Goal: Transaction & Acquisition: Download file/media

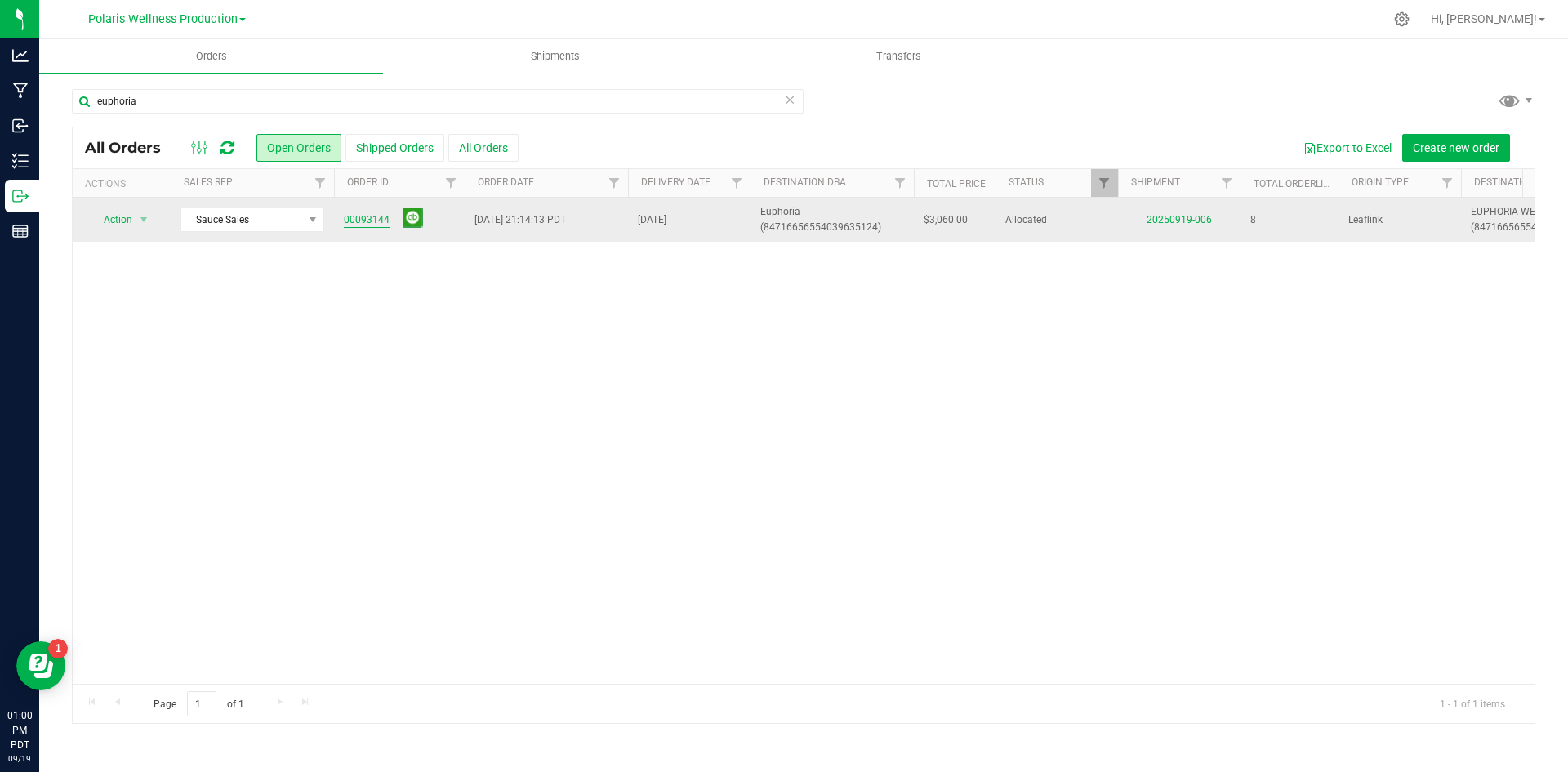
click at [355, 223] on link "00093144" at bounding box center [367, 220] width 45 height 15
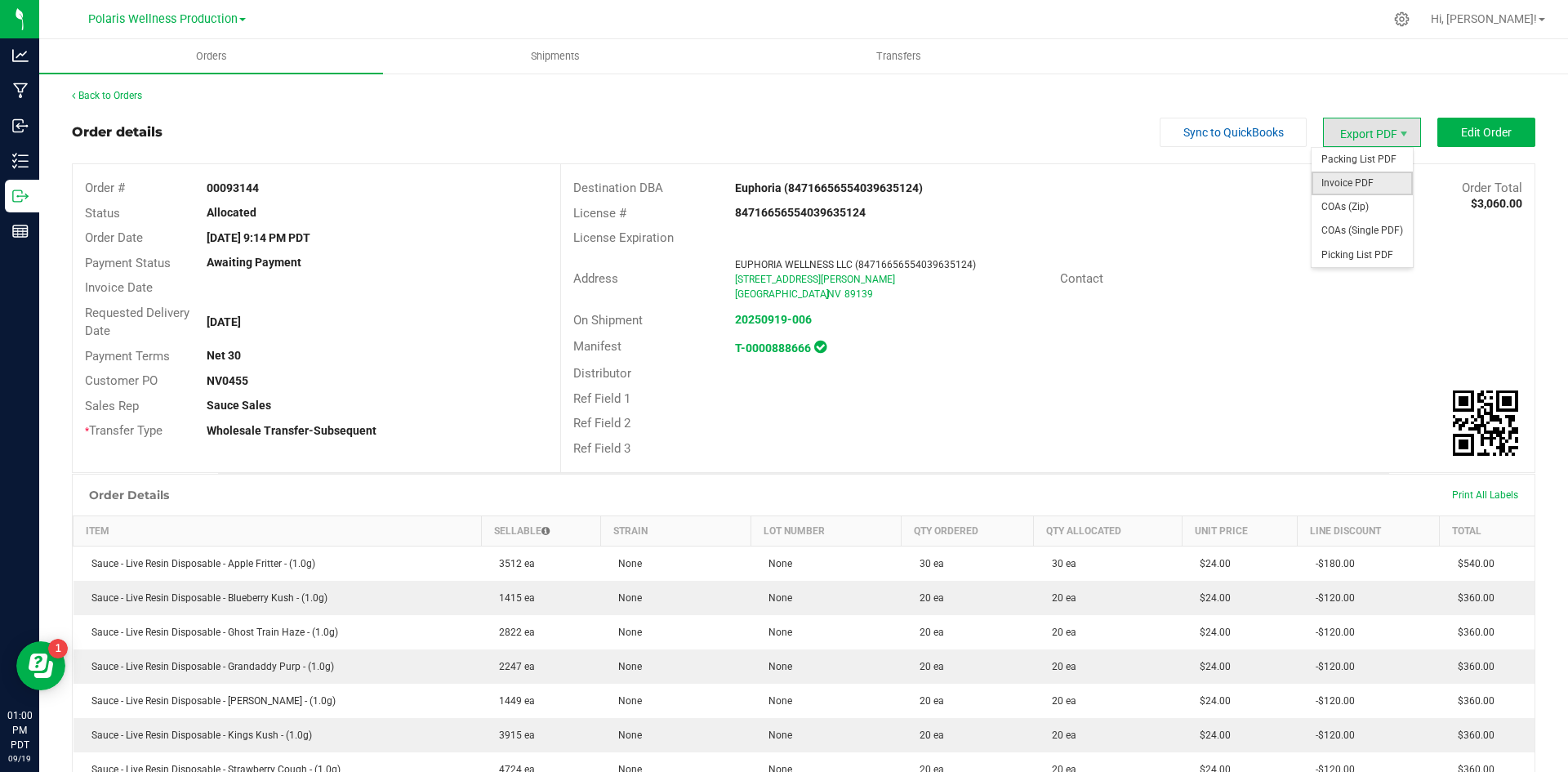
click at [1354, 191] on span "Invoice PDF" at bounding box center [1362, 183] width 101 height 24
click at [1341, 167] on span "Packing List PDF" at bounding box center [1362, 159] width 101 height 24
drag, startPoint x: 290, startPoint y: 196, endPoint x: 112, endPoint y: 186, distance: 178.3
click at [112, 186] on div "Order # 00093144" at bounding box center [316, 188] width 488 height 25
click at [244, 186] on strong "00093144" at bounding box center [232, 188] width 52 height 13
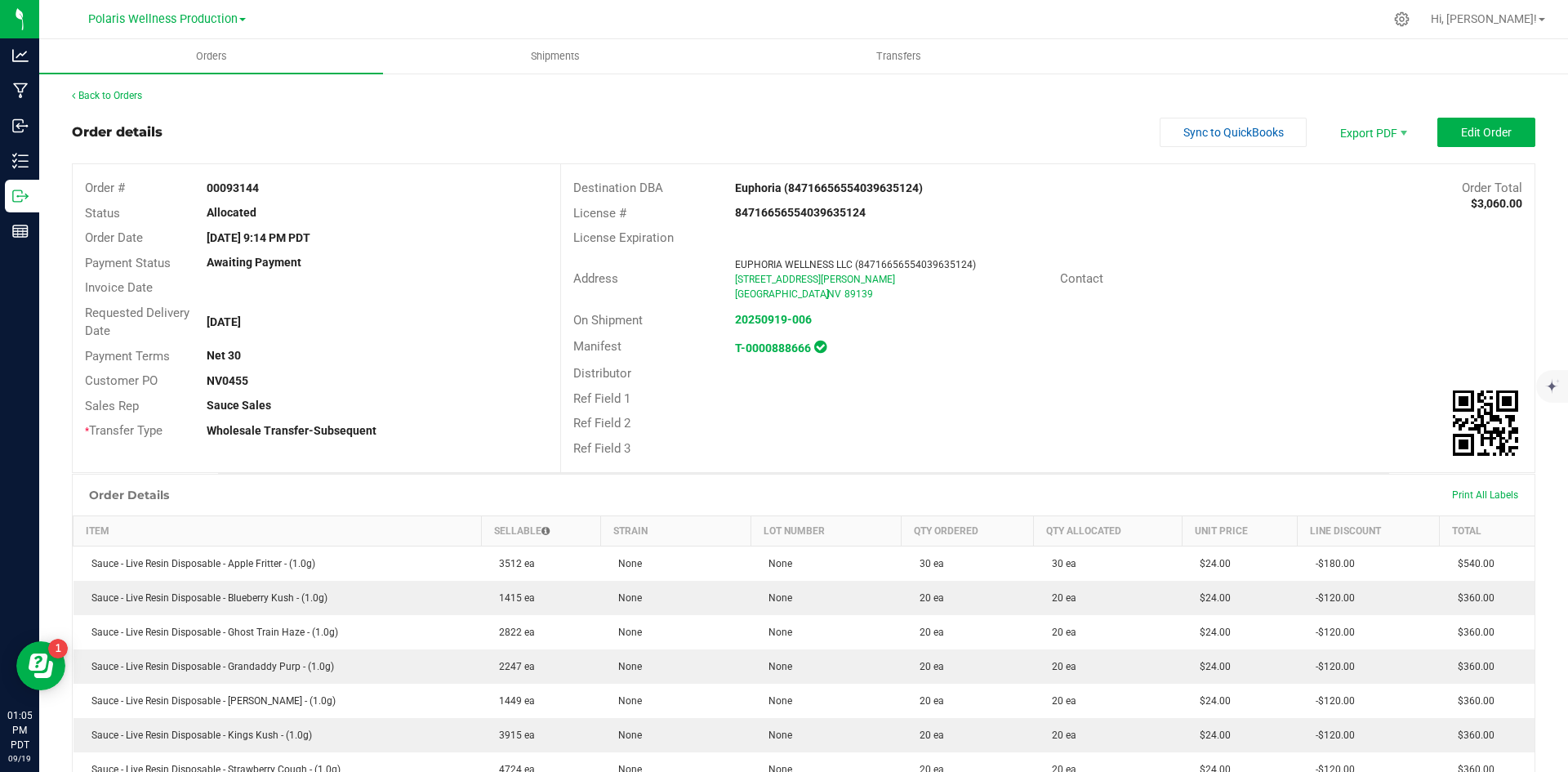
drag, startPoint x: 246, startPoint y: 194, endPoint x: 199, endPoint y: 194, distance: 47.0
click at [199, 194] on div "00093144" at bounding box center [376, 188] width 365 height 17
copy strong "00093144"
drag, startPoint x: 752, startPoint y: 125, endPoint x: 716, endPoint y: 98, distance: 45.0
click at [746, 124] on div "Order details Sync to QuickBooks Export PDF Edit Order" at bounding box center [804, 132] width 1464 height 29
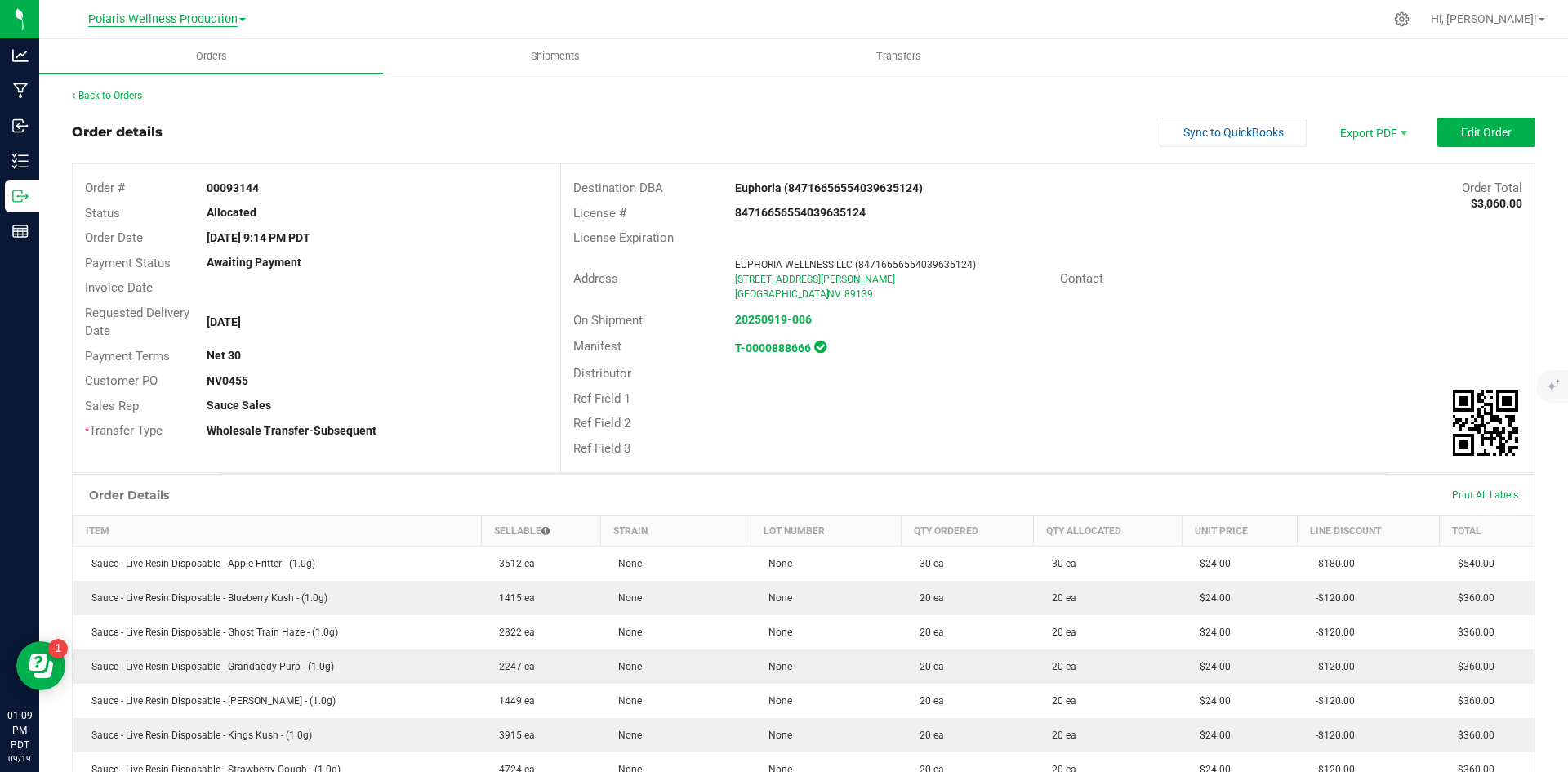
click at [175, 12] on span "Polaris Wellness Production" at bounding box center [163, 20] width 149 height 15
click at [169, 64] on link "Polaris Wellness Cultivation" at bounding box center [166, 57] width 239 height 22
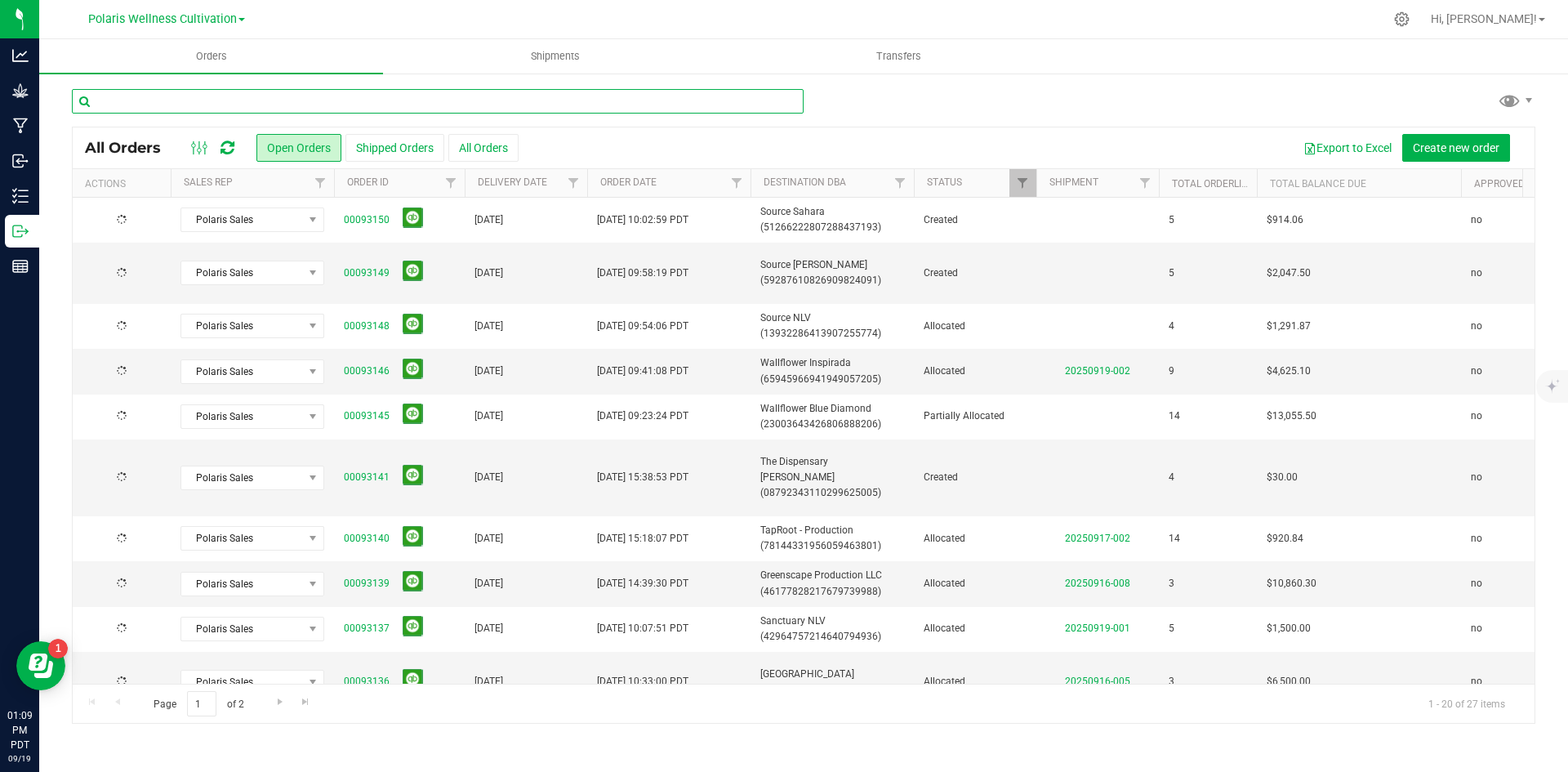
click at [253, 109] on input "text" at bounding box center [438, 101] width 732 height 25
type input "WALL"
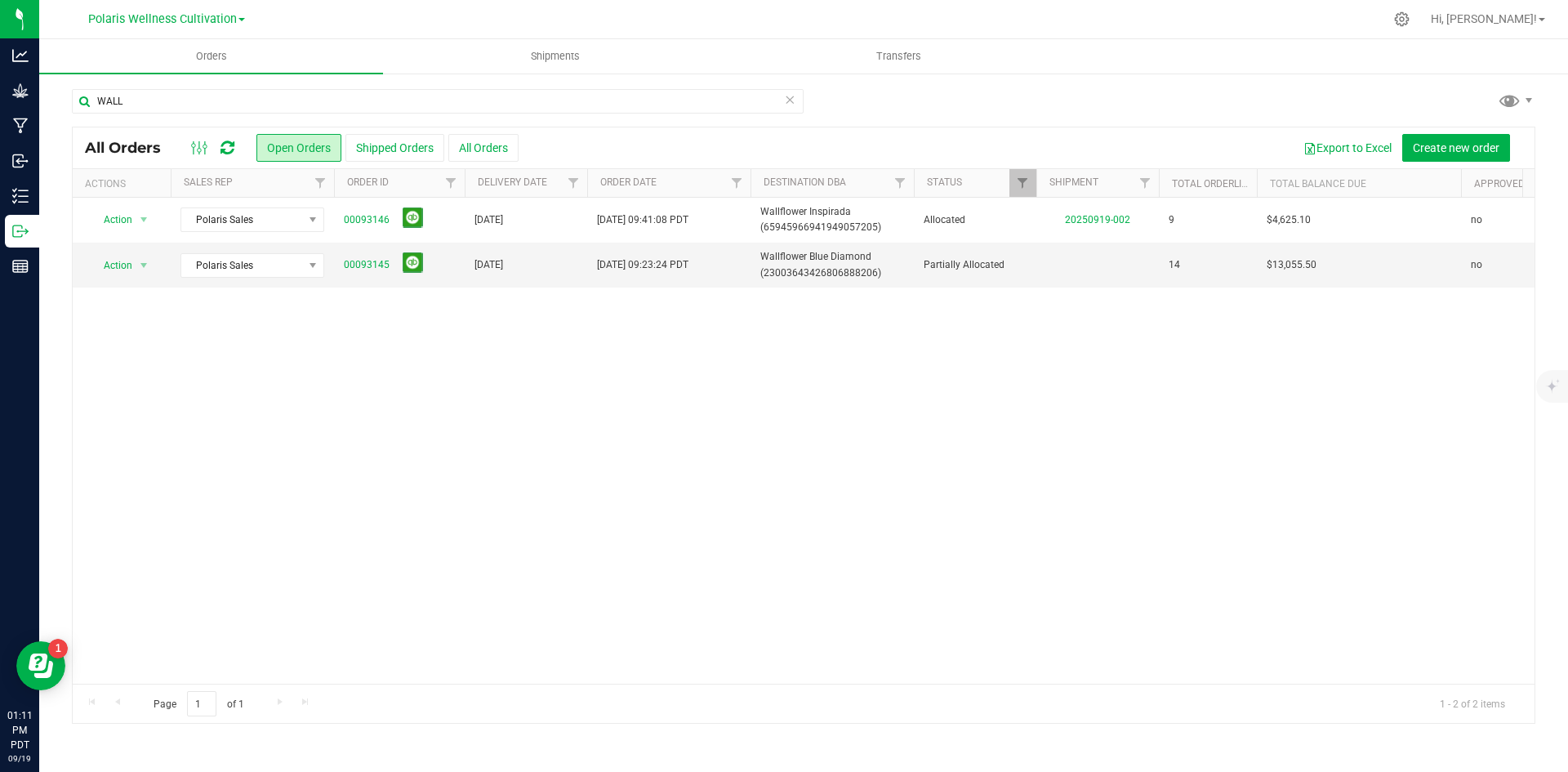
drag, startPoint x: 918, startPoint y: 433, endPoint x: 918, endPoint y: 419, distance: 14.0
click at [918, 432] on div "Action Action Cancel order Clone order Edit order Mark as fully paid Order audi…" at bounding box center [804, 441] width 1462 height 486
click at [177, 27] on div "Polaris Wellness Cultivation Polaris Wellness Cultivation Polaris Wellness Prod…" at bounding box center [167, 19] width 157 height 20
click at [180, 25] on span "Polaris Wellness Cultivation" at bounding box center [163, 20] width 149 height 15
click at [204, 76] on link "Polaris Wellness Production" at bounding box center [166, 79] width 239 height 22
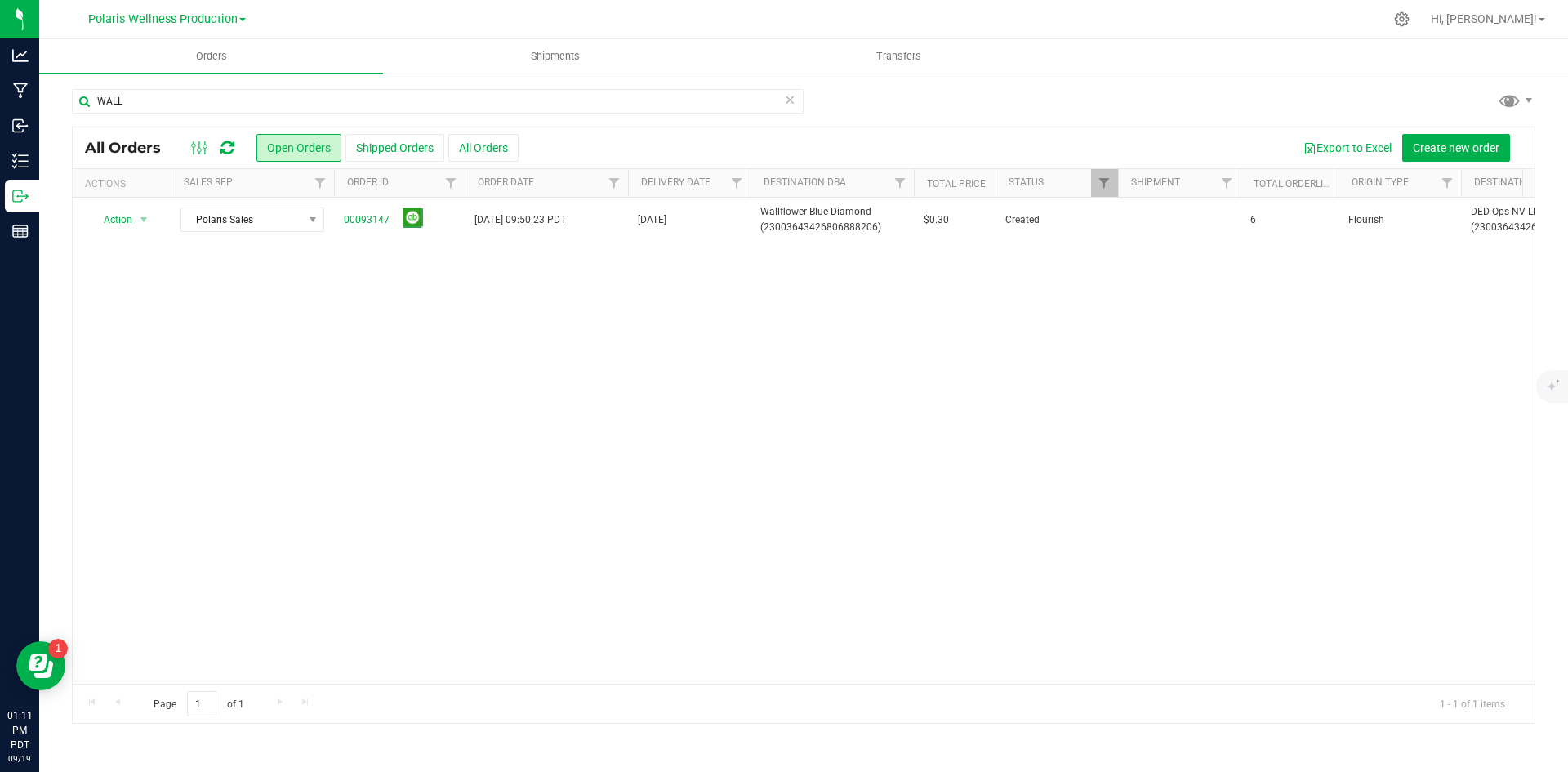
click at [196, 33] on div "Polaris Wellness Production Polaris Wellness Cultivation Polaris Wellness Produ…" at bounding box center [170, 19] width 245 height 32
click at [201, 15] on span "Polaris Wellness Production" at bounding box center [163, 20] width 149 height 15
click at [219, 63] on link "Polaris Wellness Cultivation" at bounding box center [166, 57] width 239 height 22
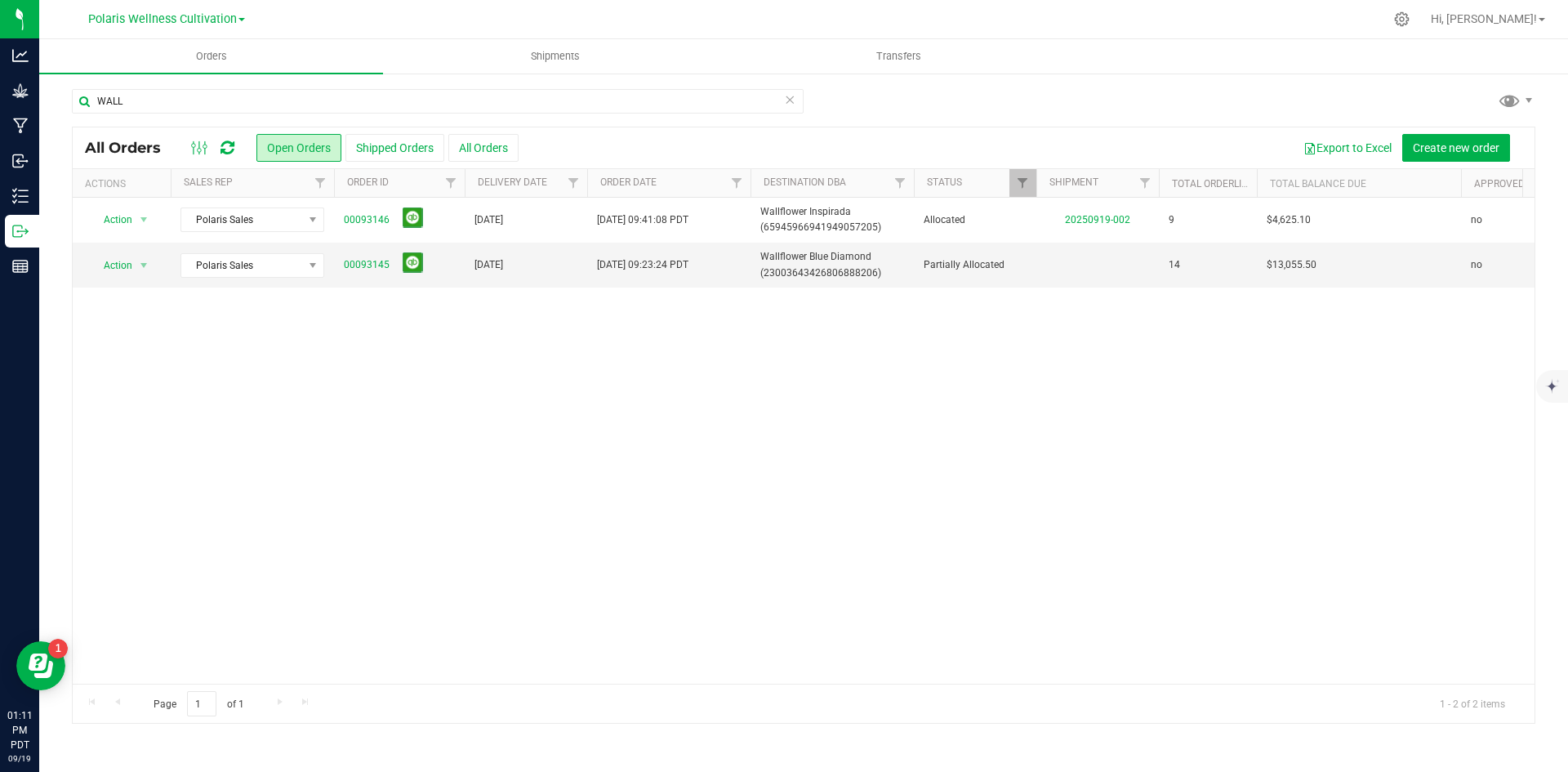
click at [222, 119] on div "WALL" at bounding box center [438, 108] width 732 height 38
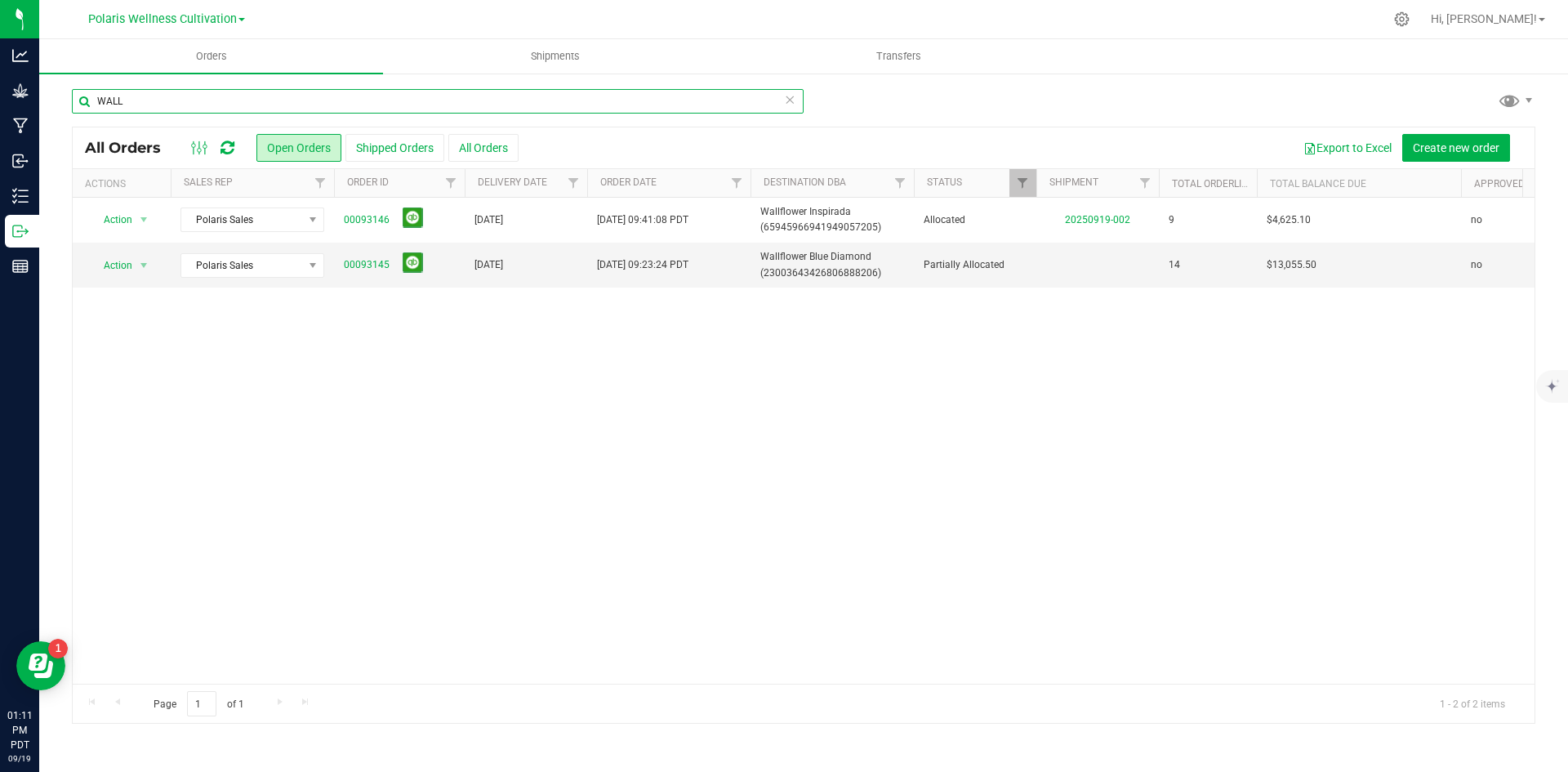
click at [158, 94] on input "WALL" at bounding box center [438, 101] width 732 height 25
click at [164, 105] on input "WALL" at bounding box center [438, 101] width 732 height 25
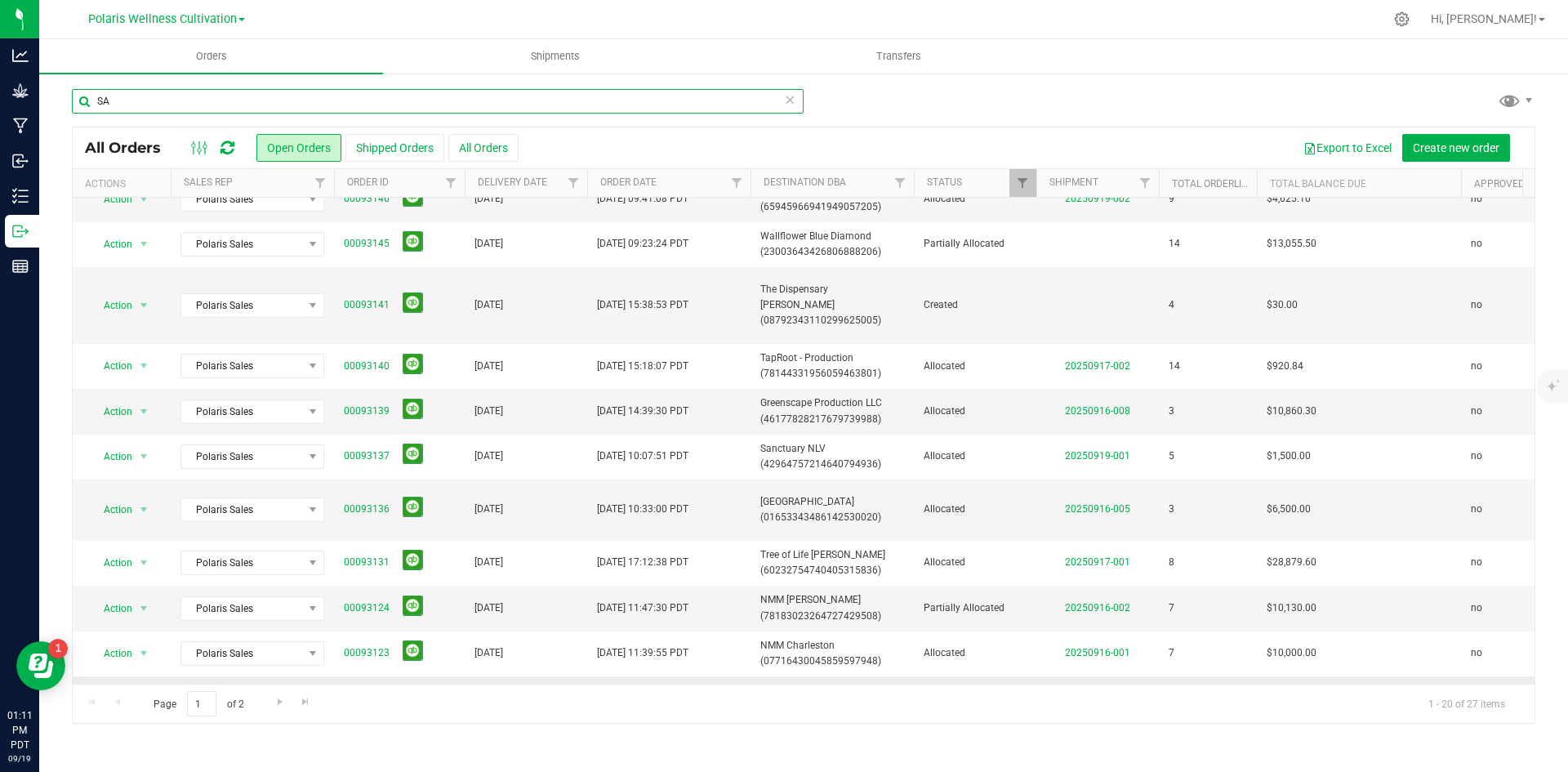
scroll to position [163, 0]
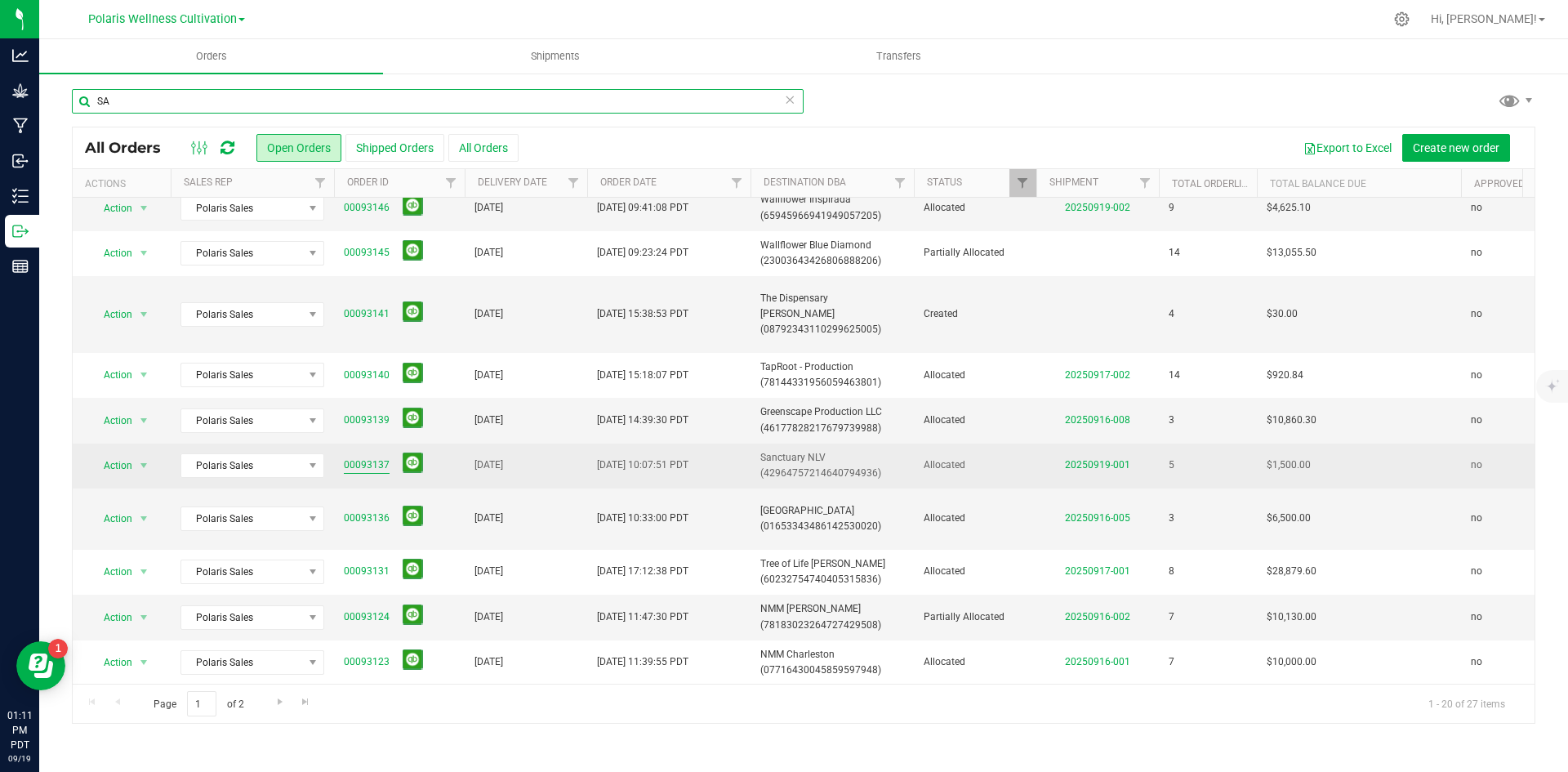
type input "SA"
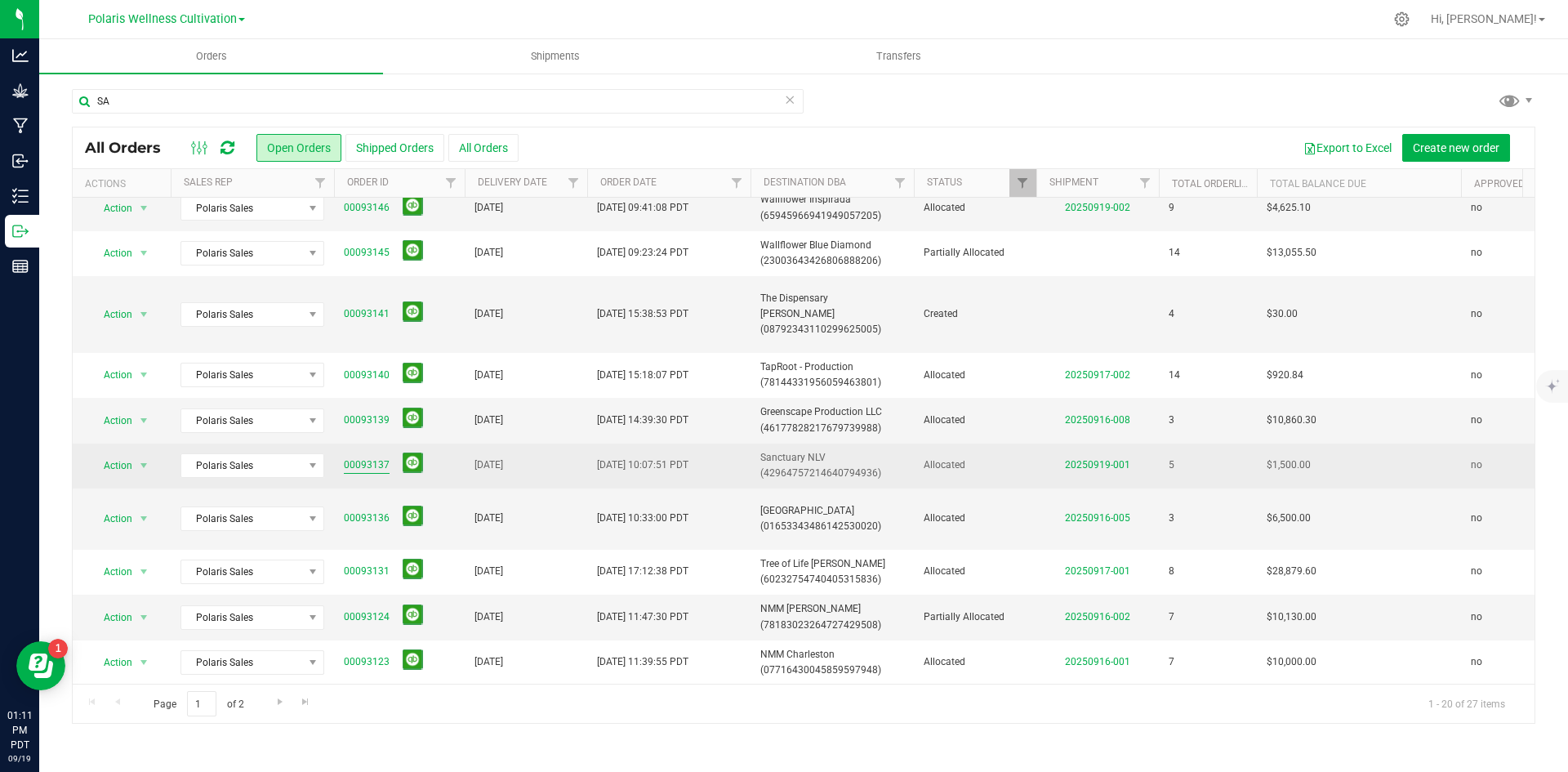
click at [368, 464] on link "00093137" at bounding box center [367, 465] width 45 height 15
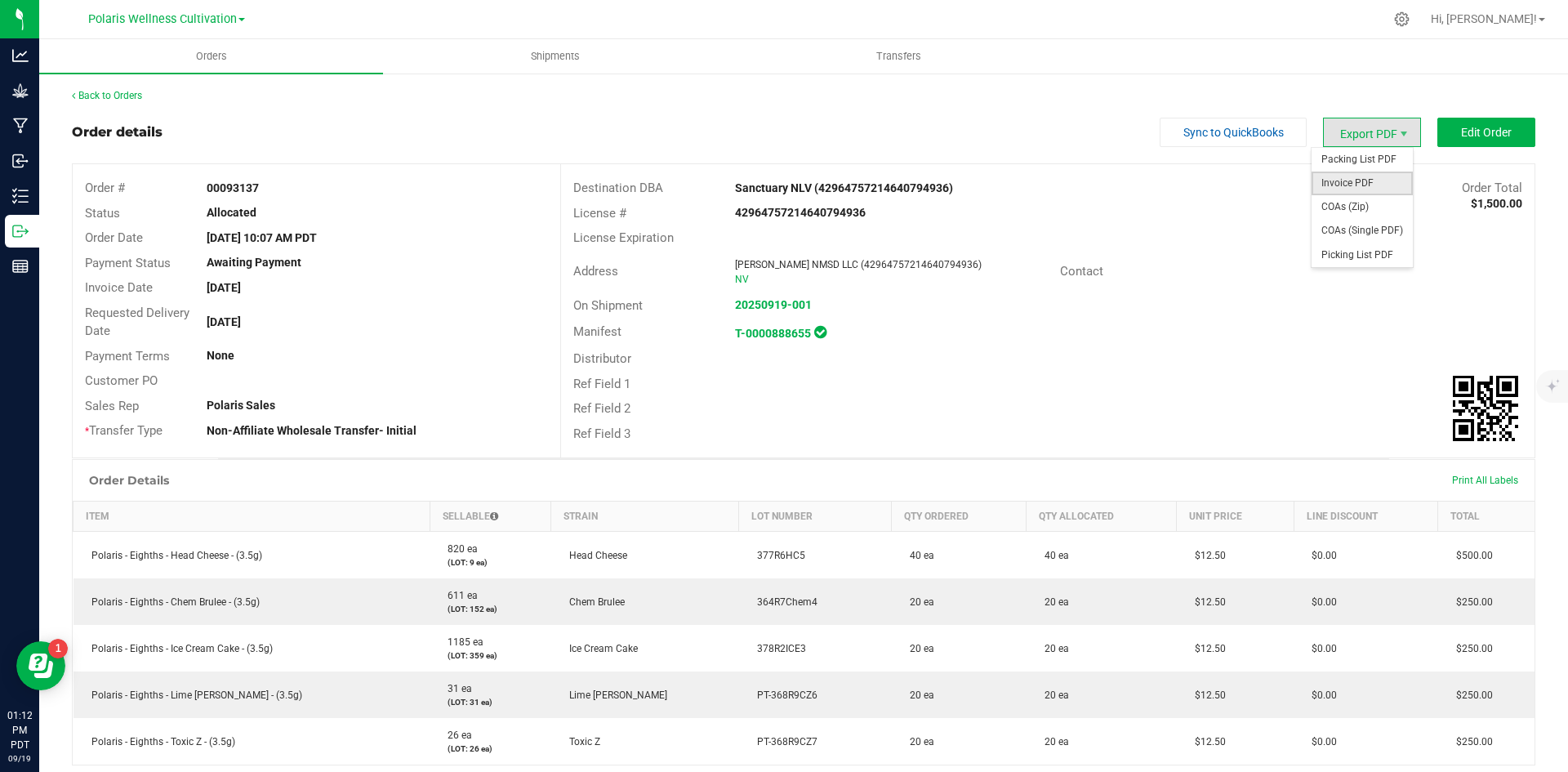
click at [1360, 184] on span "Invoice PDF" at bounding box center [1362, 183] width 101 height 24
click at [1360, 163] on span "Packing List PDF" at bounding box center [1362, 159] width 101 height 24
click at [88, 94] on link "Back to Orders" at bounding box center [107, 95] width 70 height 11
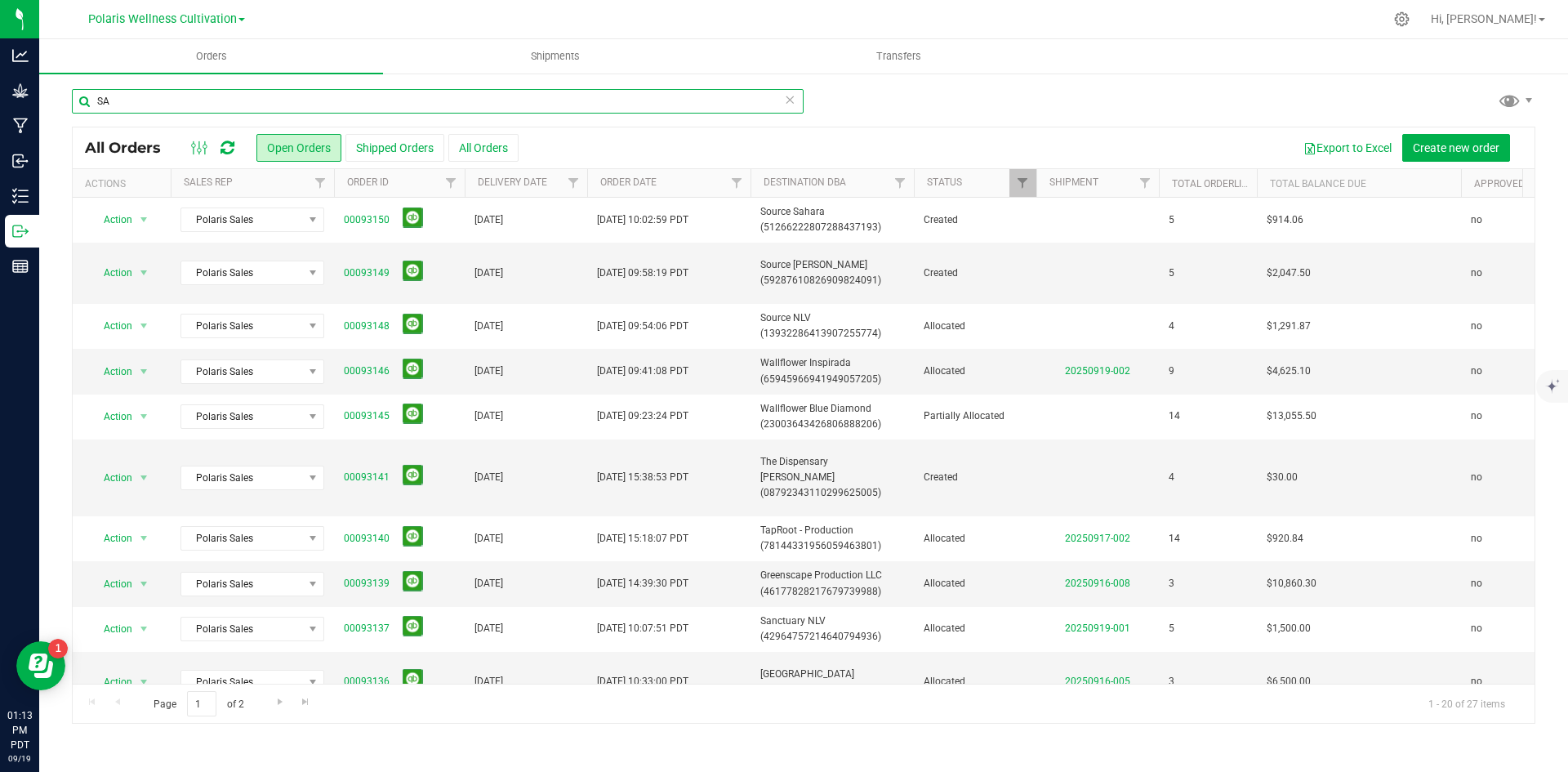
drag, startPoint x: 112, startPoint y: 107, endPoint x: 54, endPoint y: 103, distance: 58.1
click at [54, 103] on div "SA All Orders Open Orders Shipped Orders All Orders Export to Excel Create new …" at bounding box center [804, 406] width 1529 height 668
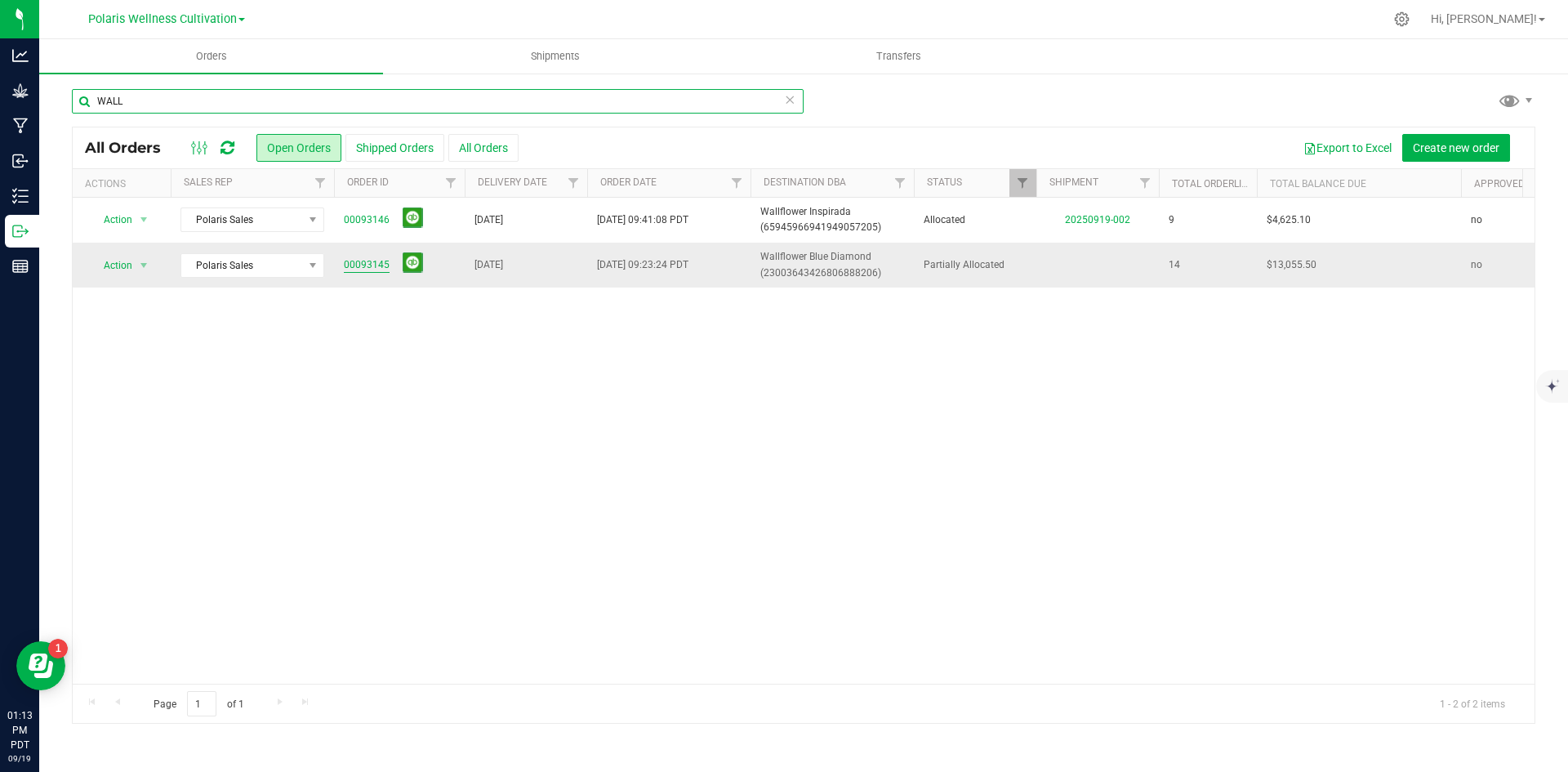
type input "WALL"
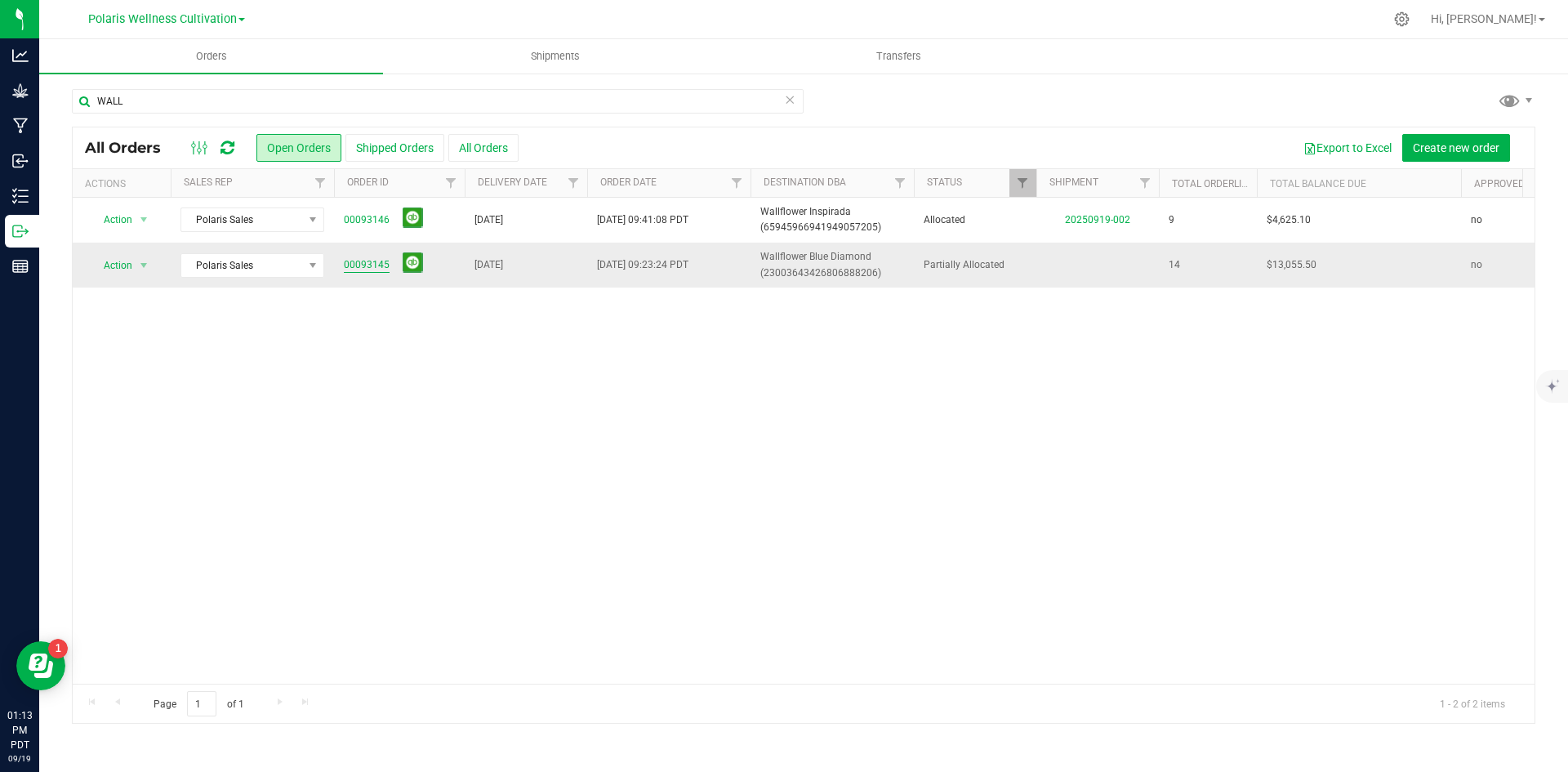
click at [365, 263] on link "00093145" at bounding box center [367, 265] width 45 height 15
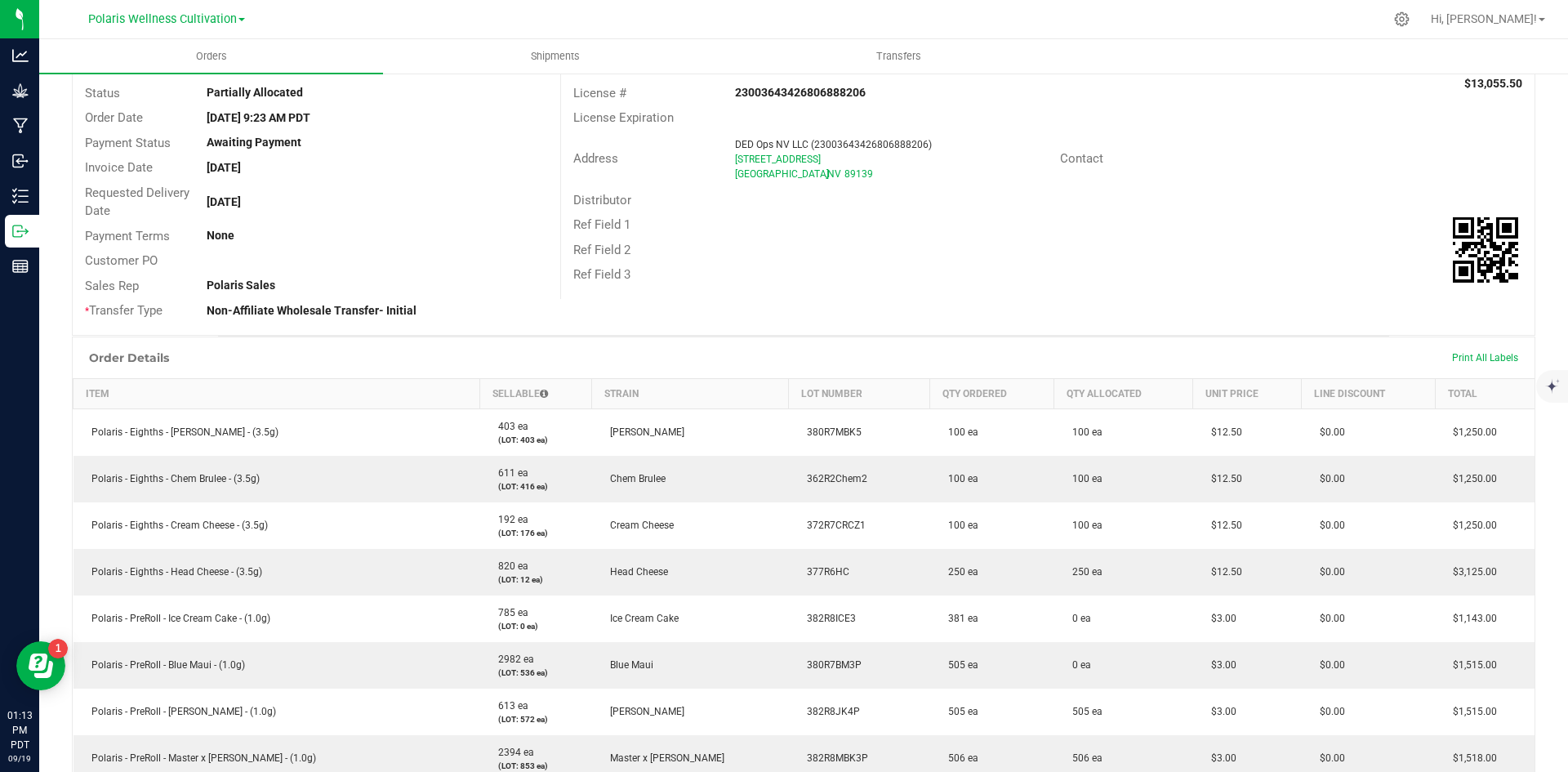
scroll to position [409, 0]
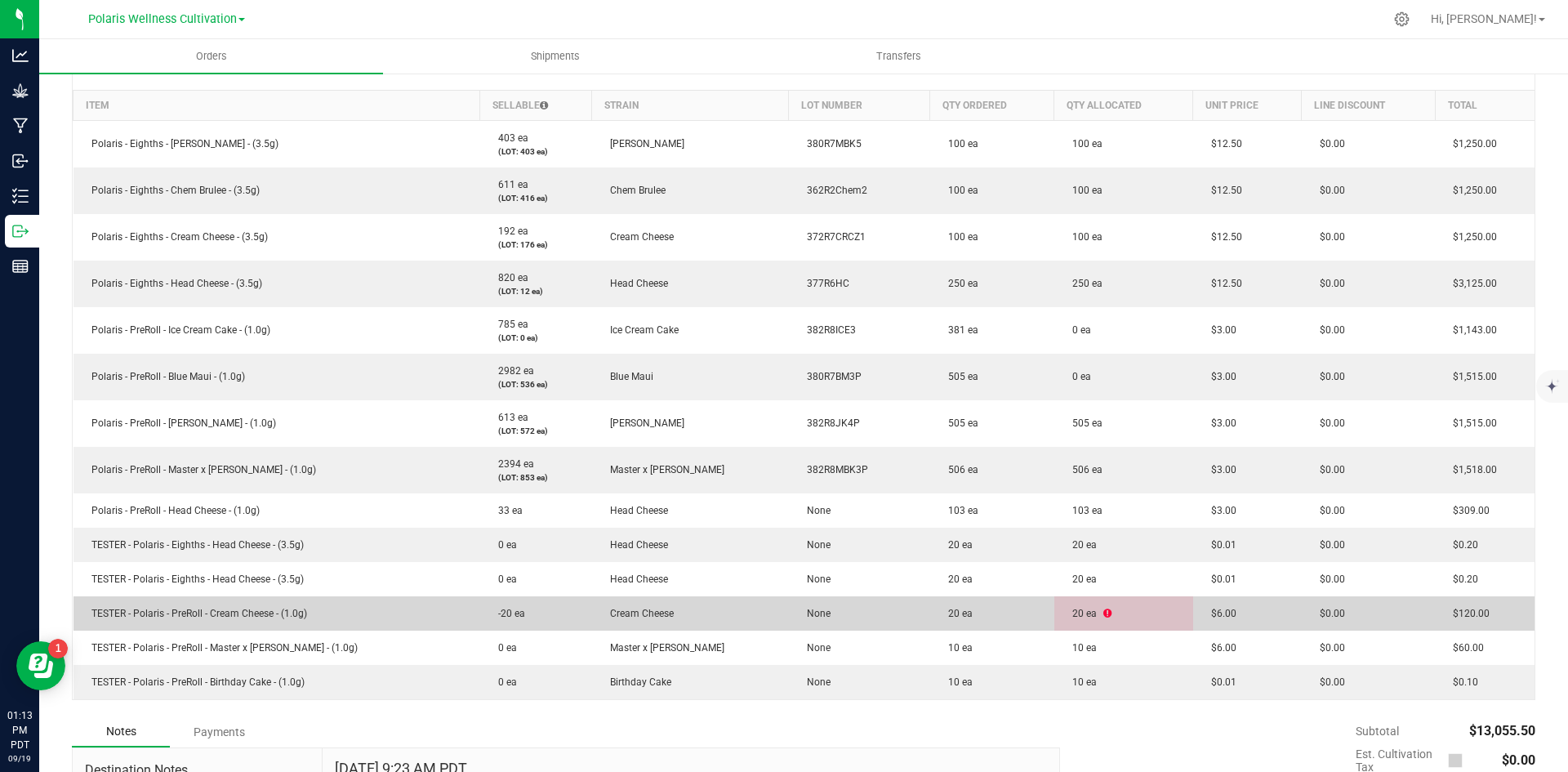
click at [218, 614] on span "TESTER - Polaris - PreRoll - Cream Cheese - (1.0g)" at bounding box center [194, 613] width 224 height 11
click at [1104, 611] on icon at bounding box center [1108, 613] width 8 height 9
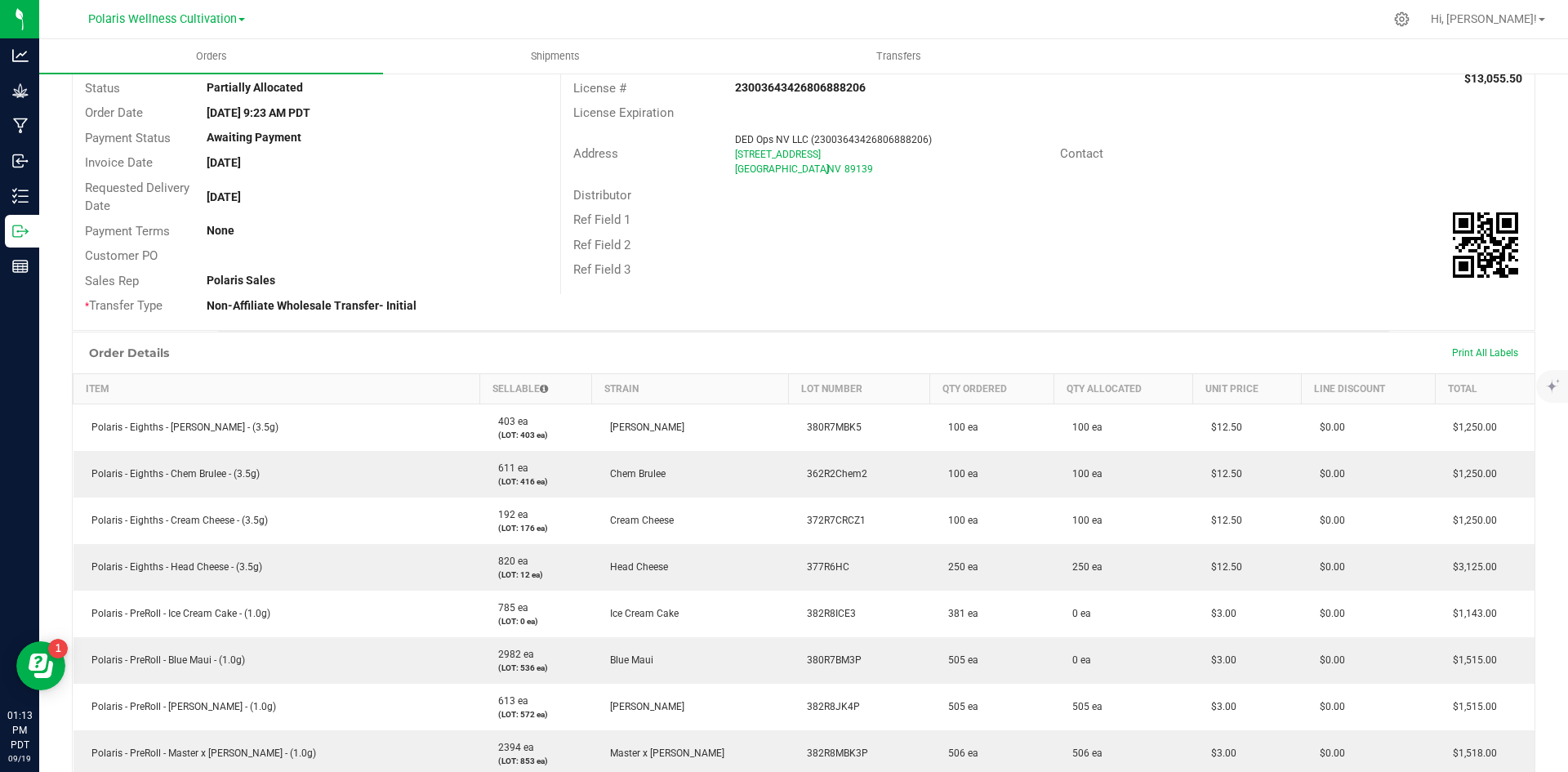
scroll to position [0, 0]
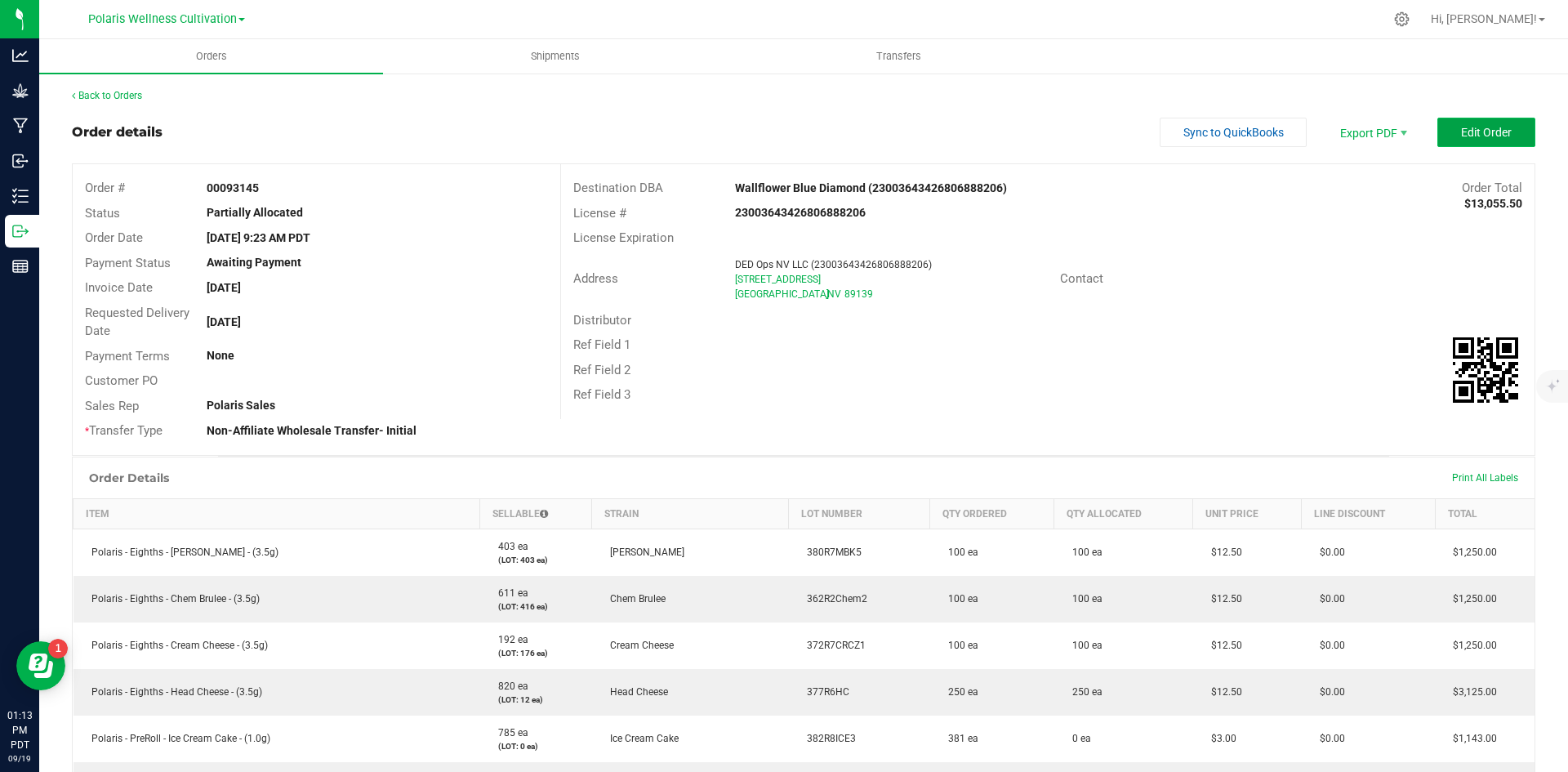
click at [1482, 134] on span "Edit Order" at bounding box center [1487, 132] width 51 height 13
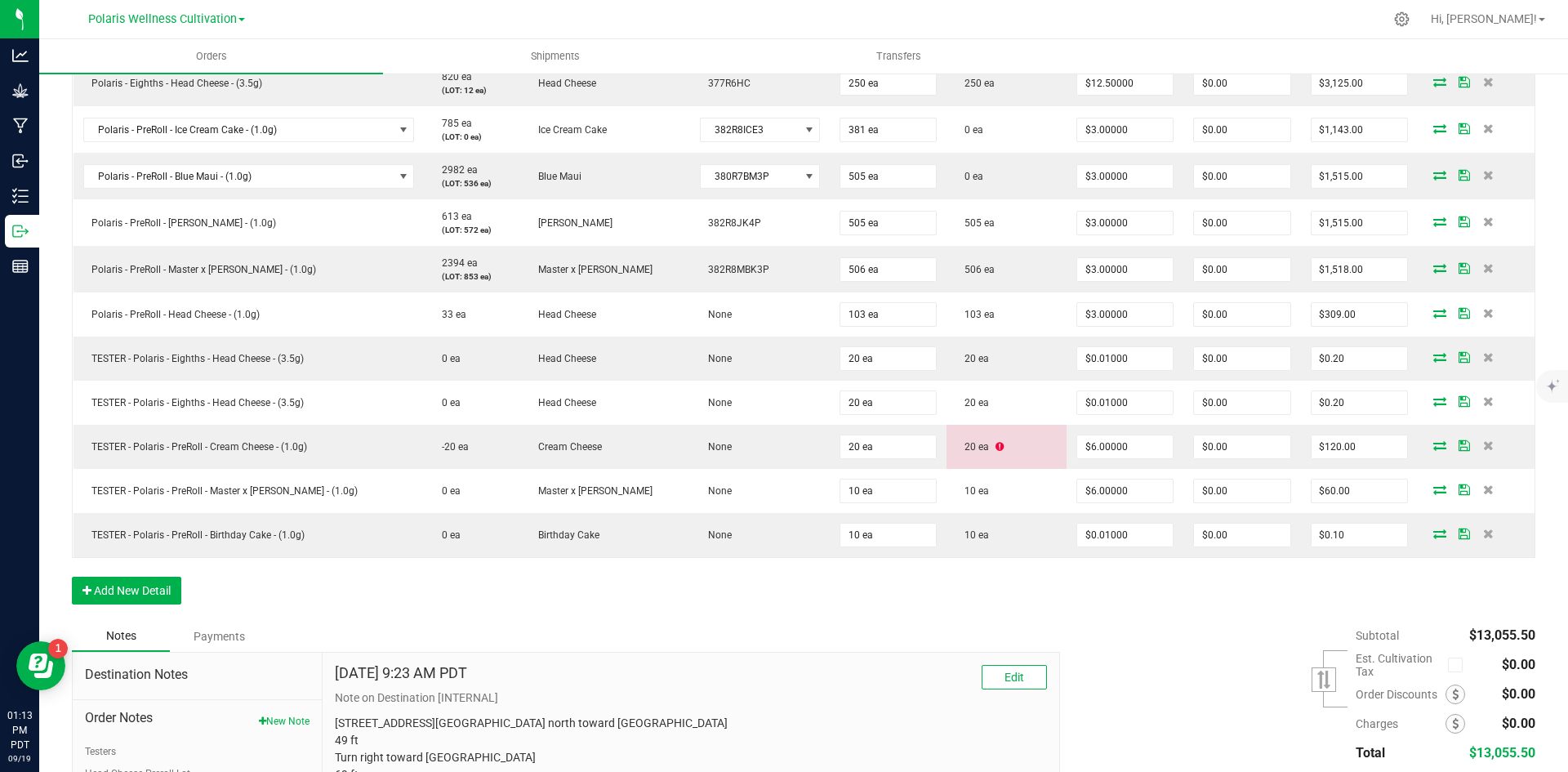
scroll to position [735, 0]
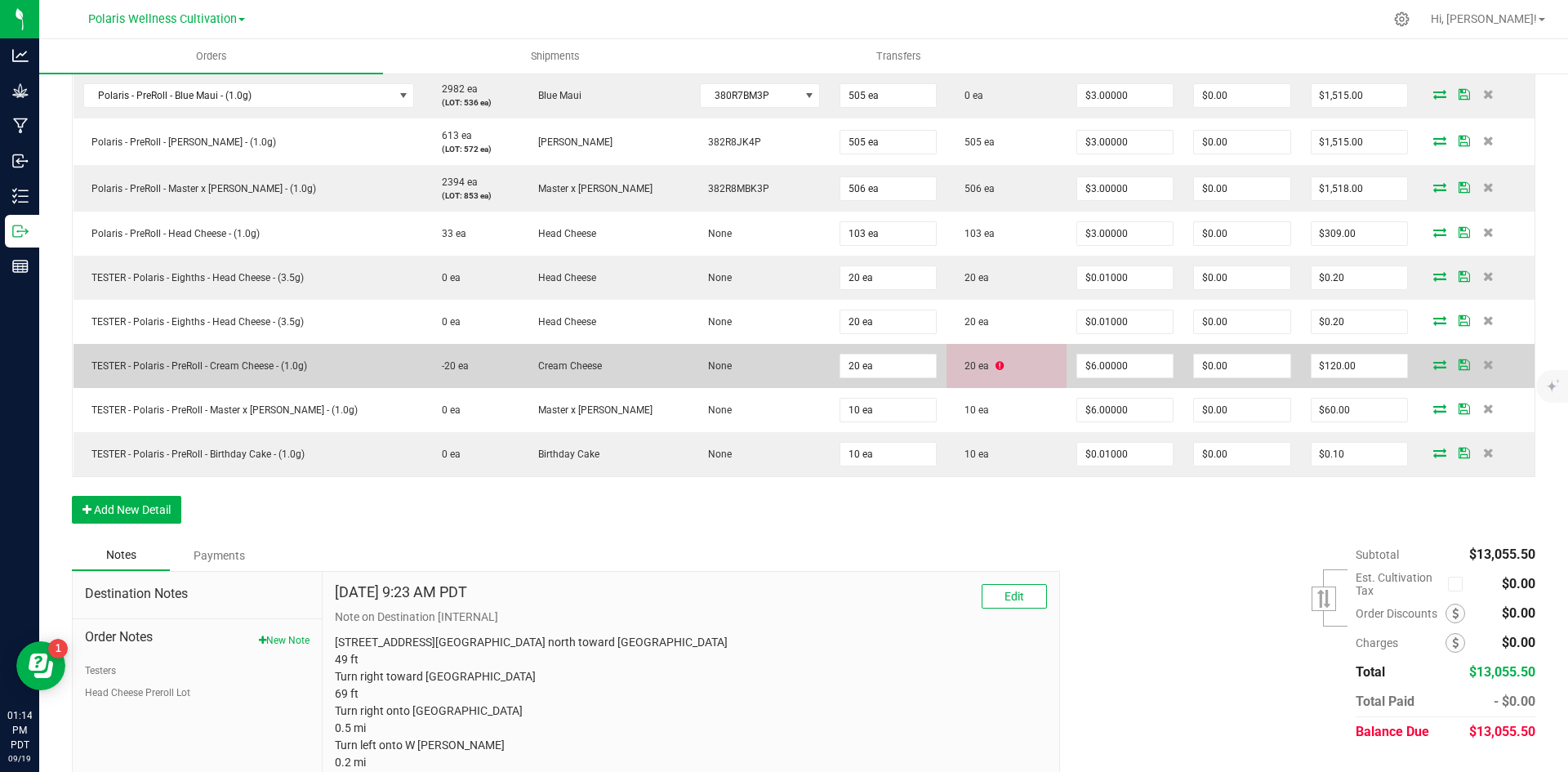
click at [995, 364] on icon at bounding box center [999, 366] width 8 height 9
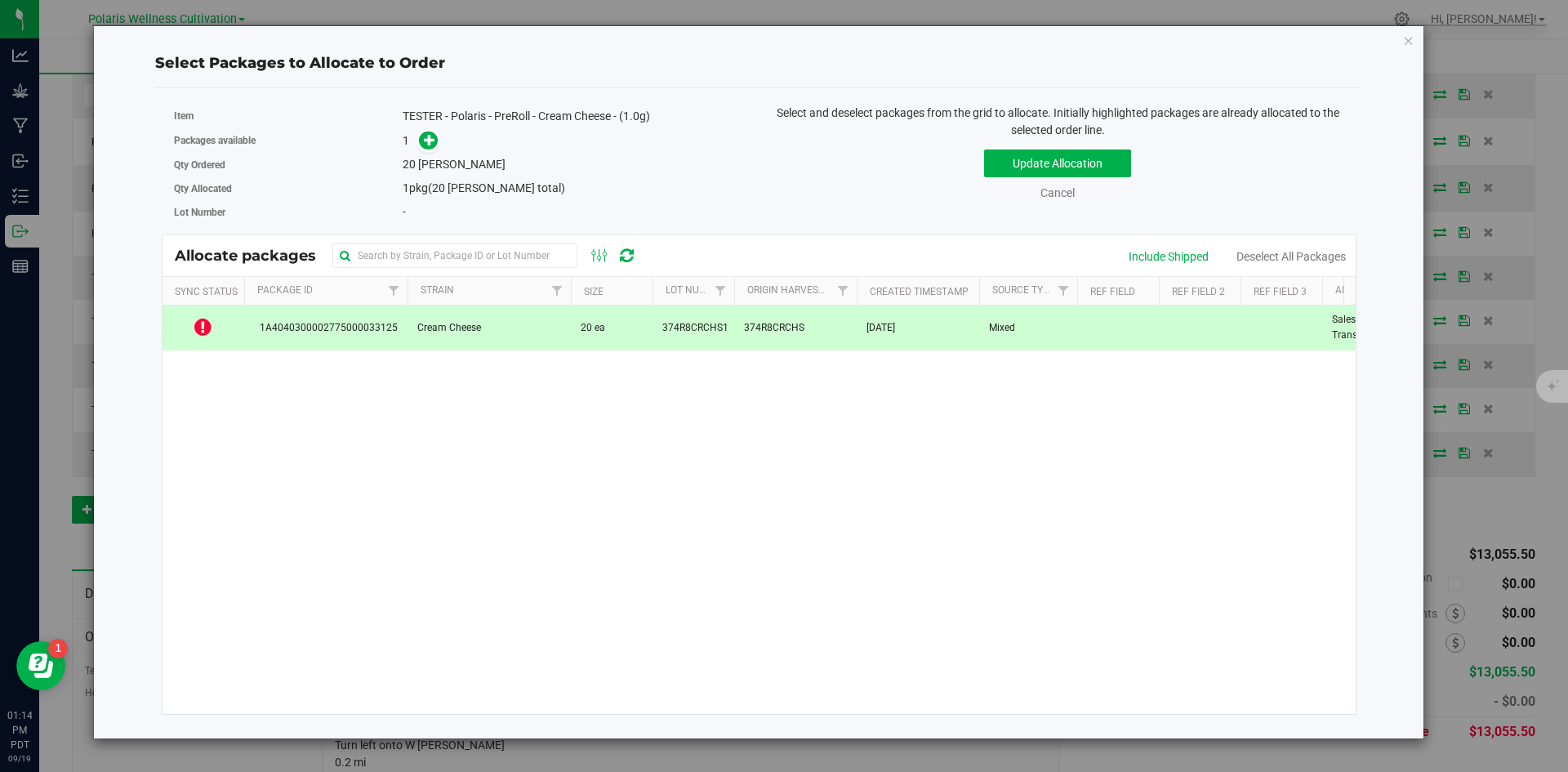
click at [204, 325] on icon at bounding box center [203, 327] width 17 height 20
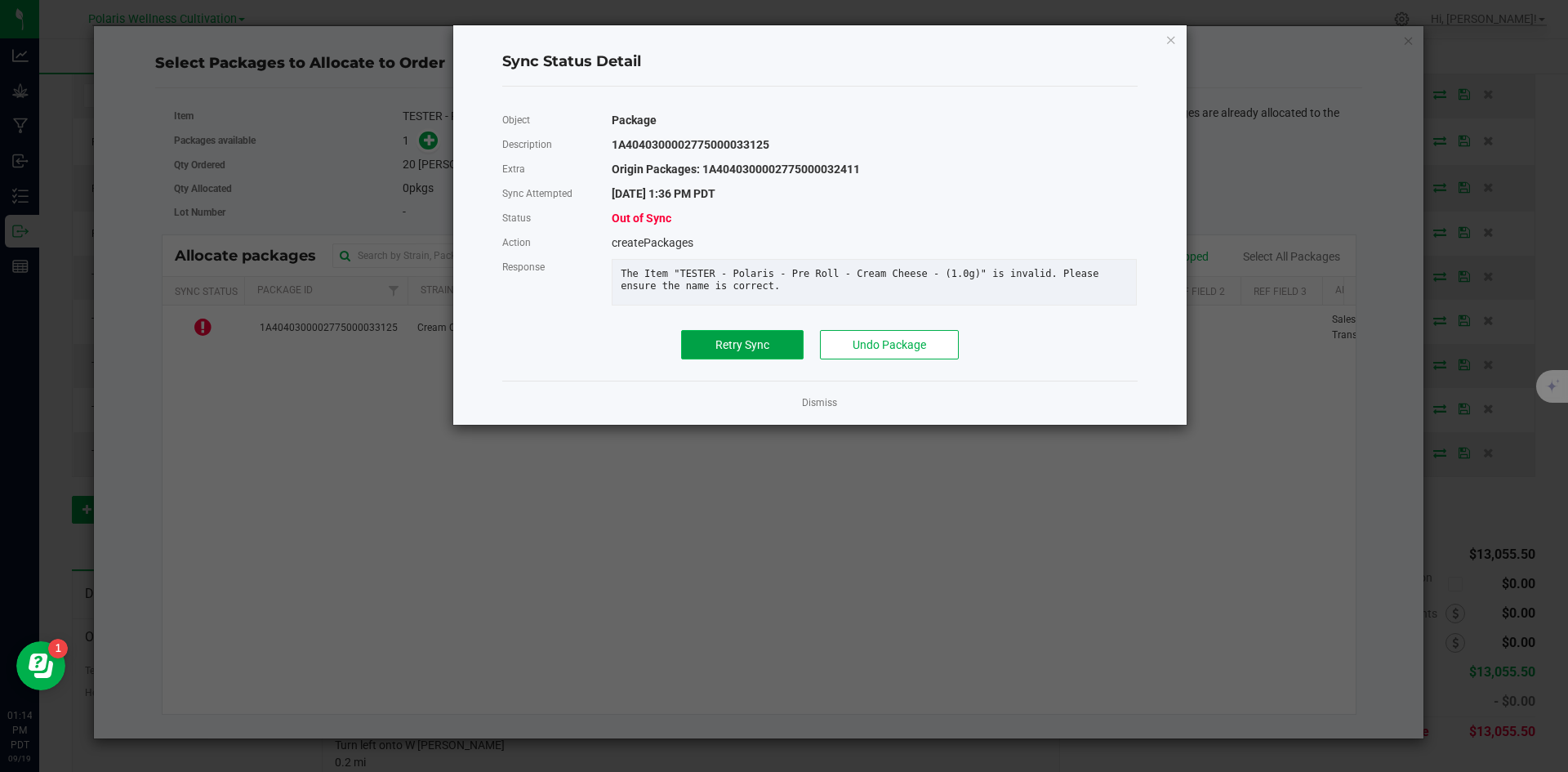
click at [740, 345] on button "Retry Sync" at bounding box center [742, 344] width 123 height 29
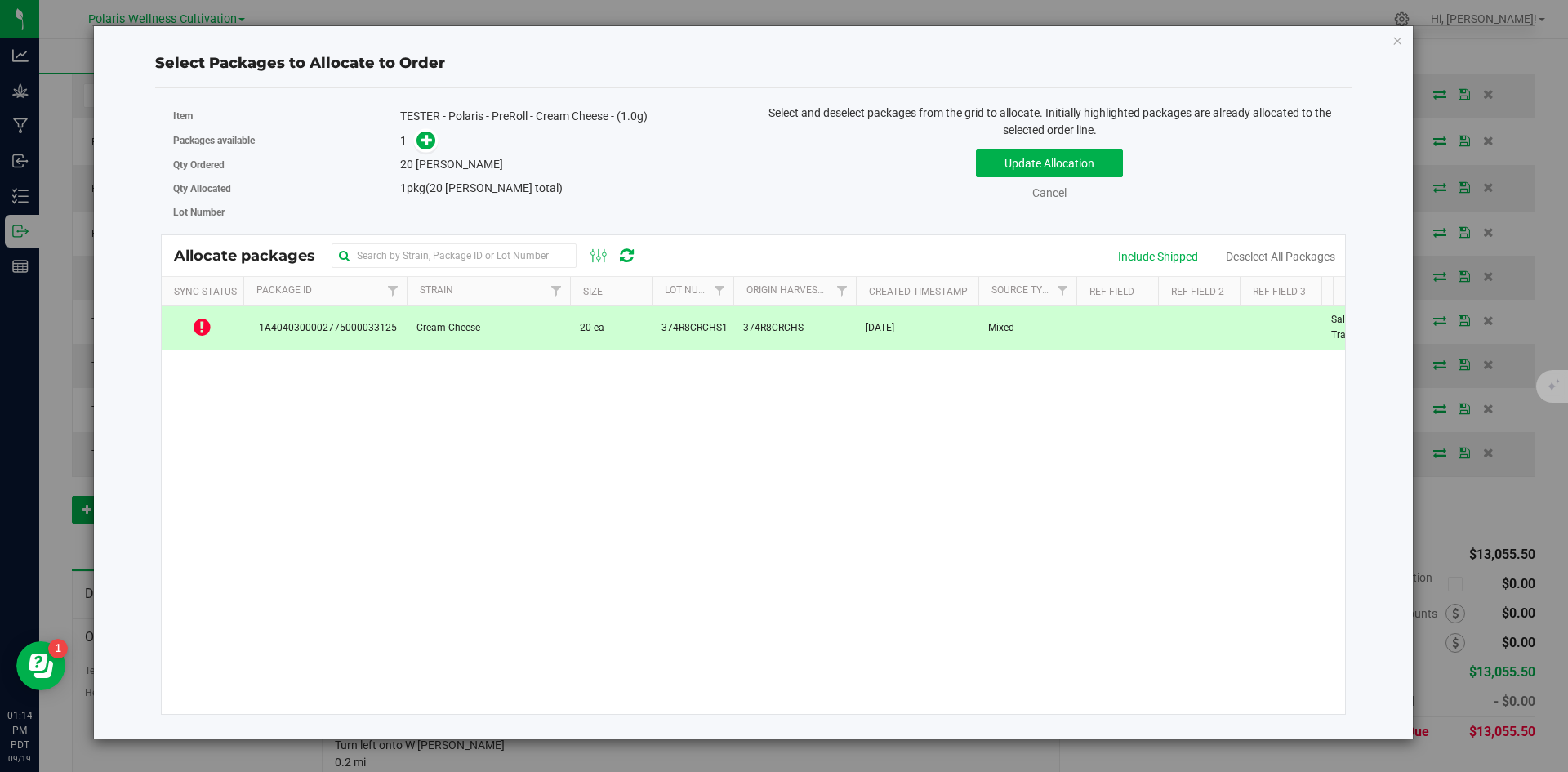
click at [511, 114] on div "TESTER - Polaris - PreRoll - Cream Cheese - (1.0g)" at bounding box center [570, 116] width 341 height 17
drag, startPoint x: 671, startPoint y: 115, endPoint x: 398, endPoint y: 113, distance: 273.0
click at [398, 113] on div "Item TESTER - Polaris - PreRoll - Cream Cheese - (1.0g)" at bounding box center [458, 116] width 568 height 24
copy div "TESTER - Polaris - PreRoll - Cream Cheese - (1.0g)"
drag, startPoint x: 1403, startPoint y: 38, endPoint x: 1323, endPoint y: 45, distance: 80.3
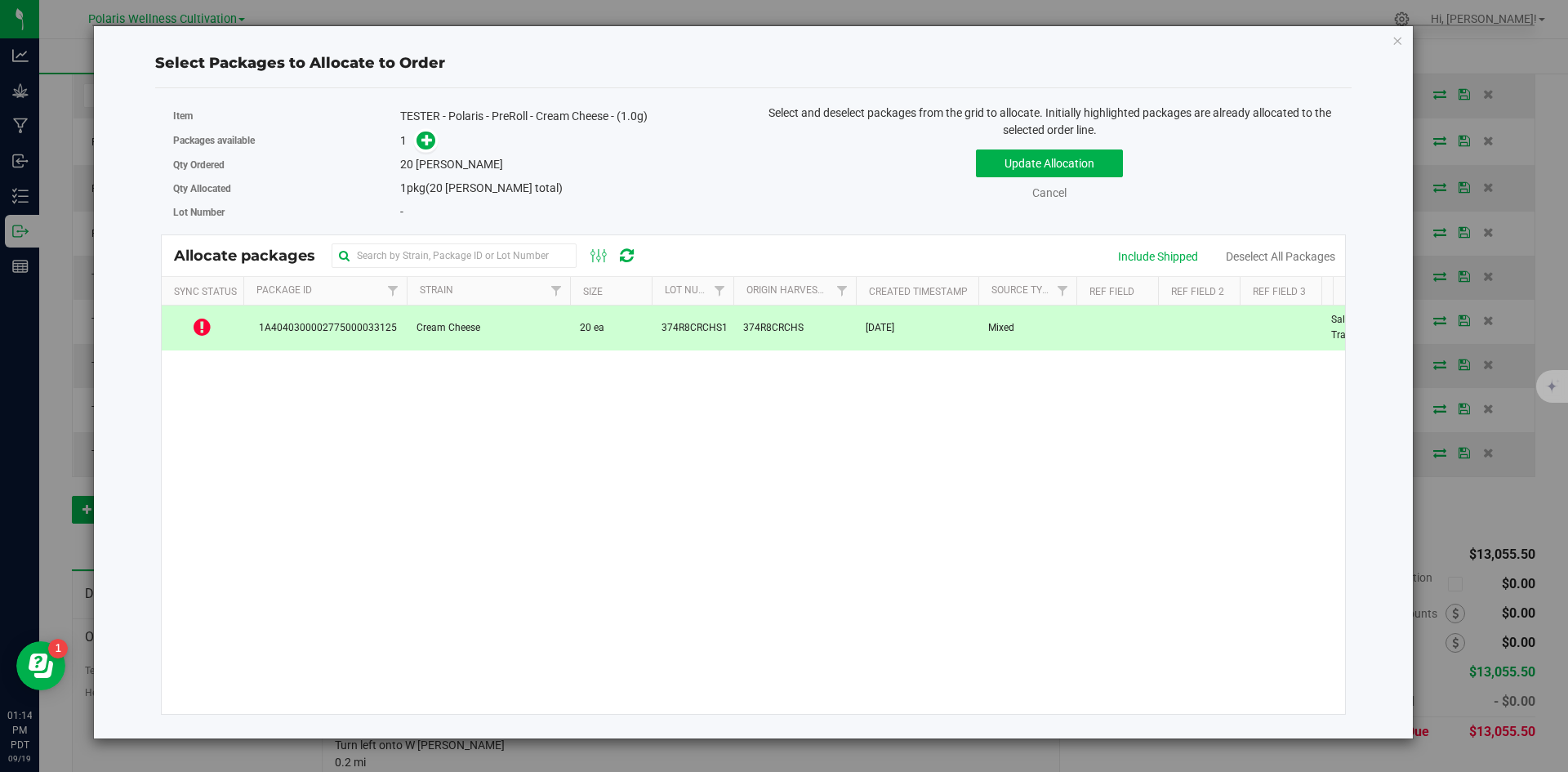
click at [1400, 38] on icon "button" at bounding box center [1398, 40] width 11 height 20
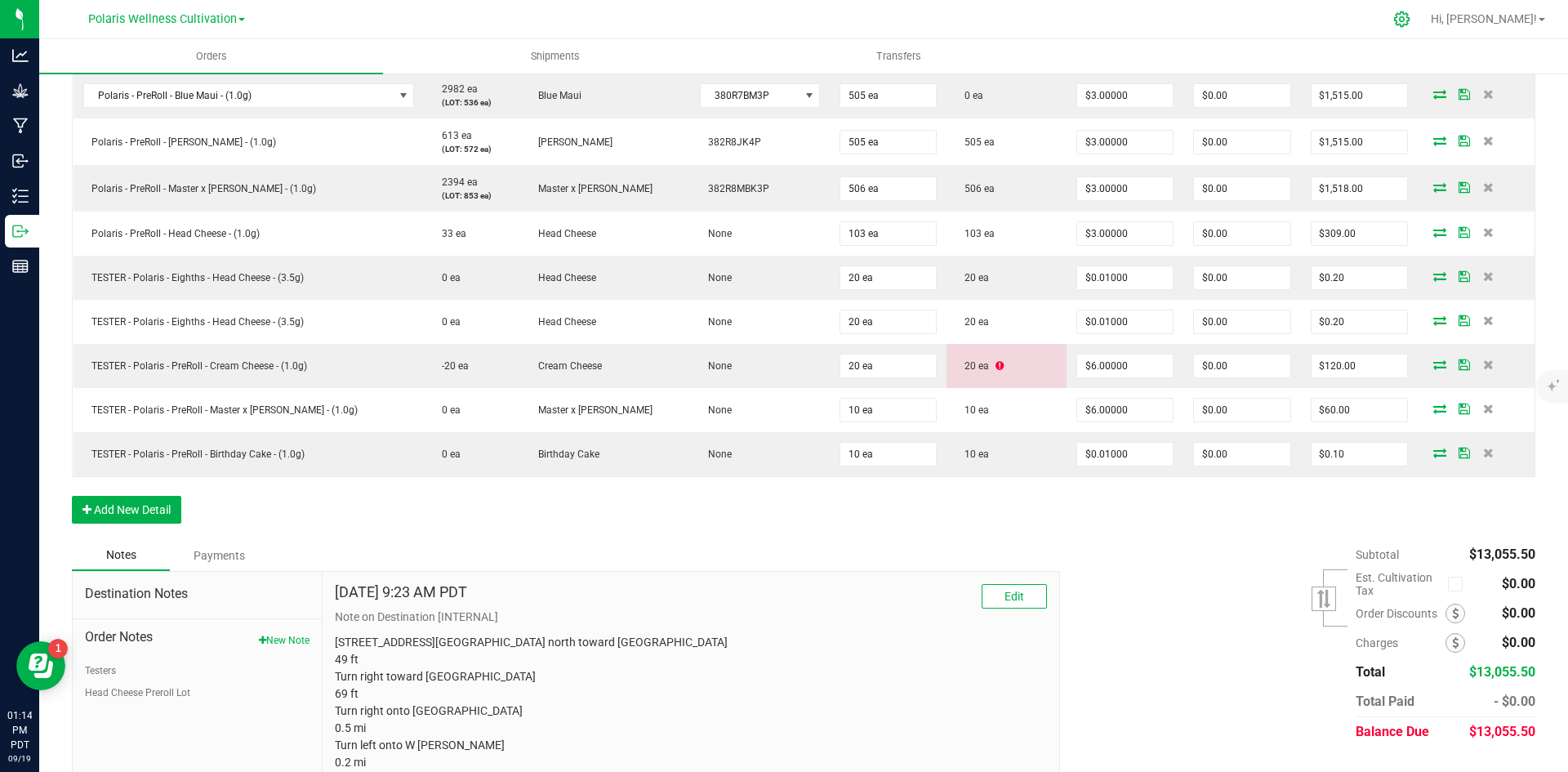
click at [1410, 18] on icon at bounding box center [1402, 19] width 17 height 17
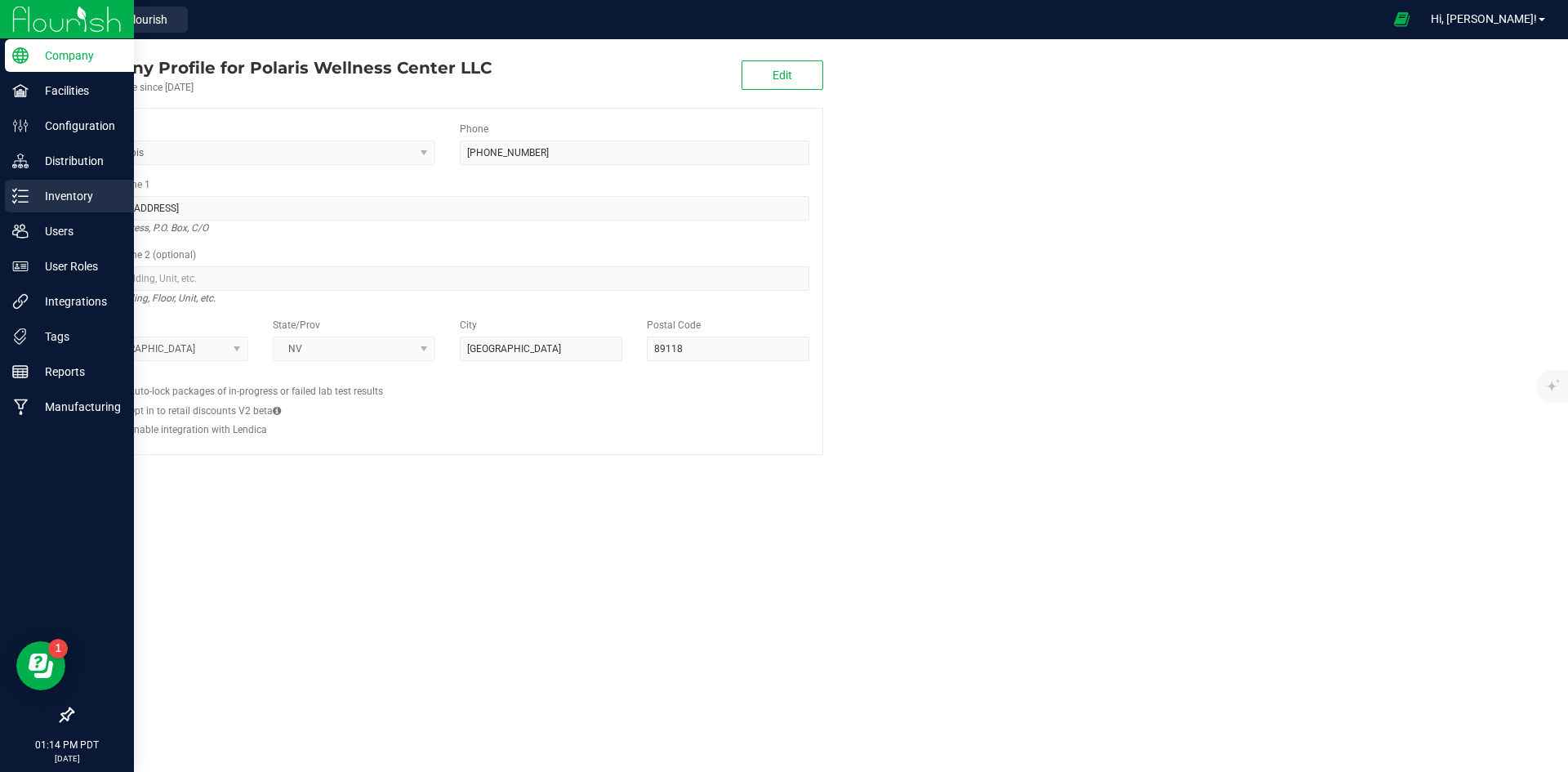
click at [51, 191] on p "Inventory" at bounding box center [77, 195] width 98 height 20
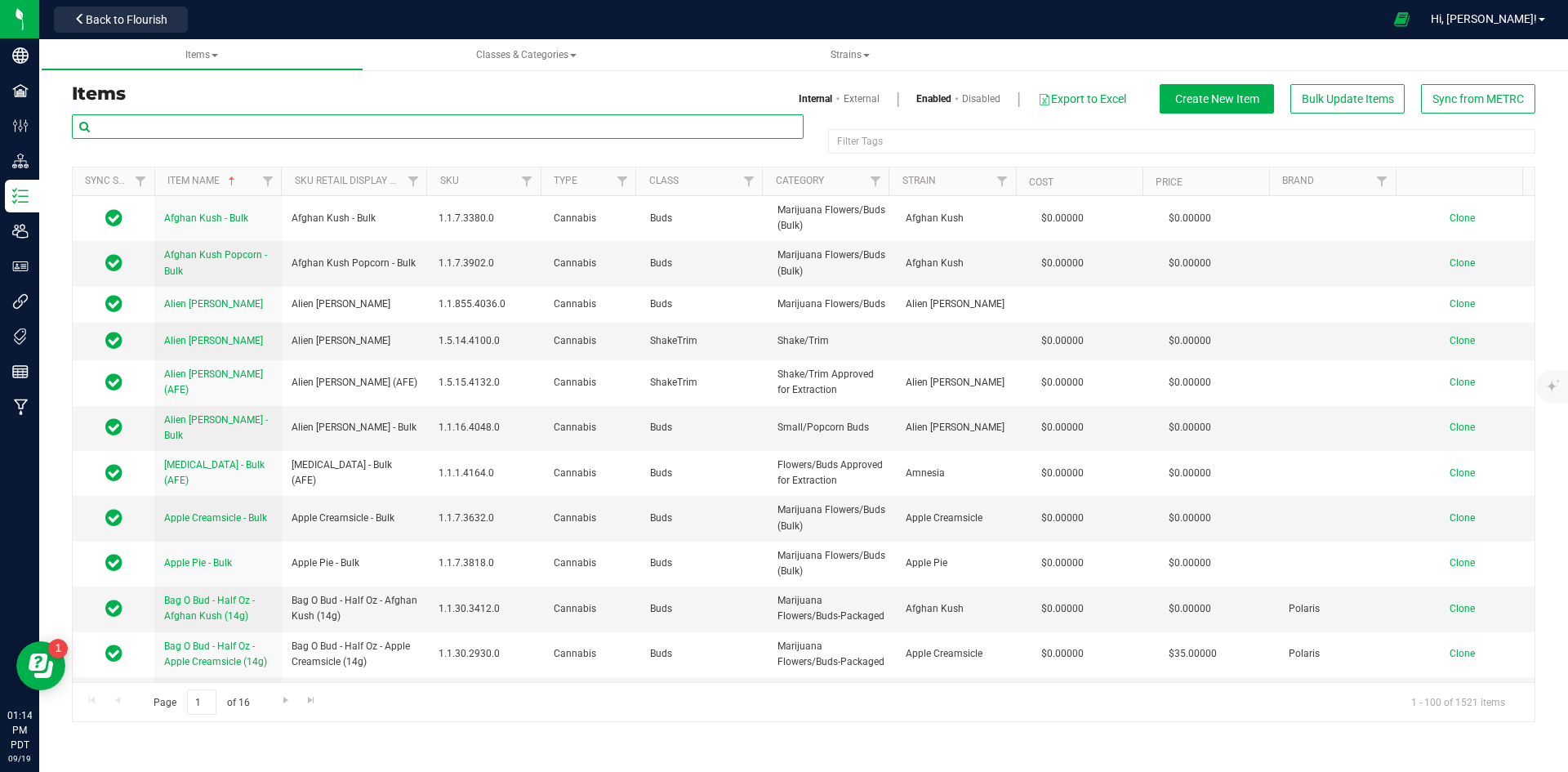
click at [285, 125] on input "text" at bounding box center [438, 126] width 732 height 25
paste input "TESTER - Polaris - PreRoll - Cream Cheese - (1.0g)"
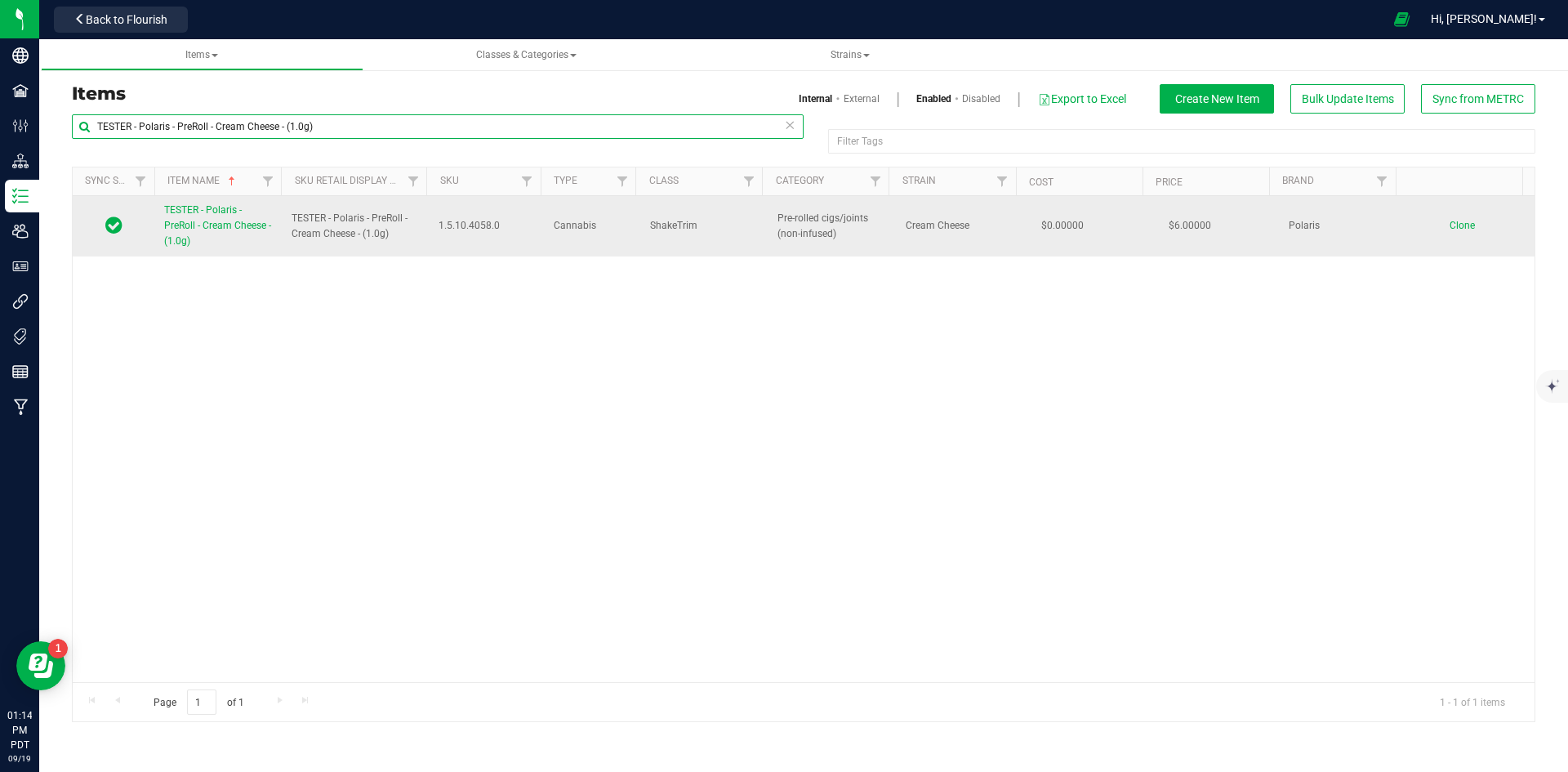
type input "TESTER - Polaris - PreRoll - Cream Cheese - (1.0g)"
click at [253, 233] on link "TESTER - Polaris - PreRoll - Cream Cheese - (1.0g)" at bounding box center [218, 227] width 108 height 47
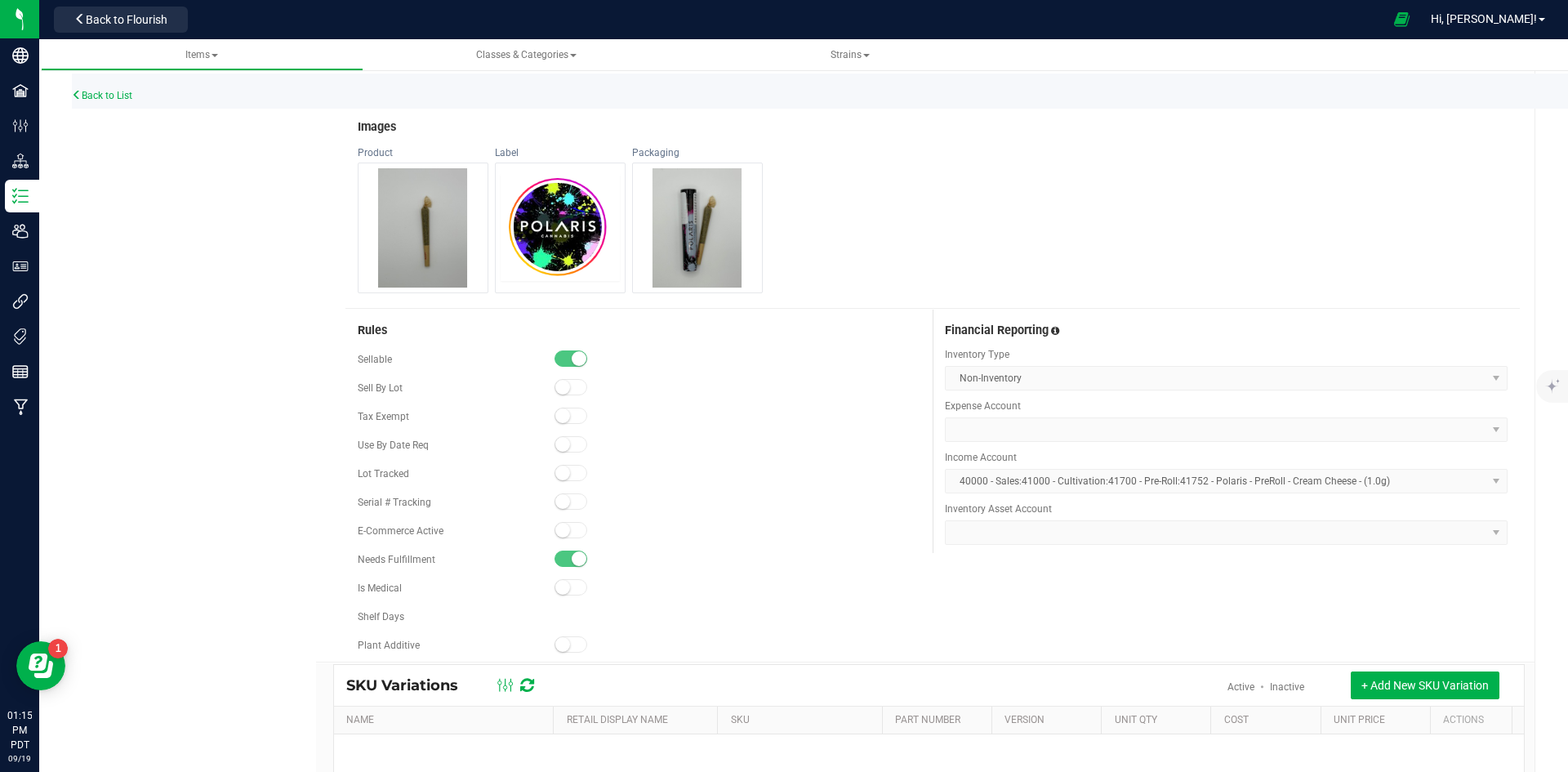
scroll to position [898, 0]
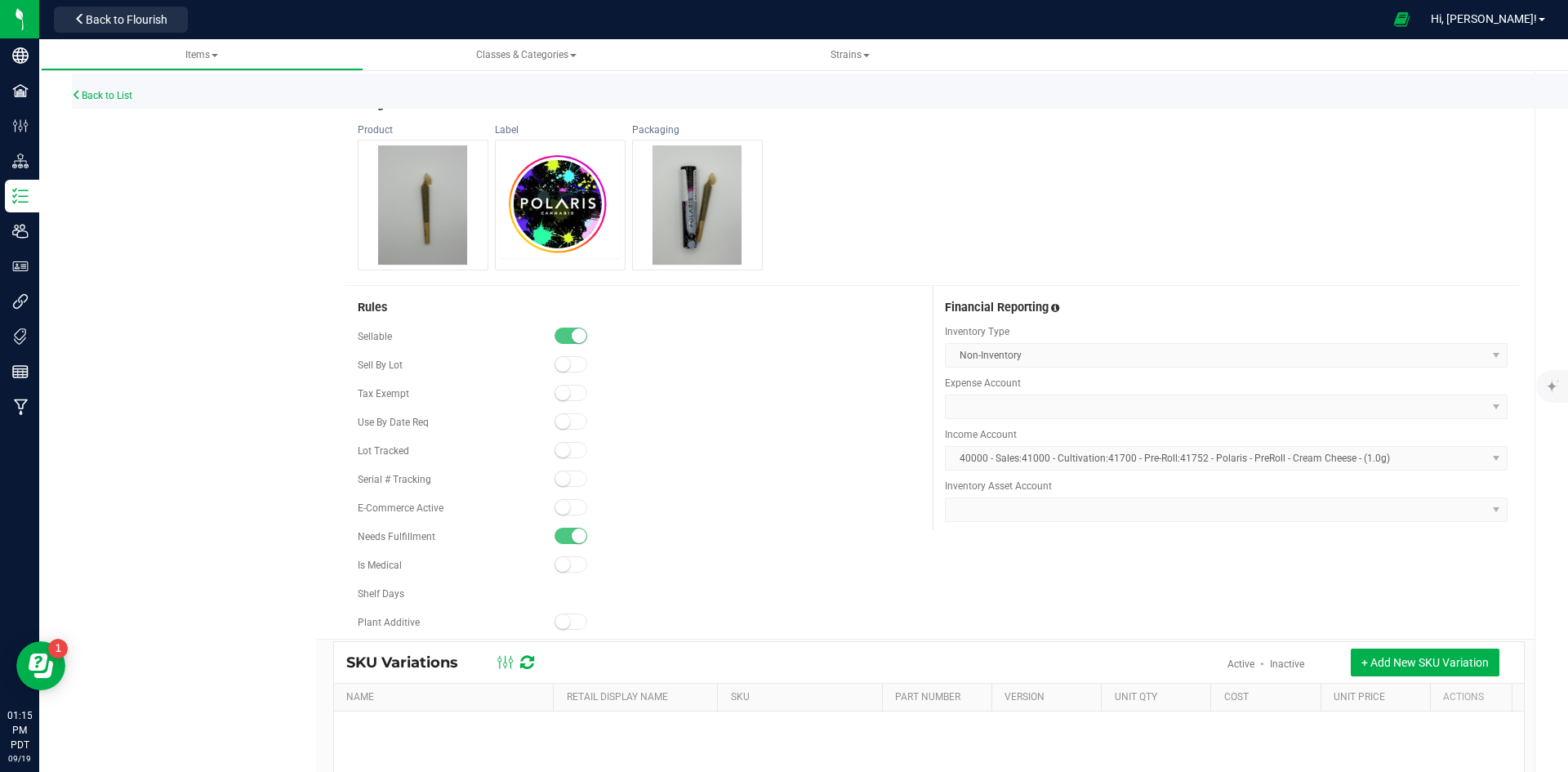
click at [1490, 354] on kendo-dropdownlist "Non-Inventory" at bounding box center [1226, 356] width 563 height 25
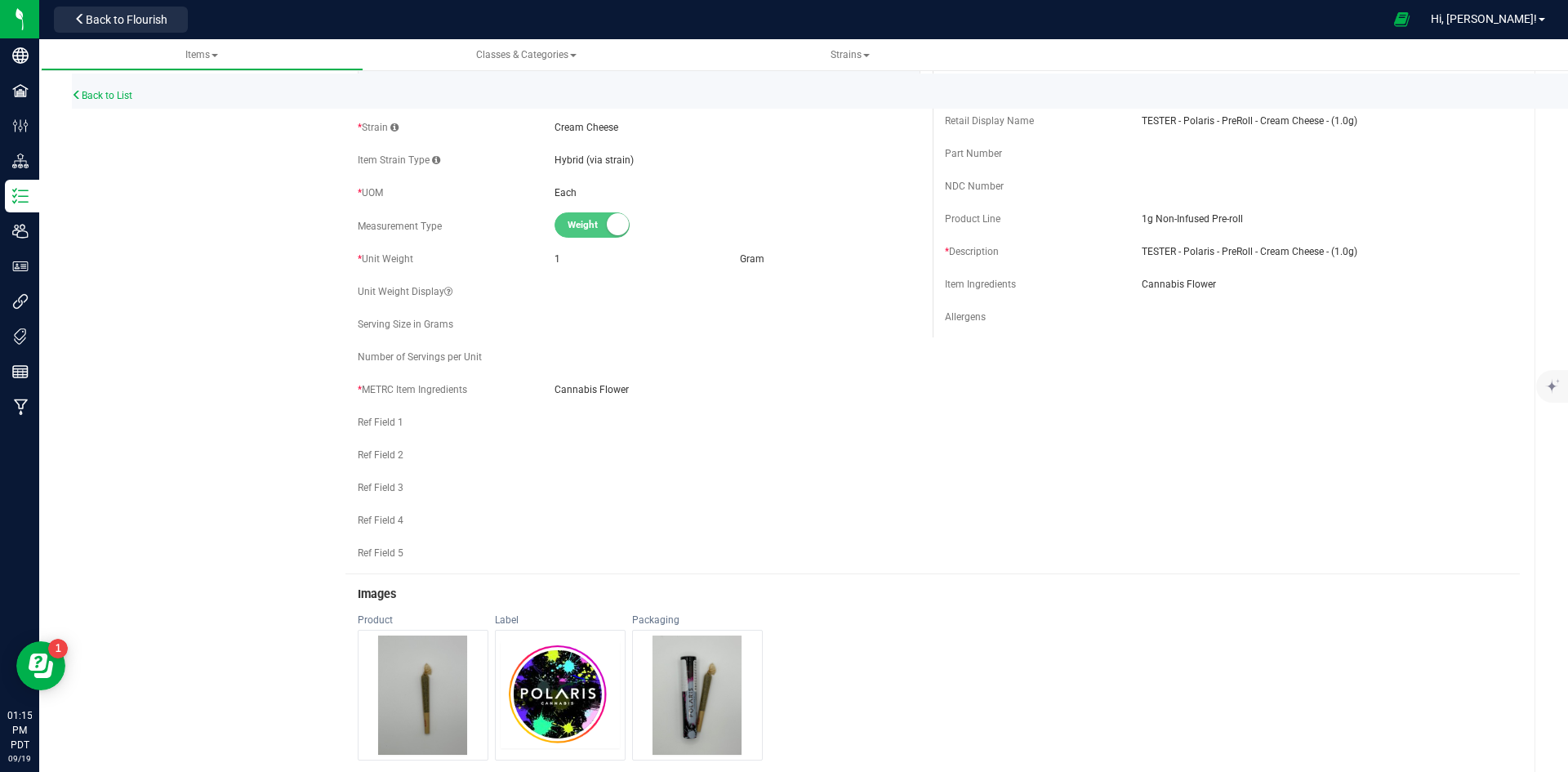
scroll to position [0, 0]
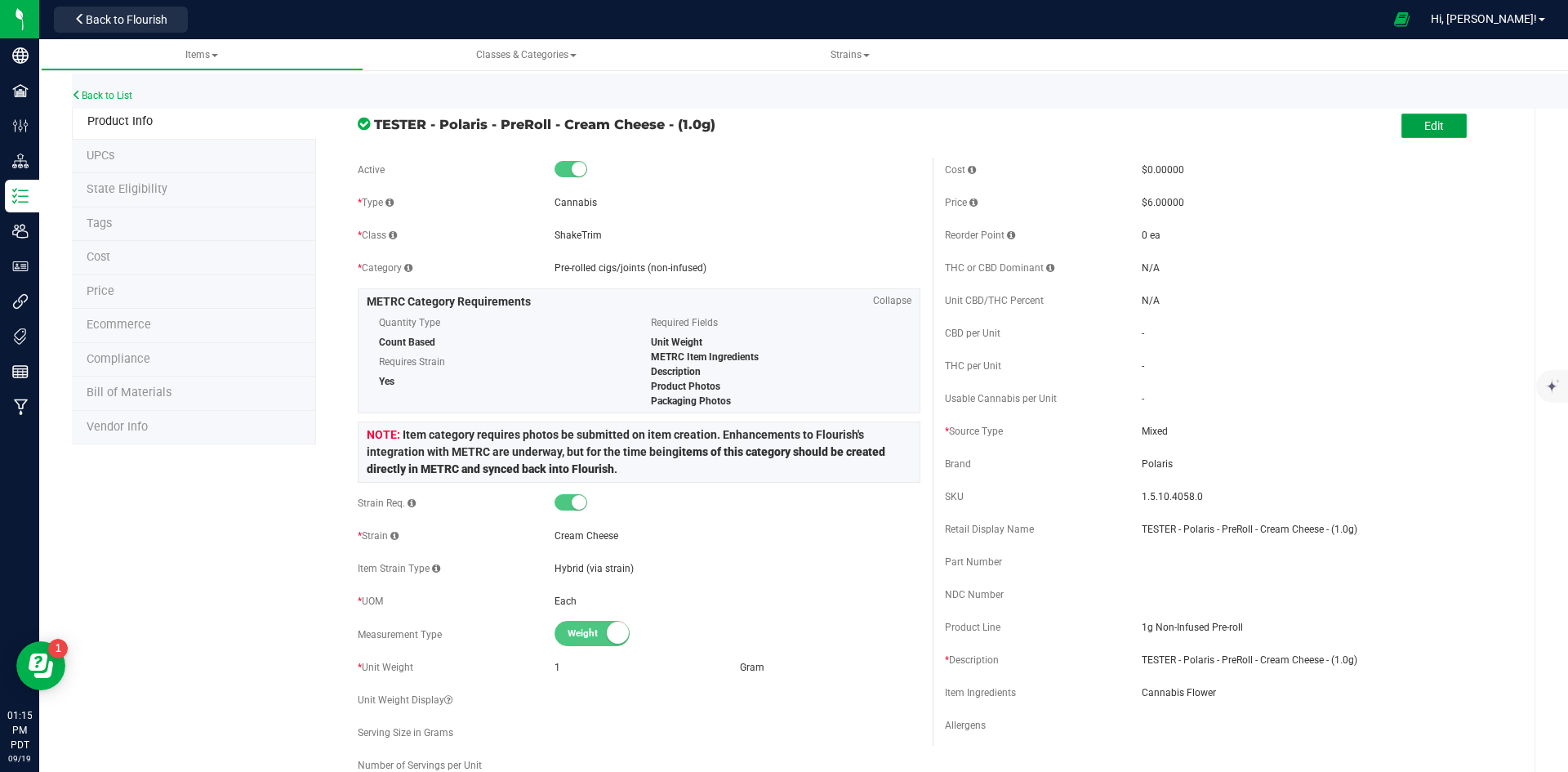
click at [1410, 134] on button "Edit" at bounding box center [1434, 126] width 65 height 25
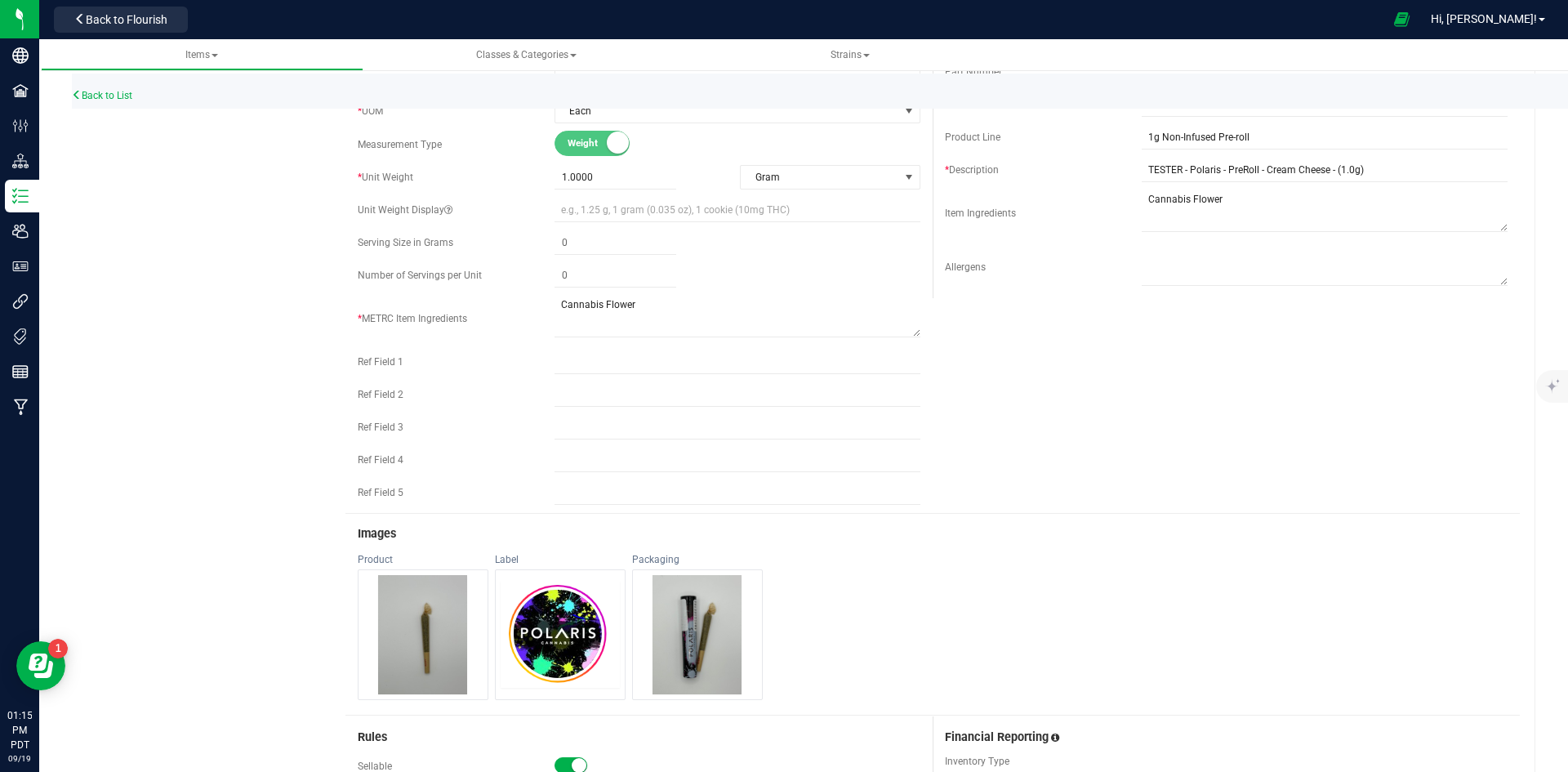
scroll to position [981, 0]
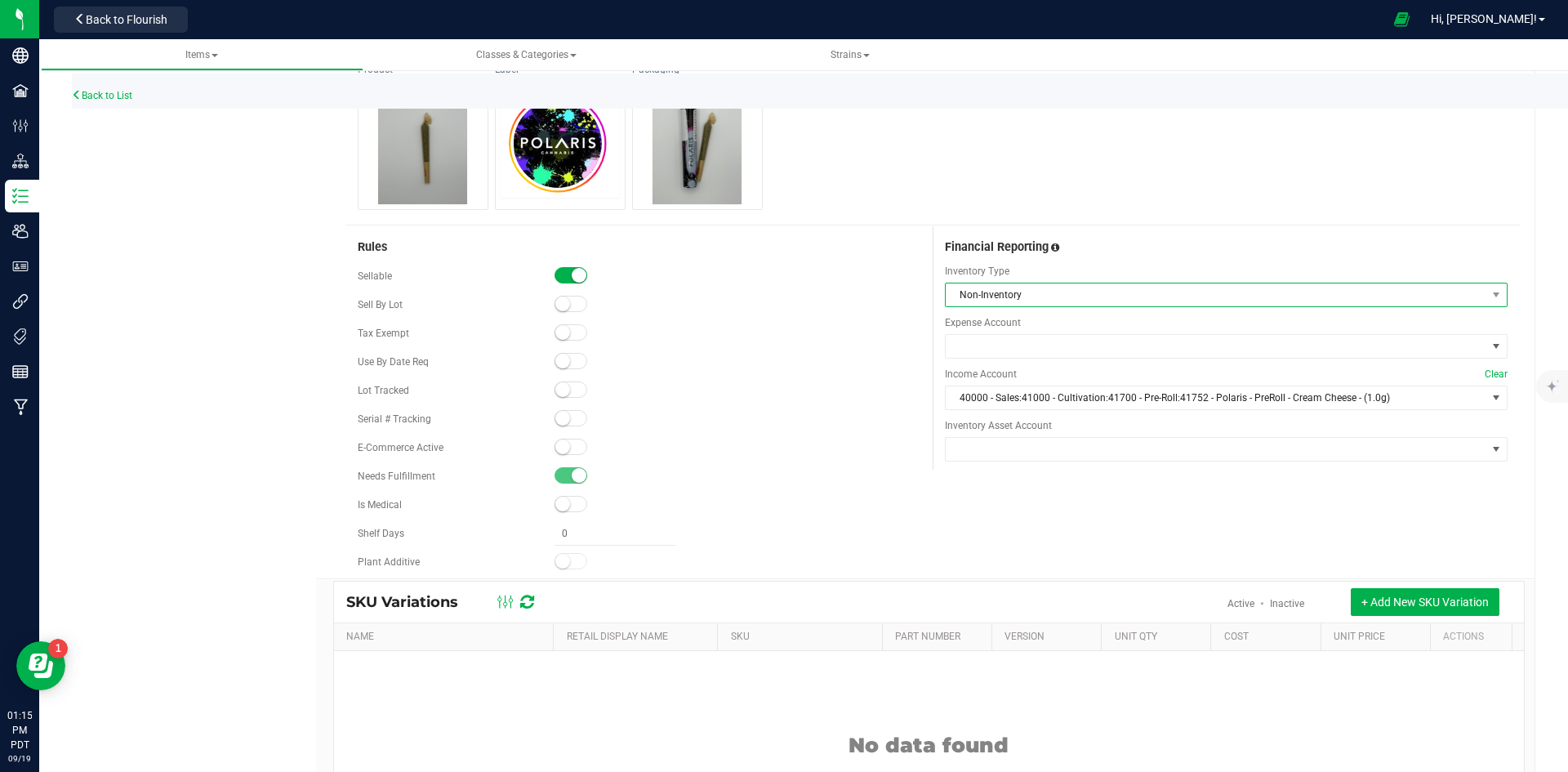
click at [1471, 299] on span "Non-Inventory" at bounding box center [1216, 294] width 541 height 23
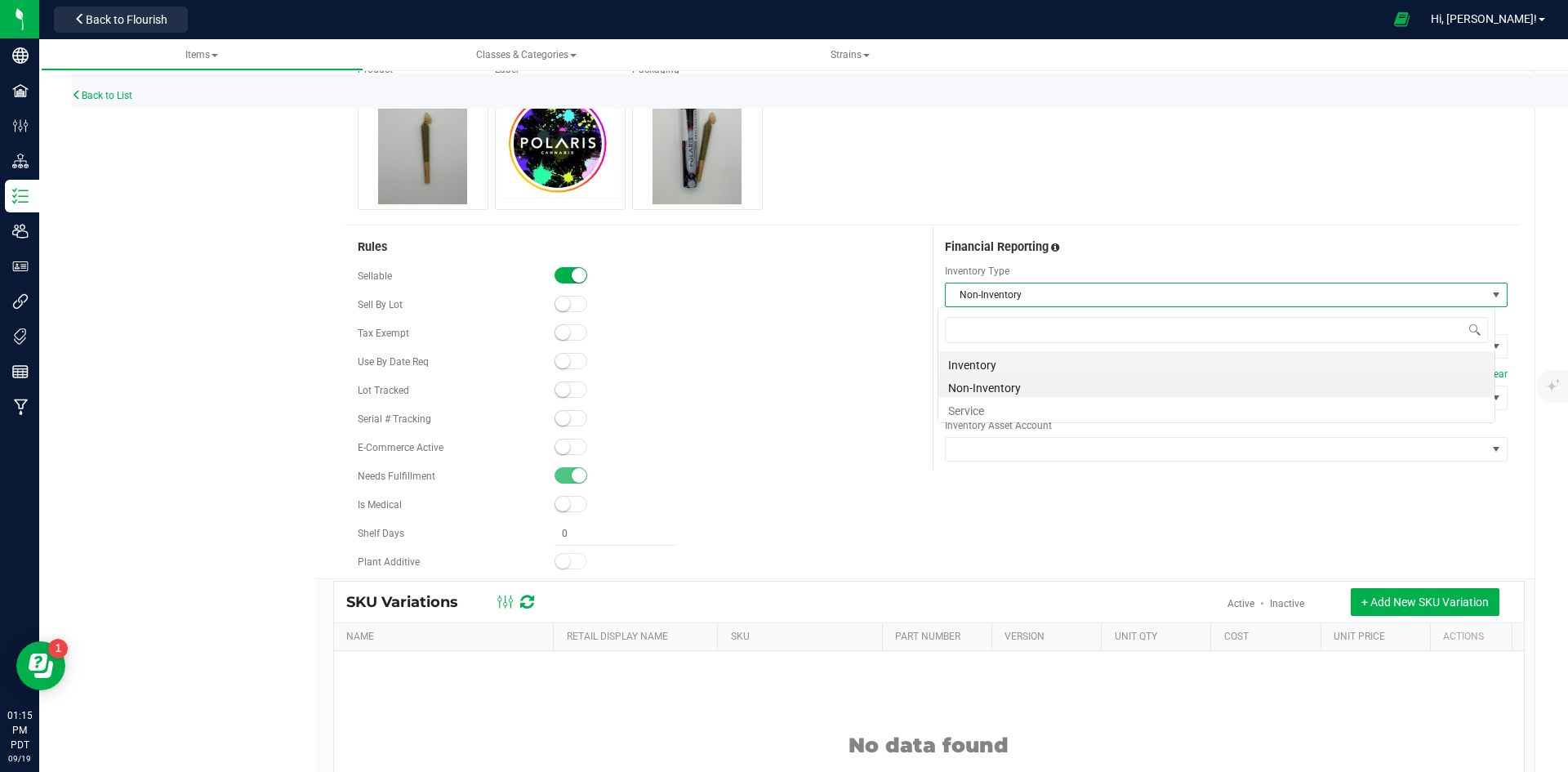
scroll to position [25, 558]
click at [1126, 363] on li "Inventory" at bounding box center [1217, 362] width 557 height 23
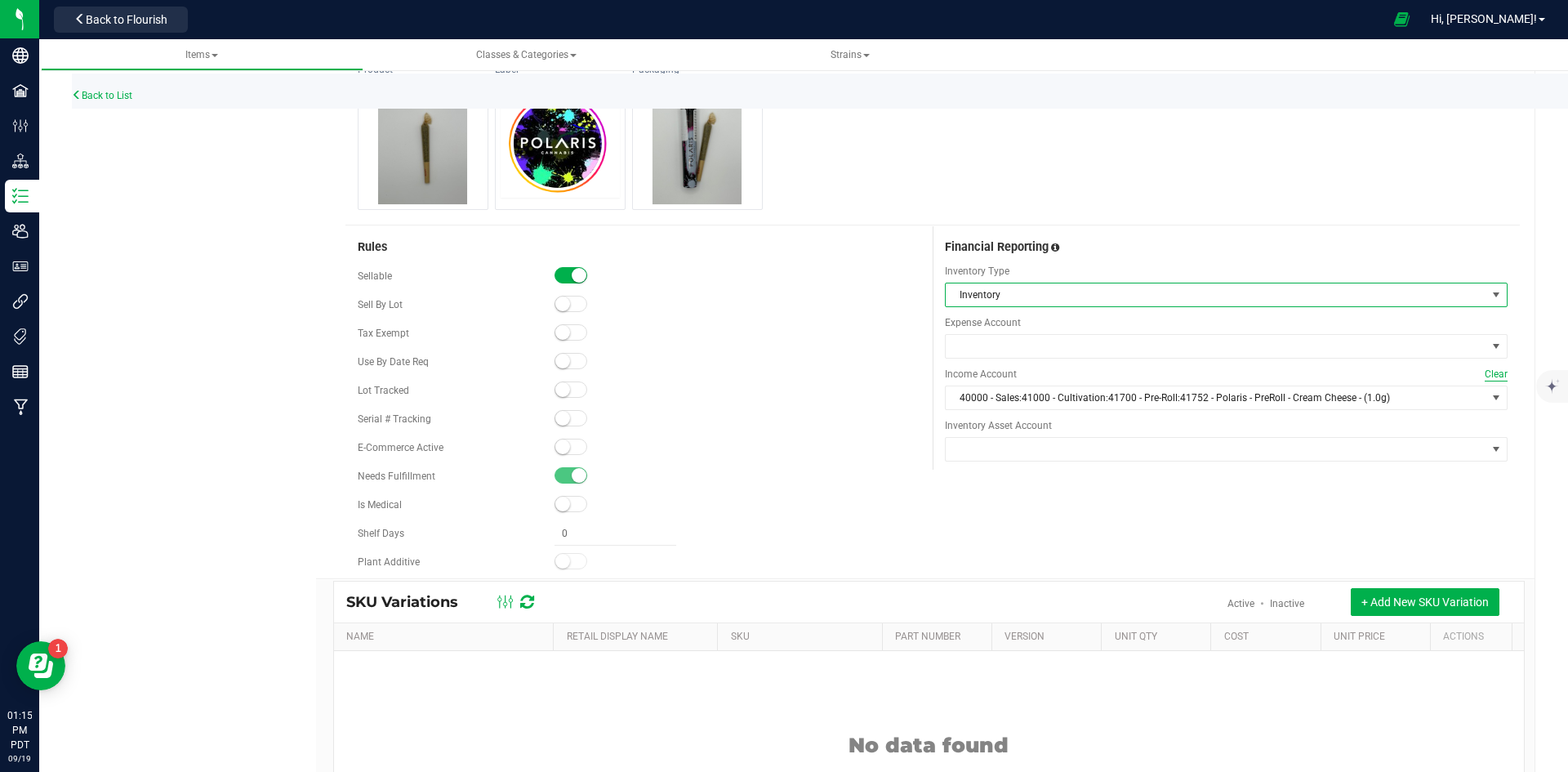
click at [1485, 372] on span "Clear" at bounding box center [1496, 375] width 23 height 15
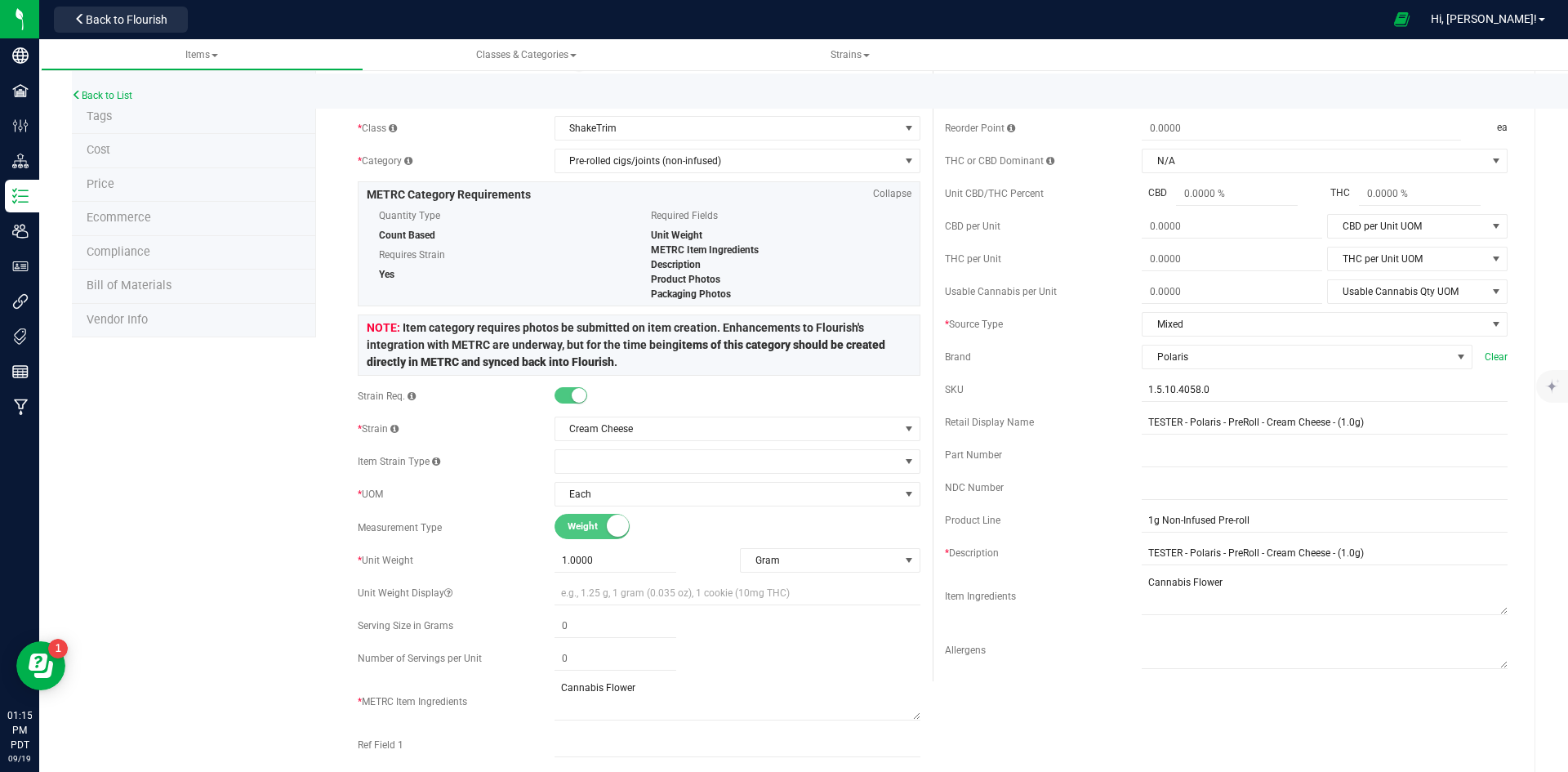
scroll to position [0, 0]
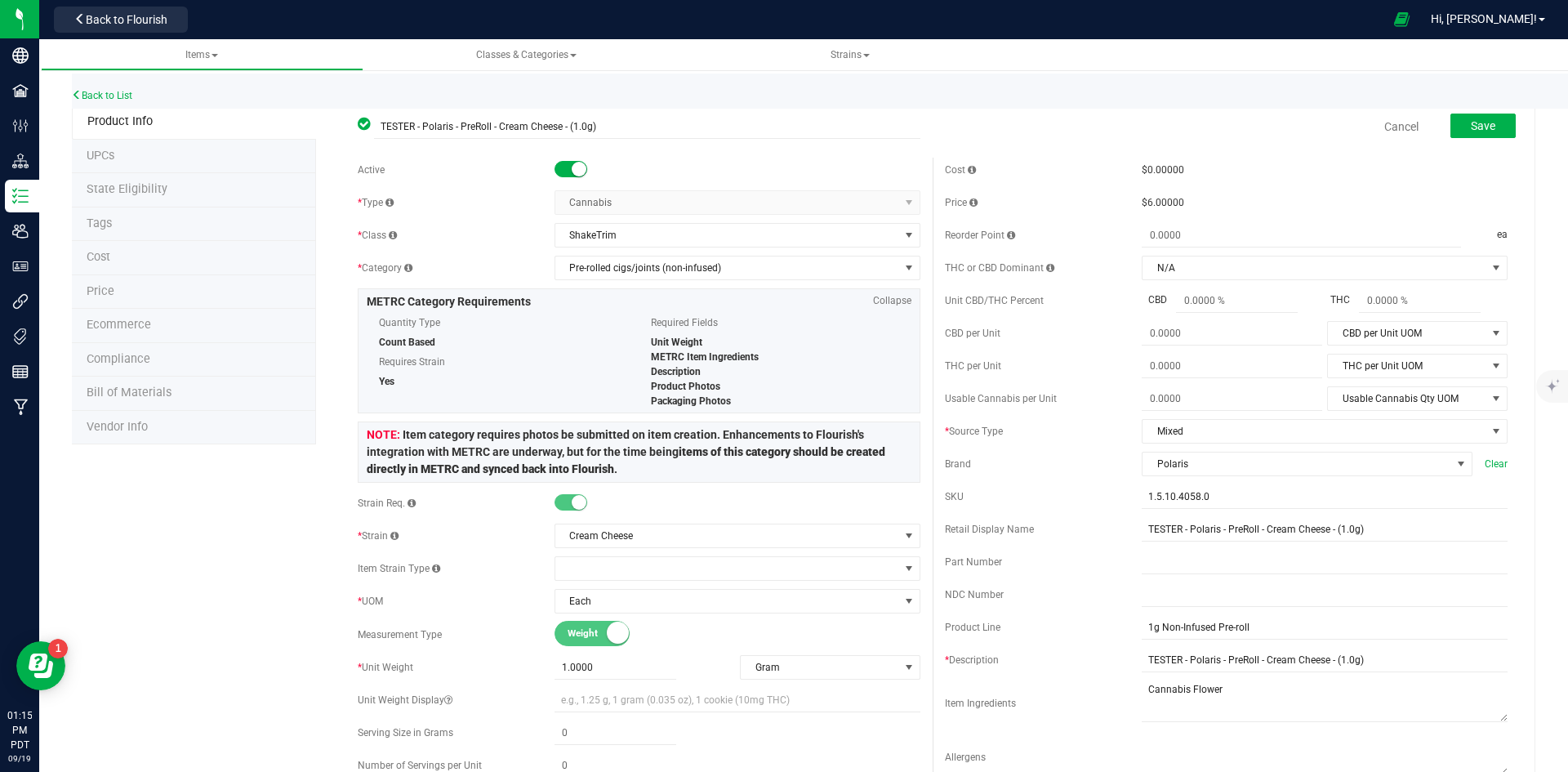
click at [1481, 141] on div "Save" at bounding box center [1471, 126] width 90 height 33
click at [1471, 122] on span "Save" at bounding box center [1483, 126] width 25 height 13
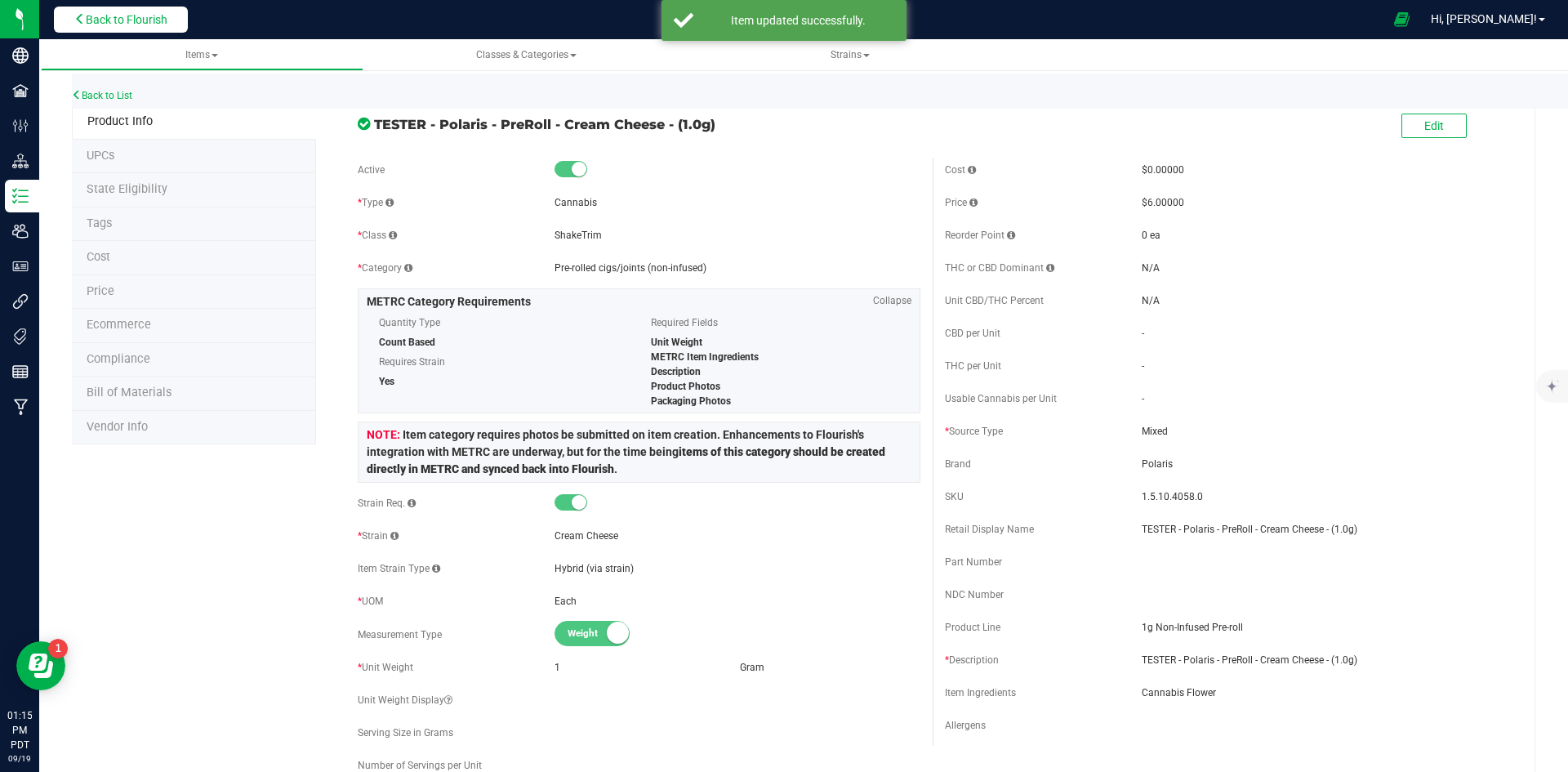
click at [144, 26] on span "Back to Flourish" at bounding box center [126, 20] width 82 height 13
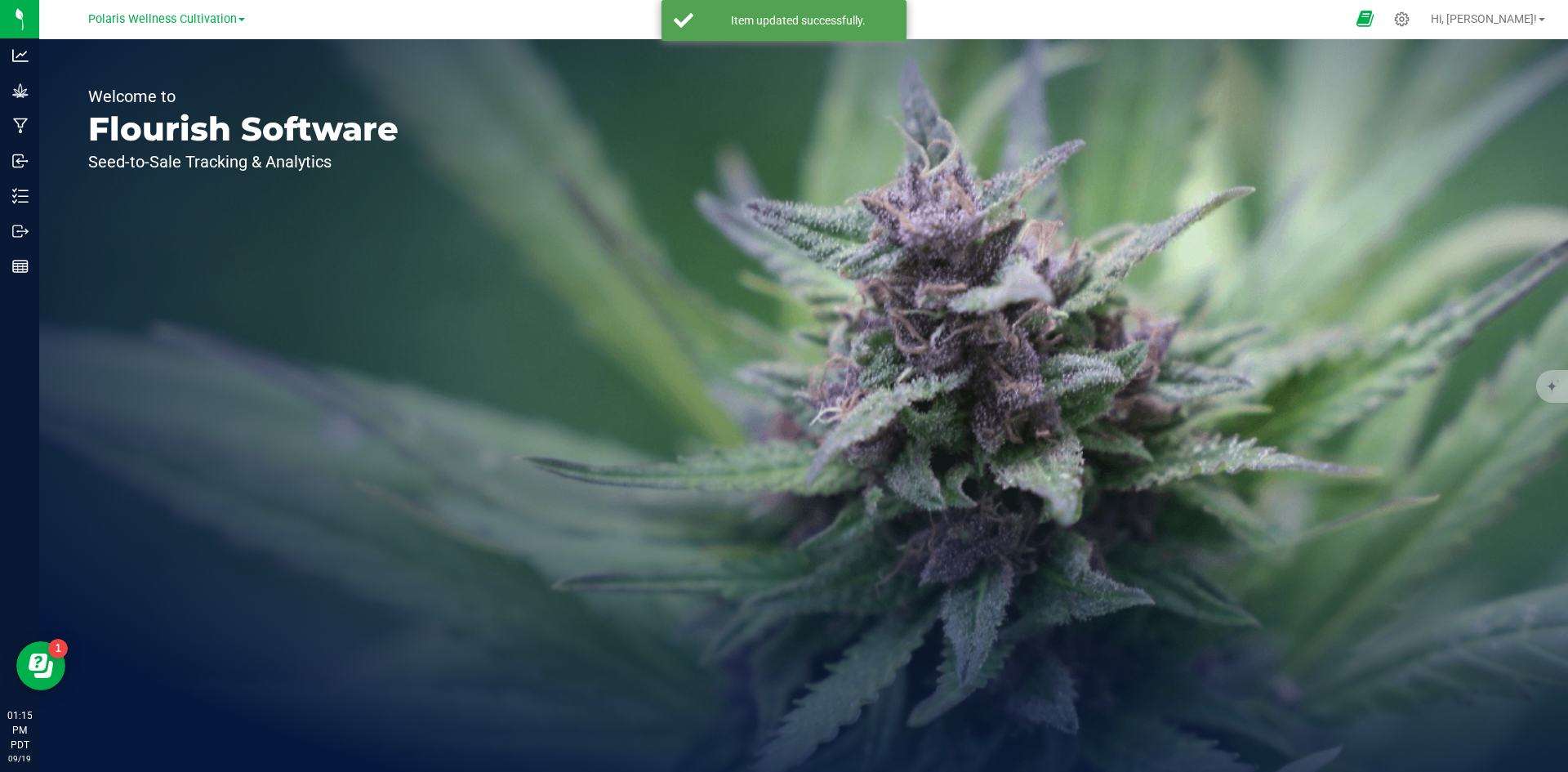
click at [1437, 20] on nav "Polaris Wellness Cultivation Polaris Wellness Cultivation Polaris Wellness Prod…" at bounding box center [804, 20] width 1529 height 40
click at [1410, 20] on icon at bounding box center [1402, 19] width 15 height 15
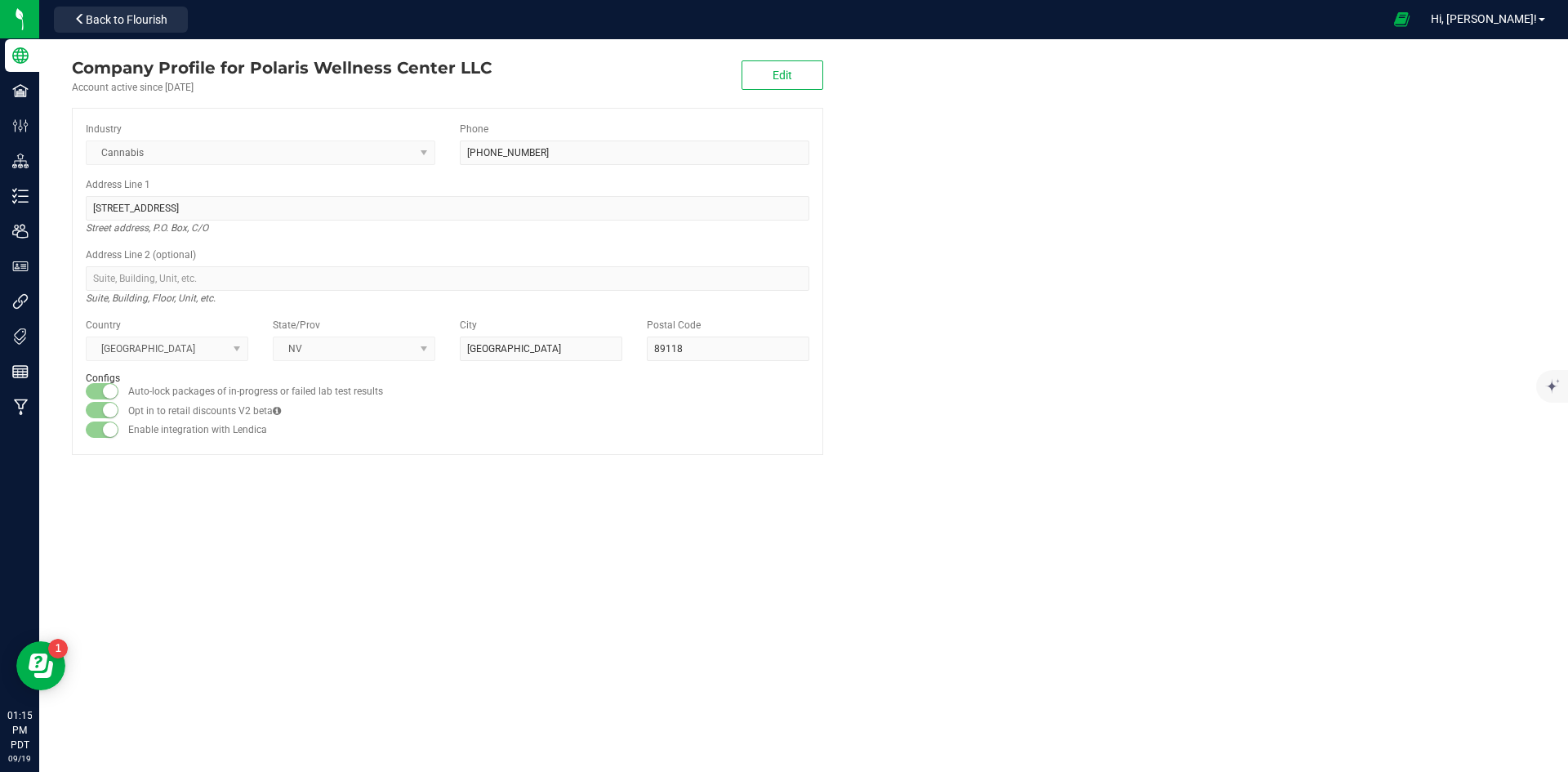
drag, startPoint x: 1000, startPoint y: 243, endPoint x: 1288, endPoint y: 69, distance: 336.5
click at [1009, 237] on company "Company Profile for Polaris Wellness Center LLC Account active since Aug 7, 202…" at bounding box center [804, 256] width 1529 height 432
click at [156, 25] on span "Back to Flourish" at bounding box center [126, 20] width 82 height 13
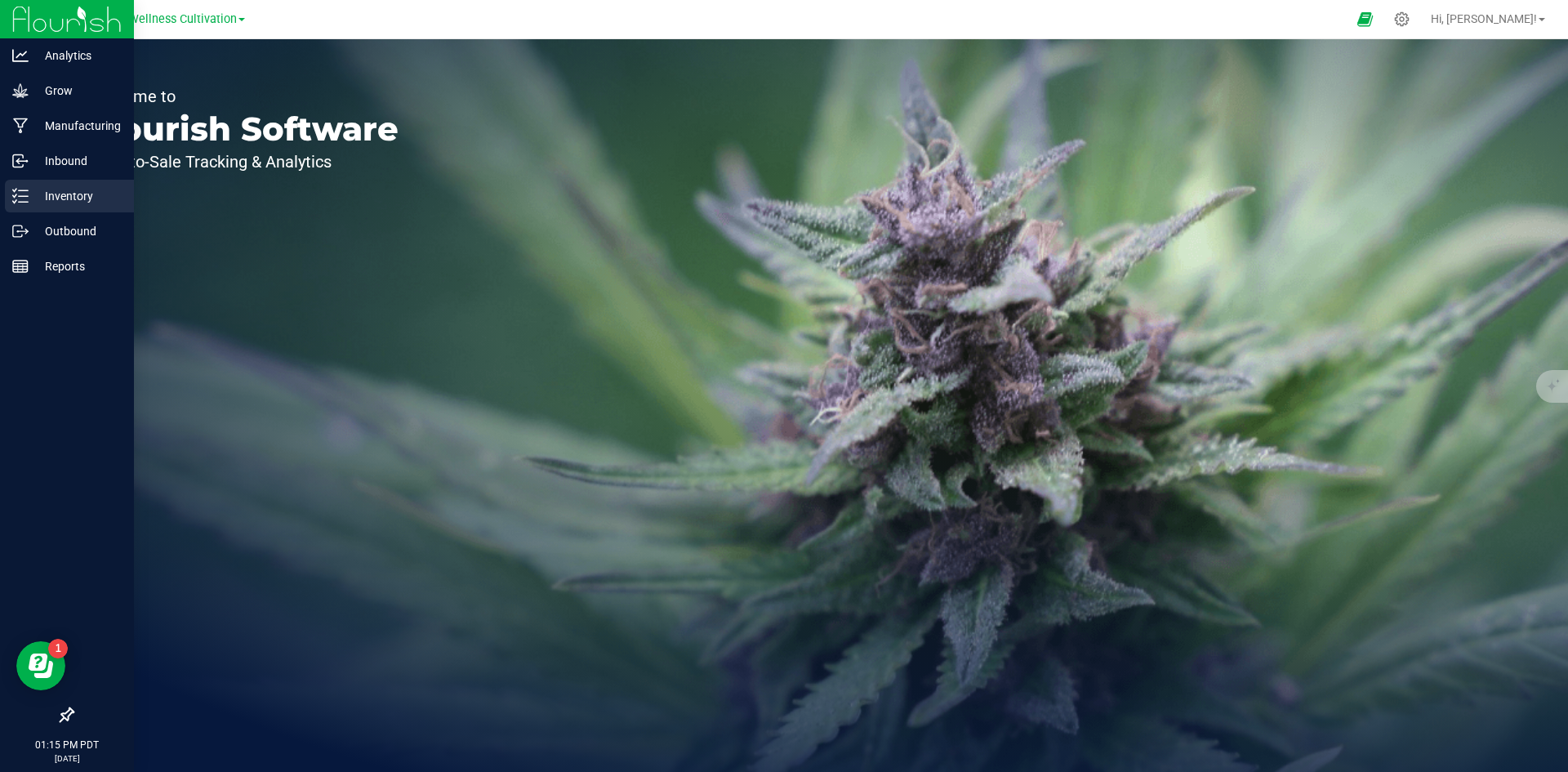
click at [83, 198] on p "Inventory" at bounding box center [77, 195] width 98 height 20
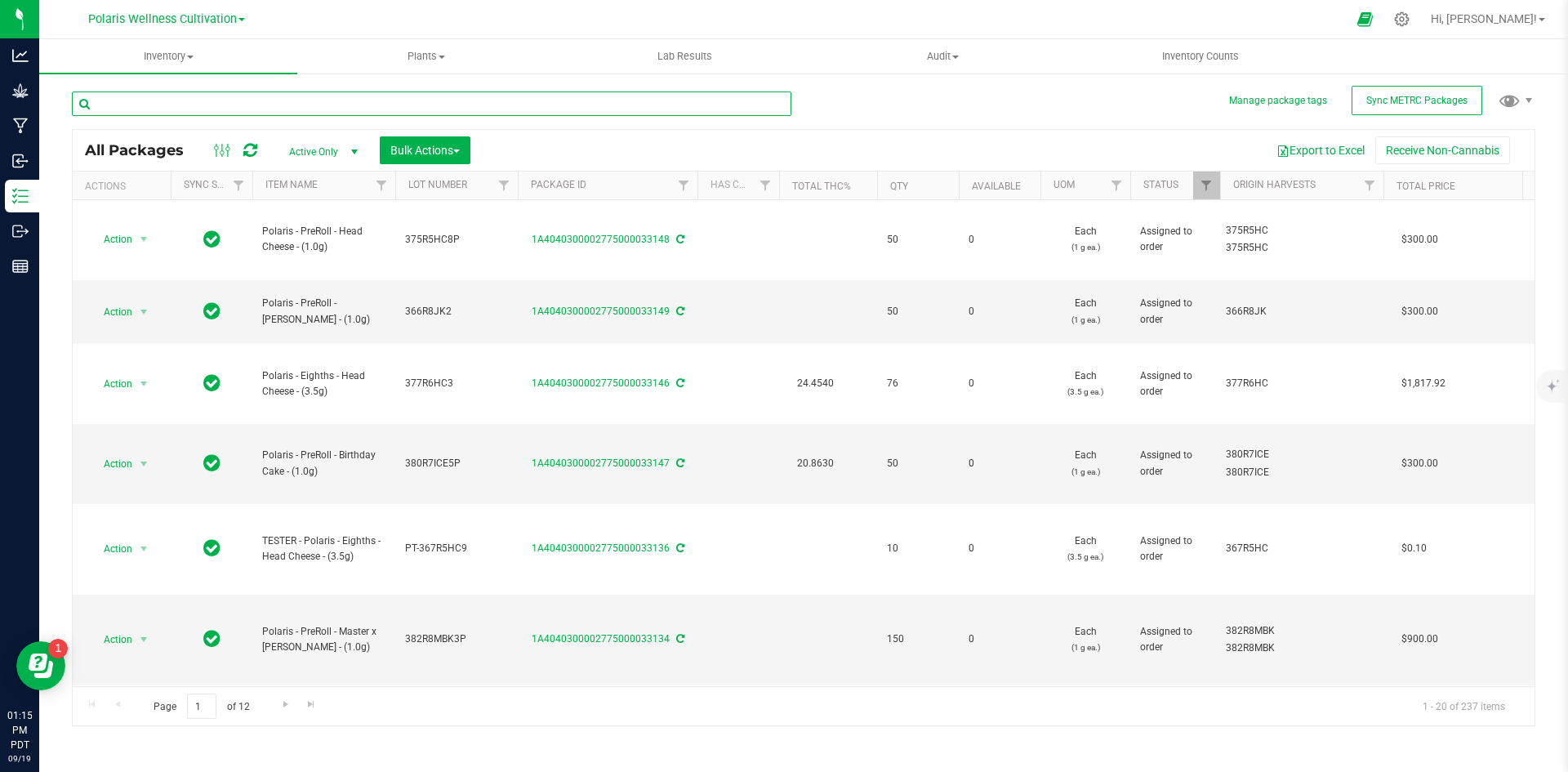
click at [224, 101] on input "text" at bounding box center [431, 104] width 720 height 25
type input "CREAM CHEESE"
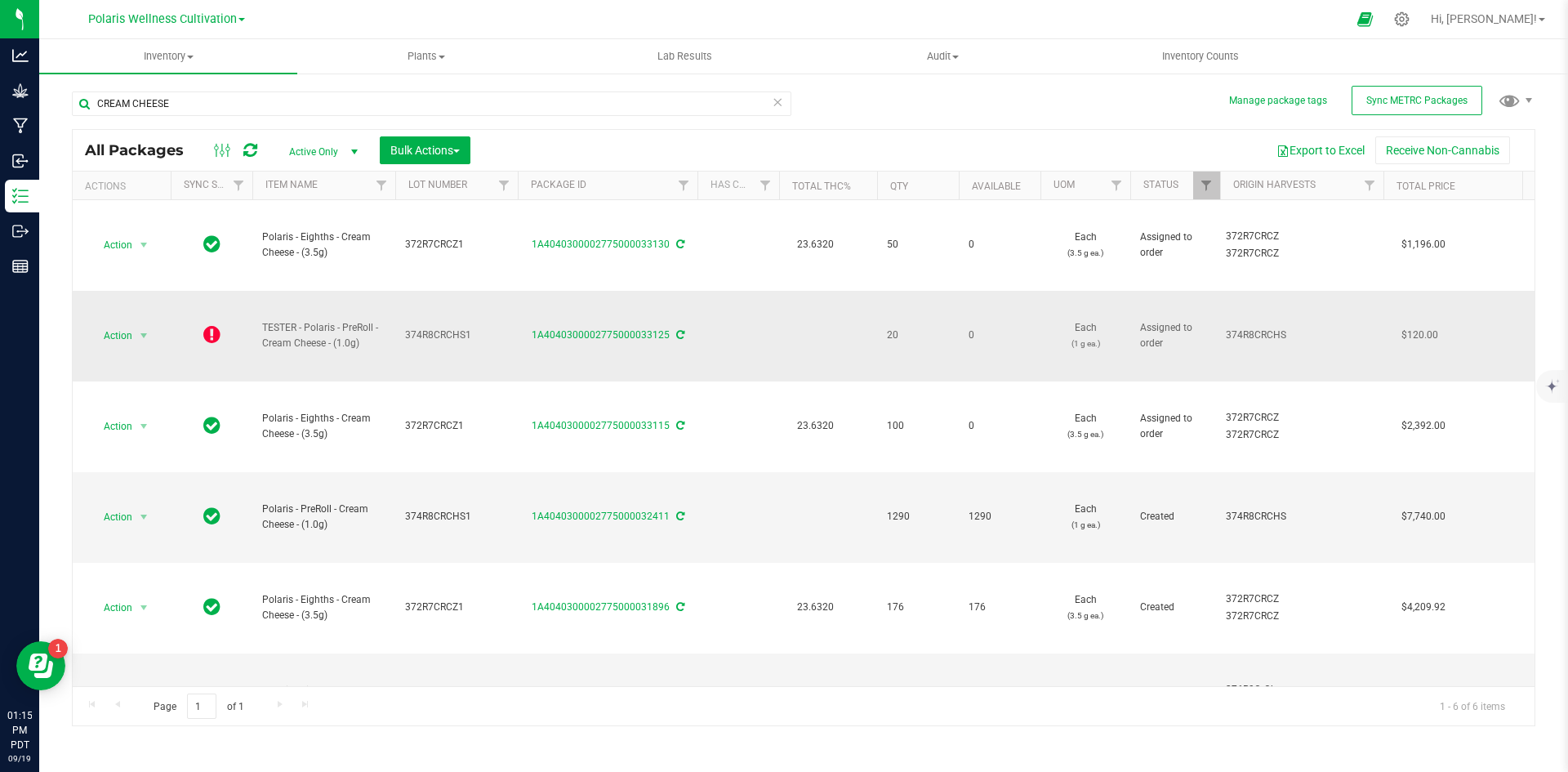
click at [223, 329] on td at bounding box center [211, 336] width 82 height 91
click at [211, 337] on icon at bounding box center [212, 334] width 17 height 20
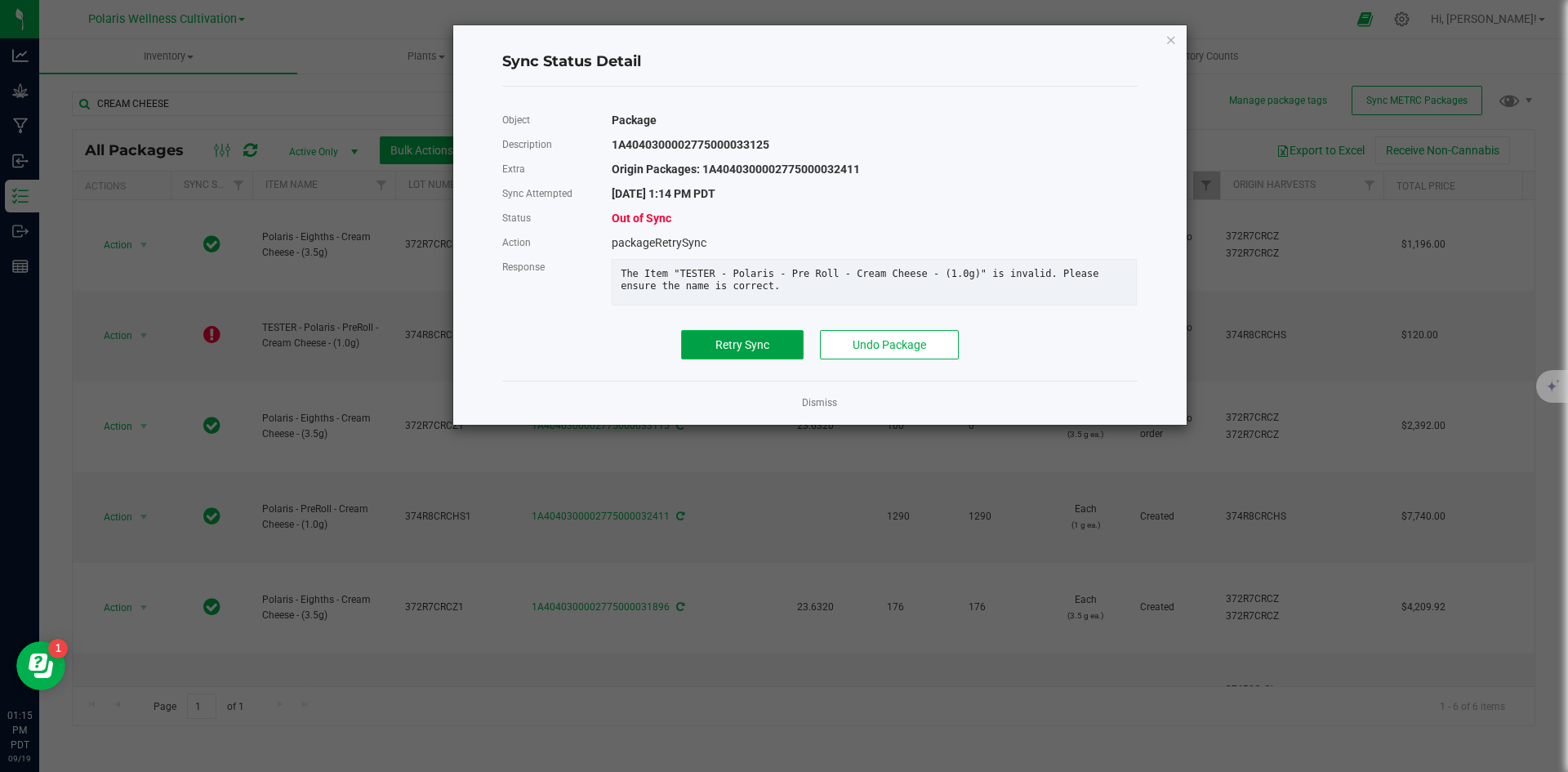
click at [782, 360] on button "Retry Sync" at bounding box center [742, 344] width 123 height 29
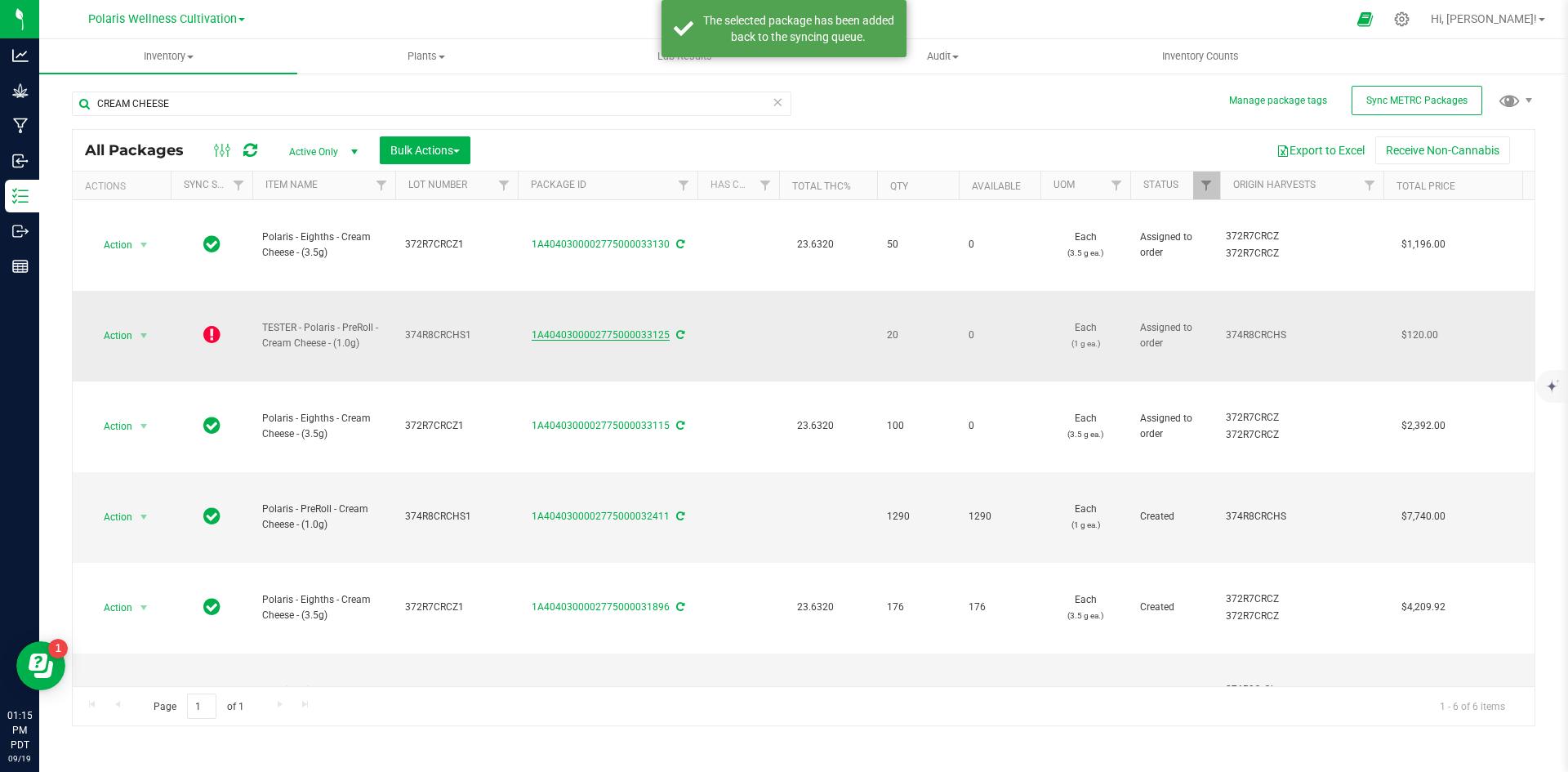
click at [627, 337] on link "1A4040300002775000033125" at bounding box center [601, 335] width 138 height 11
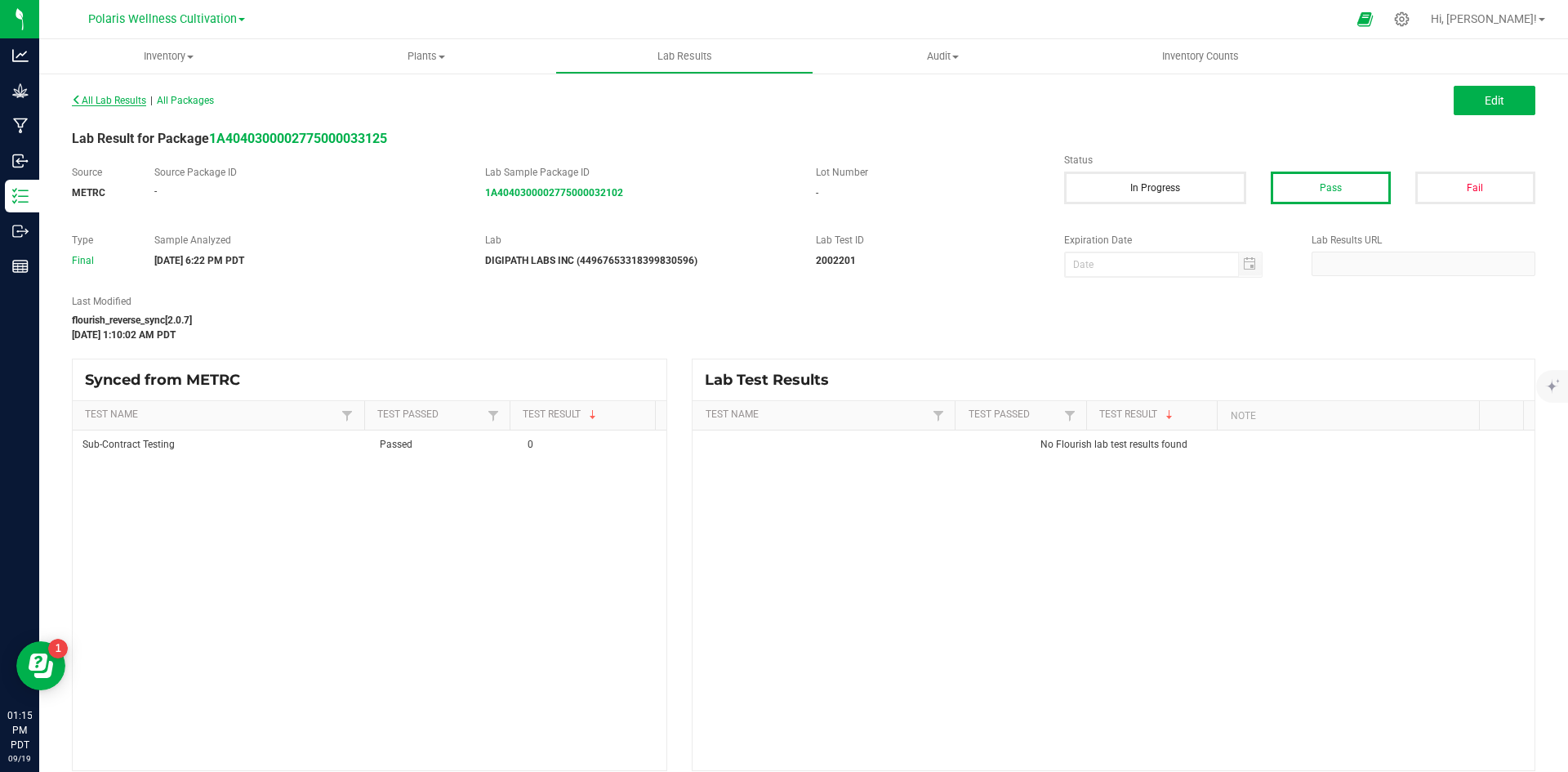
click at [119, 98] on span "All Lab Results" at bounding box center [108, 100] width 75 height 11
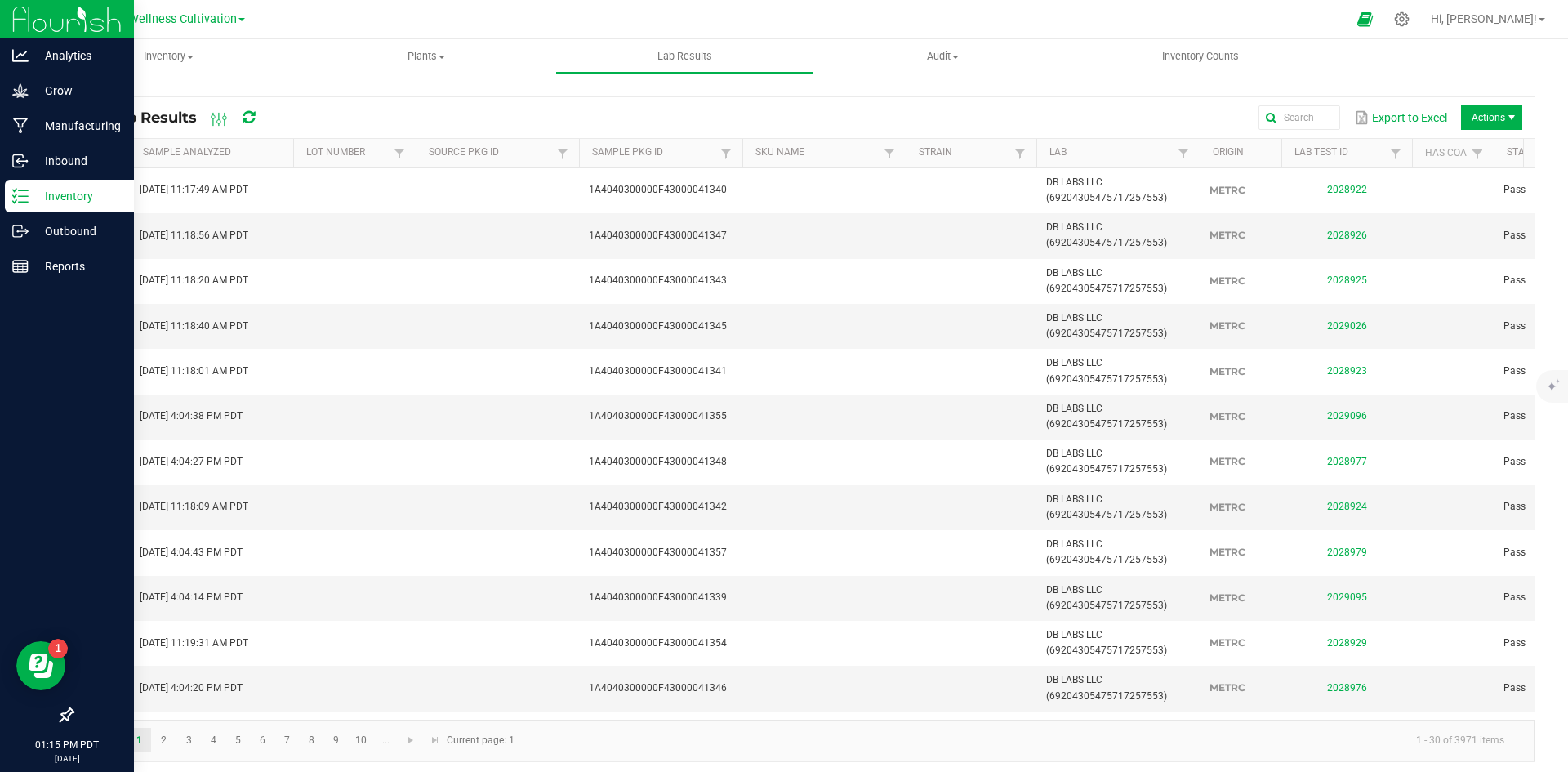
click at [35, 186] on div "Inventory" at bounding box center [69, 195] width 129 height 33
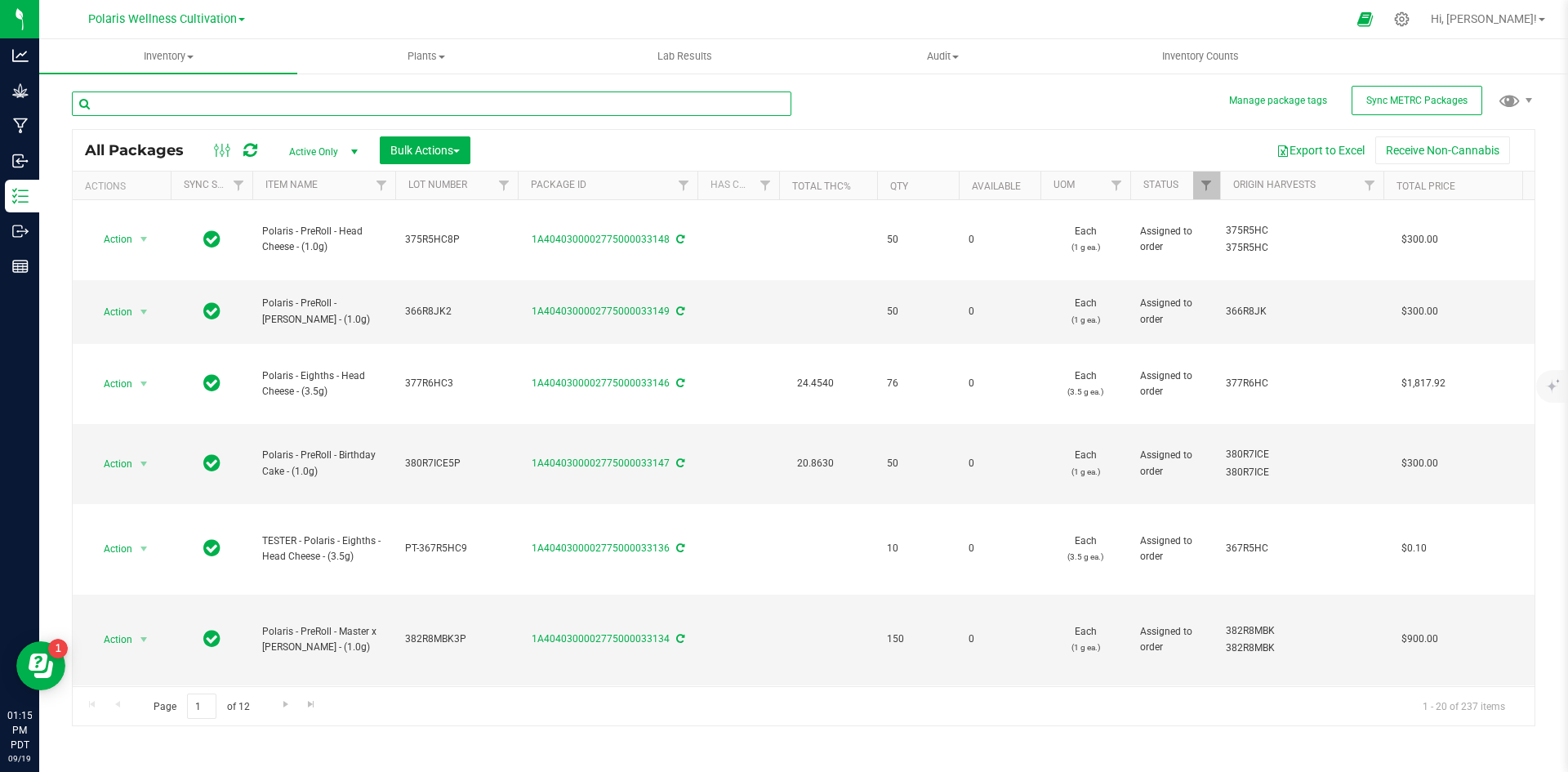
drag, startPoint x: 192, startPoint y: 102, endPoint x: 222, endPoint y: 102, distance: 30.0
click at [193, 103] on input "text" at bounding box center [431, 104] width 720 height 25
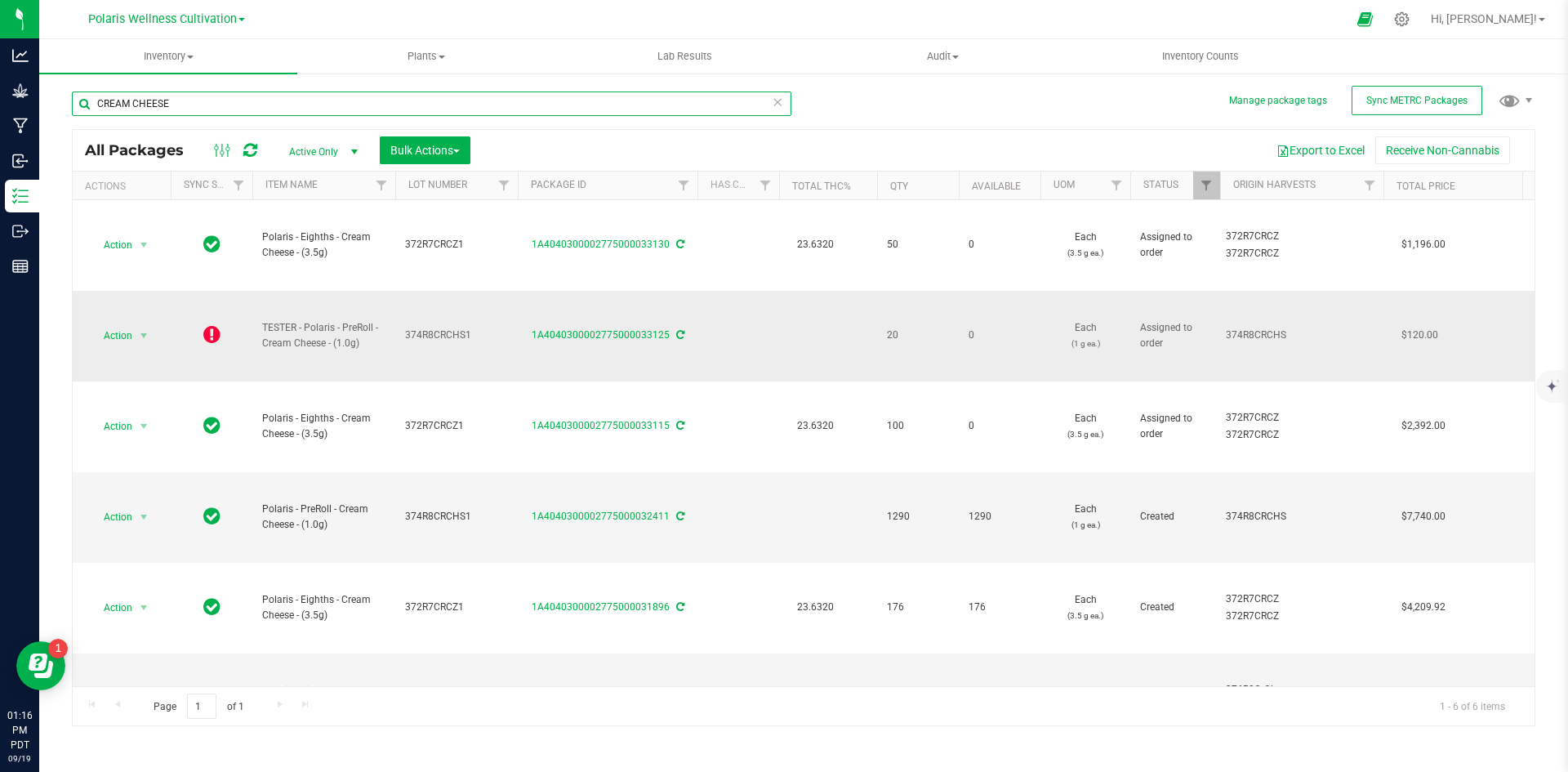
type input "CREAM CHEESE"
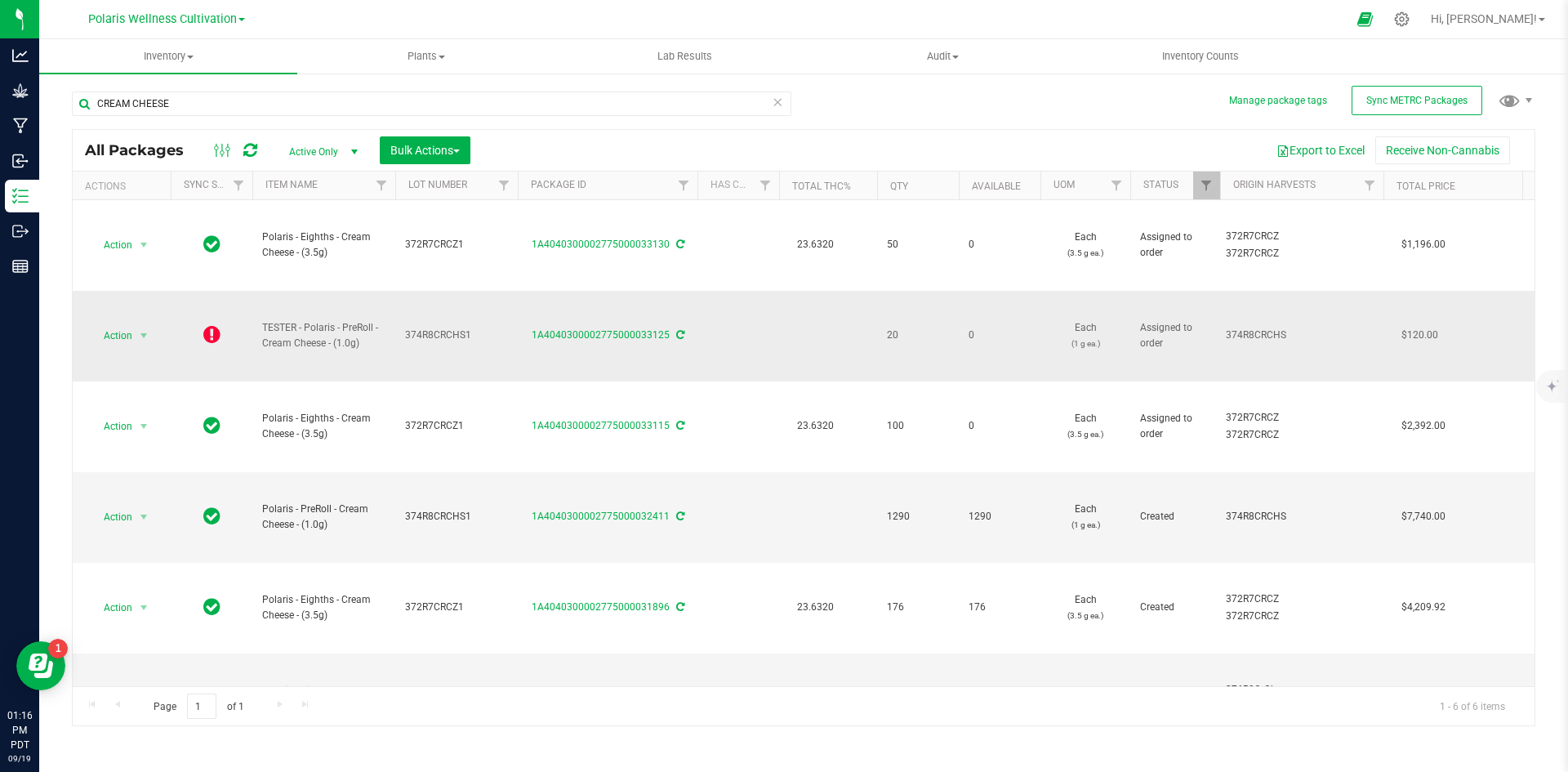
click at [325, 316] on td "TESTER - Polaris - PreRoll - Cream Cheese - (1.0g)" at bounding box center [325, 336] width 143 height 91
click at [326, 332] on span "TESTER - Polaris - PreRoll - Cream Cheese - (1.0g)" at bounding box center [324, 335] width 124 height 31
click at [329, 330] on span "TESTER - Polaris - PreRoll - Cream Cheese - (1.0g)" at bounding box center [324, 335] width 124 height 31
click at [329, 329] on span "TESTER - Polaris - PreRoll - Cream Cheese - (1.0g)" at bounding box center [324, 335] width 124 height 31
click at [139, 331] on span "select" at bounding box center [143, 336] width 13 height 13
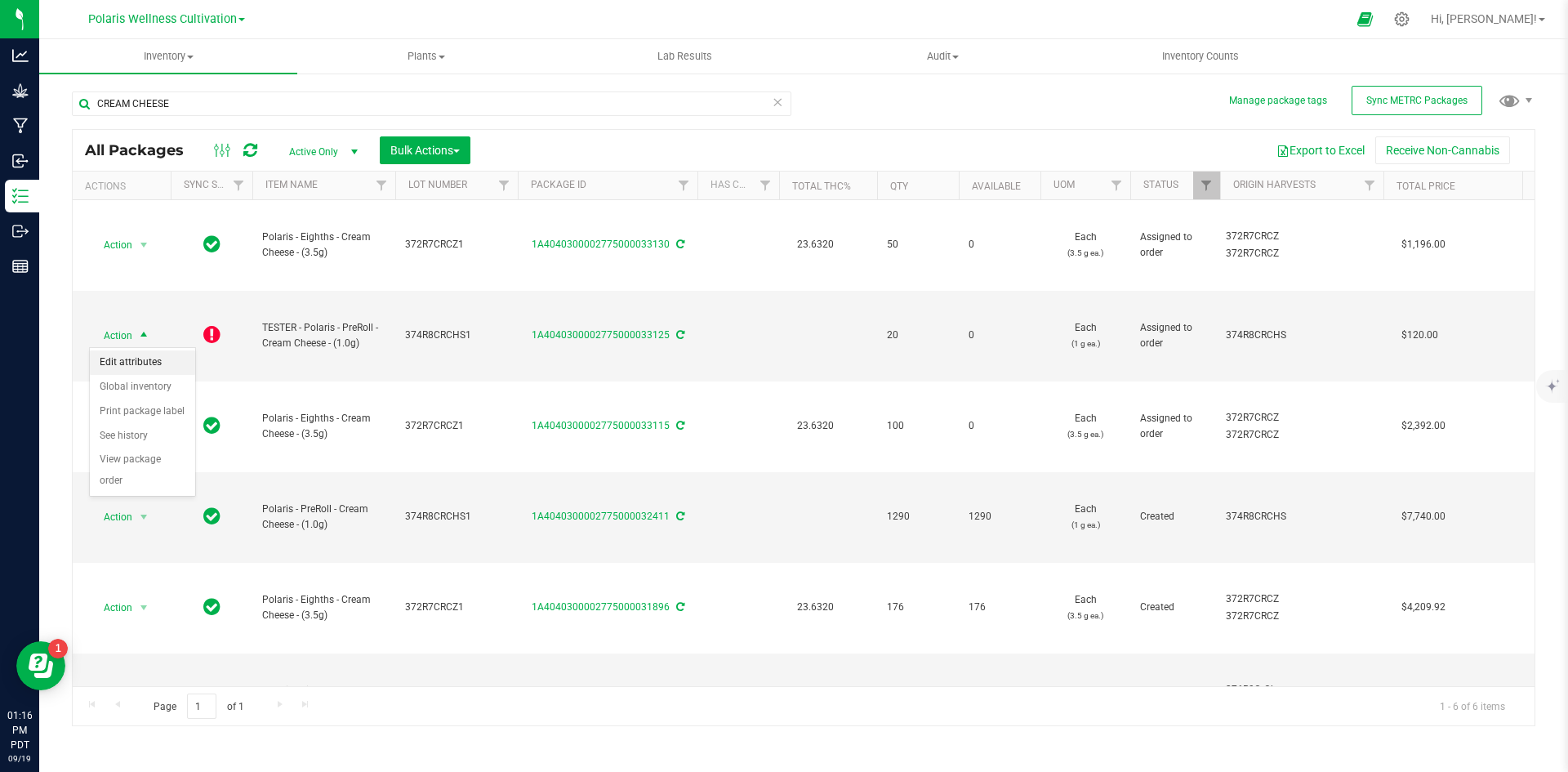
click at [142, 357] on li "Edit attributes" at bounding box center [142, 362] width 106 height 25
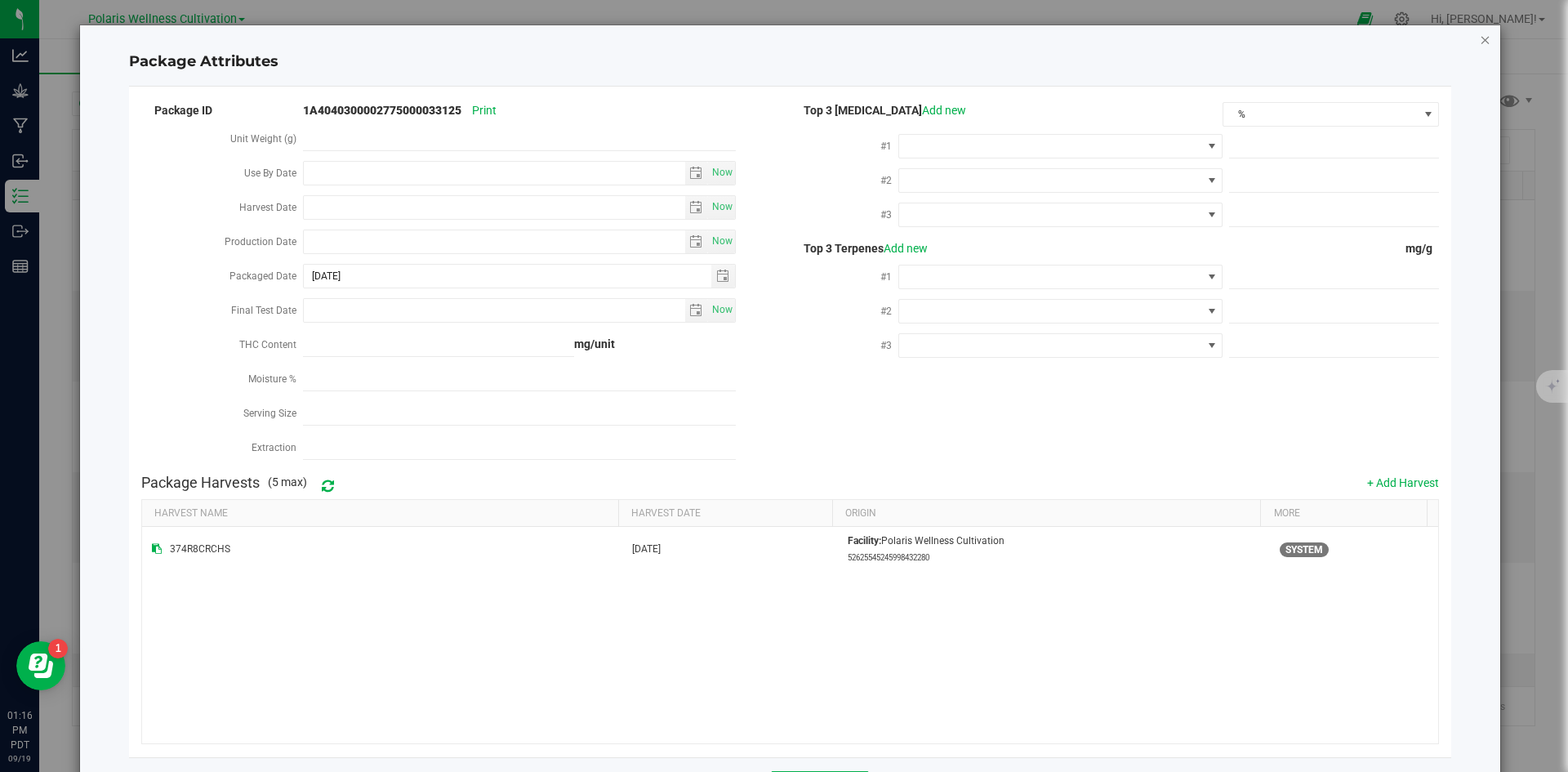
click at [1480, 41] on icon "Close modal" at bounding box center [1486, 39] width 11 height 20
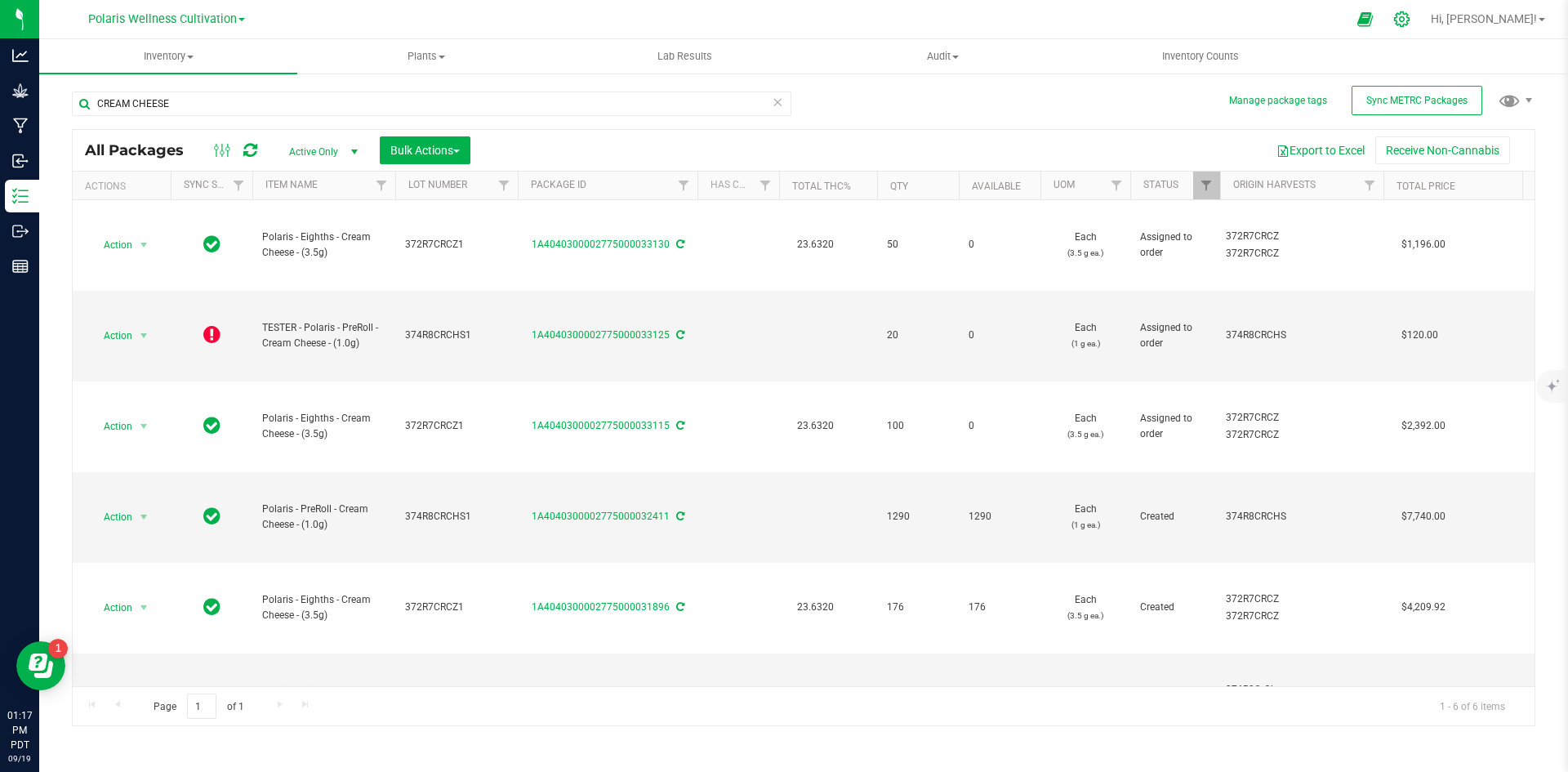
click at [1410, 25] on icon at bounding box center [1402, 19] width 17 height 17
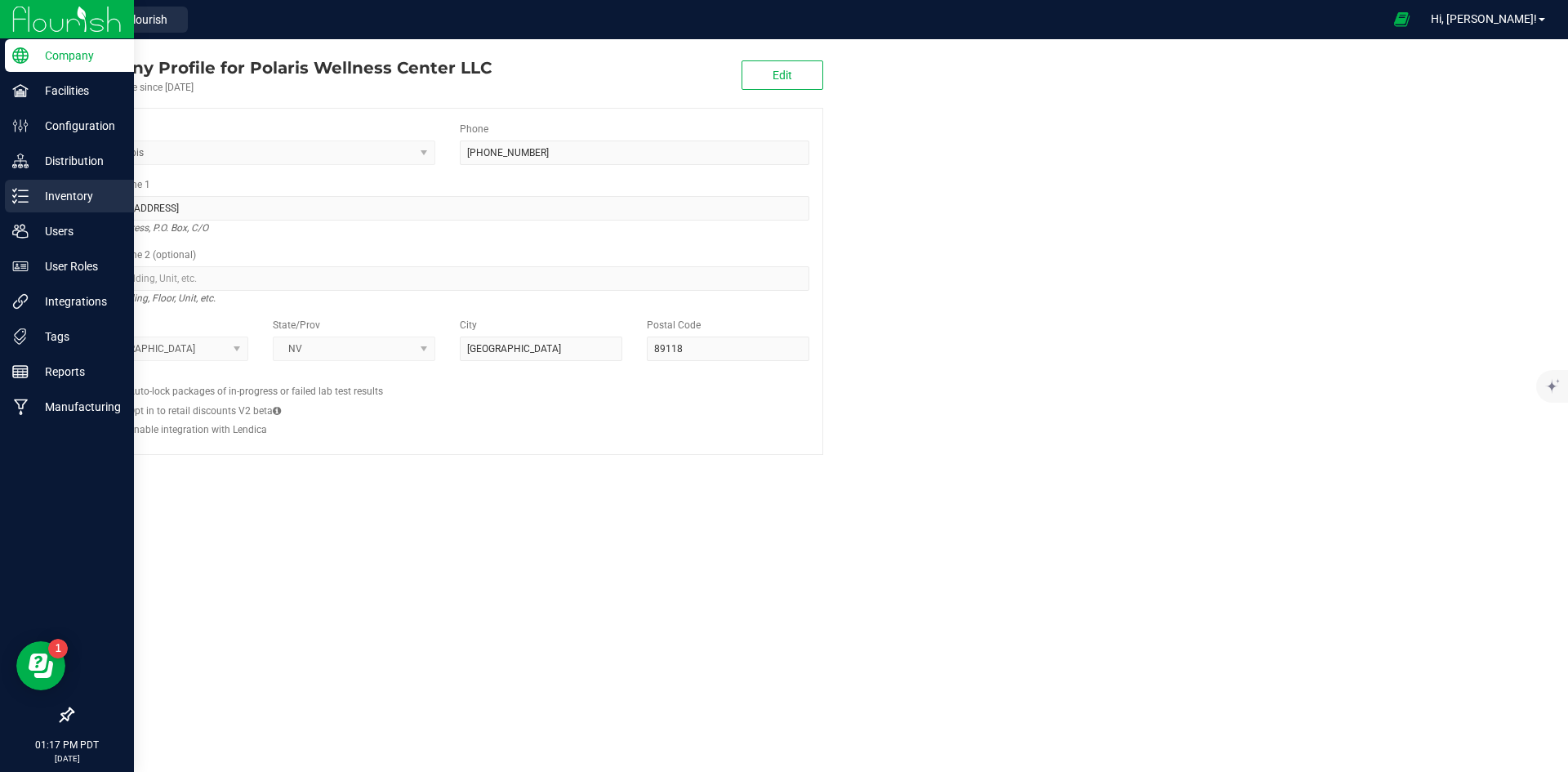
click at [42, 181] on div "Inventory" at bounding box center [69, 195] width 129 height 33
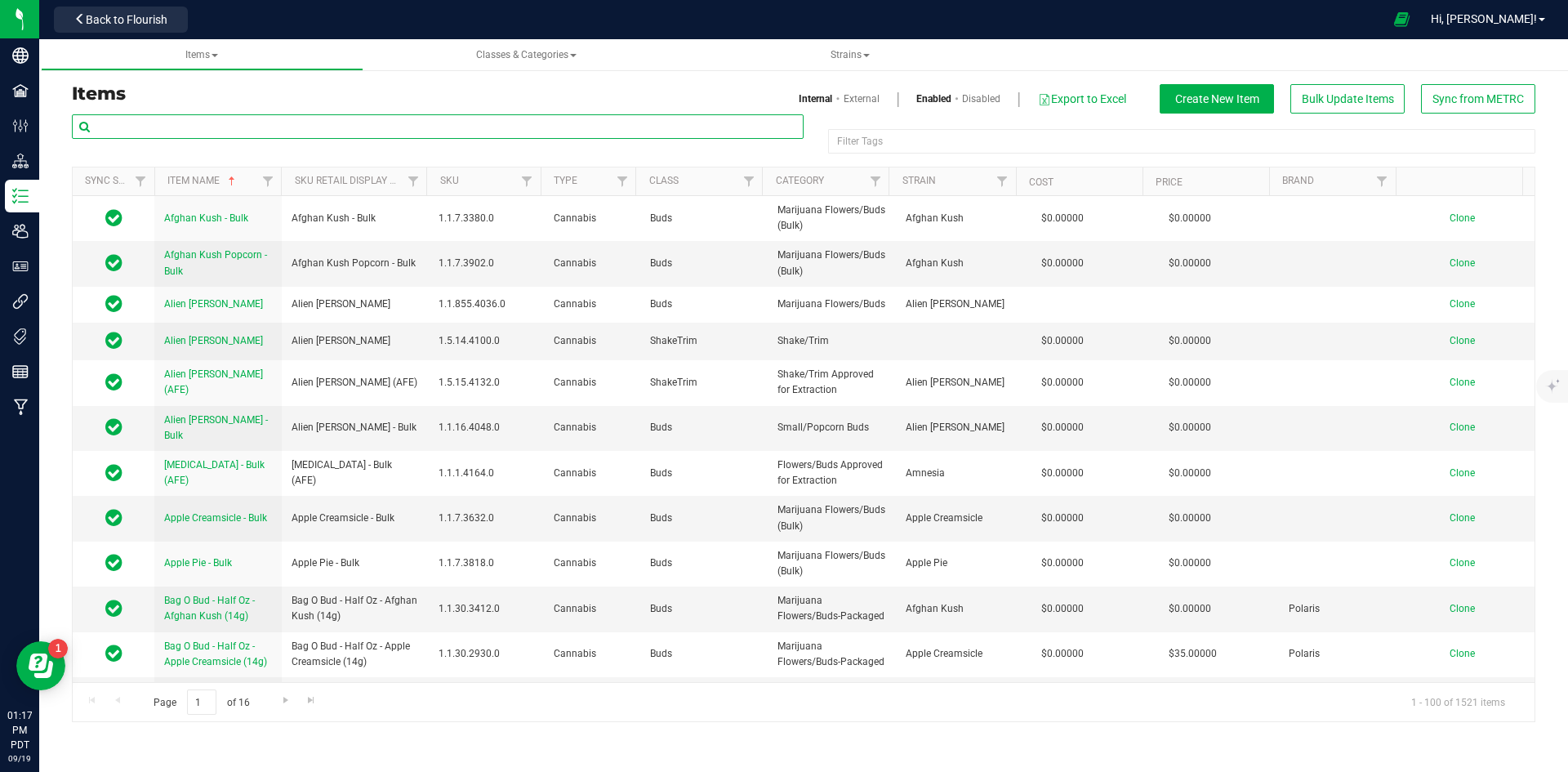
click at [367, 126] on input "text" at bounding box center [438, 126] width 732 height 25
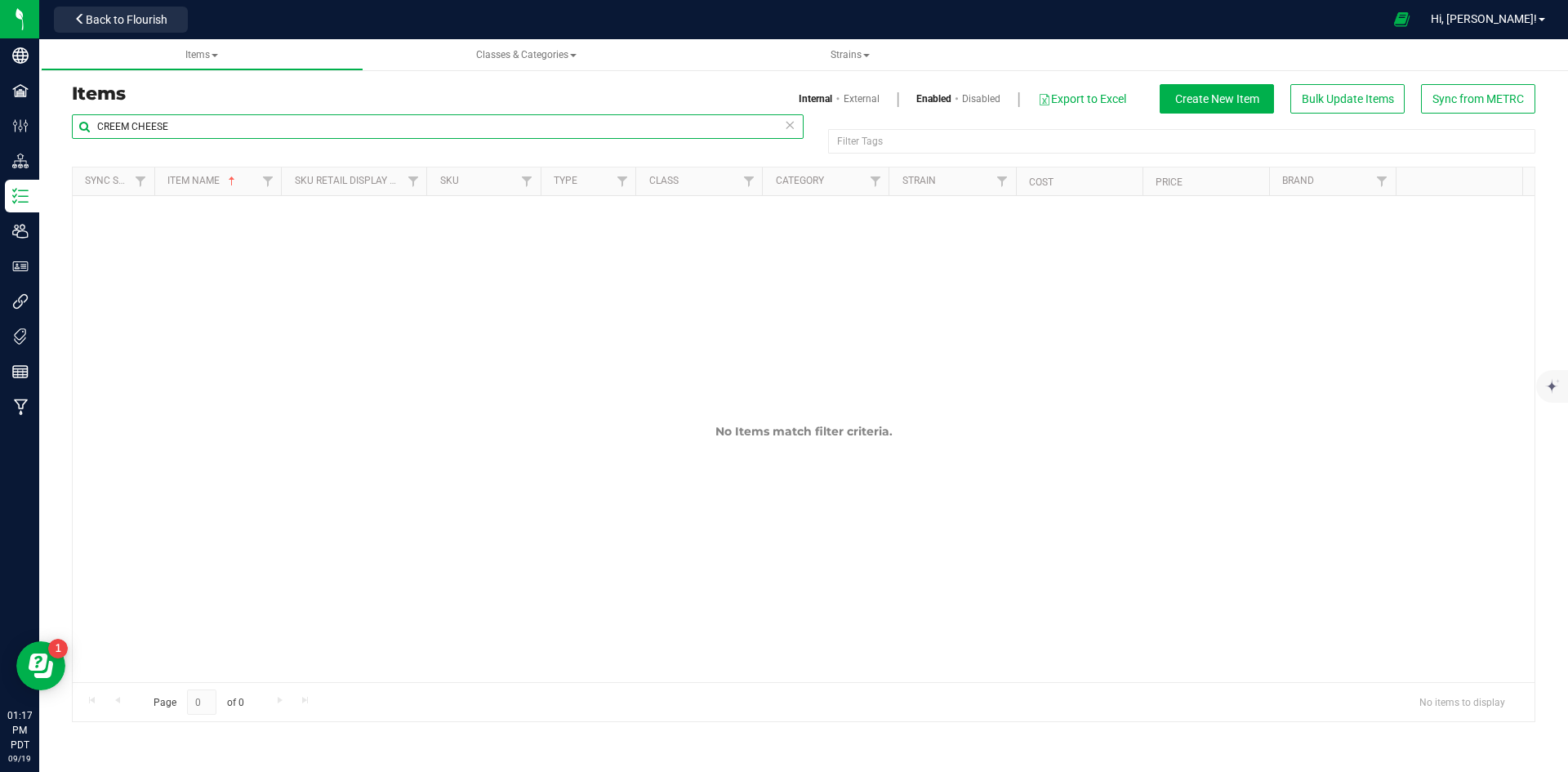
click at [113, 131] on input "CREEM CHEESE" at bounding box center [438, 126] width 732 height 25
type input "CREAM CHEESE"
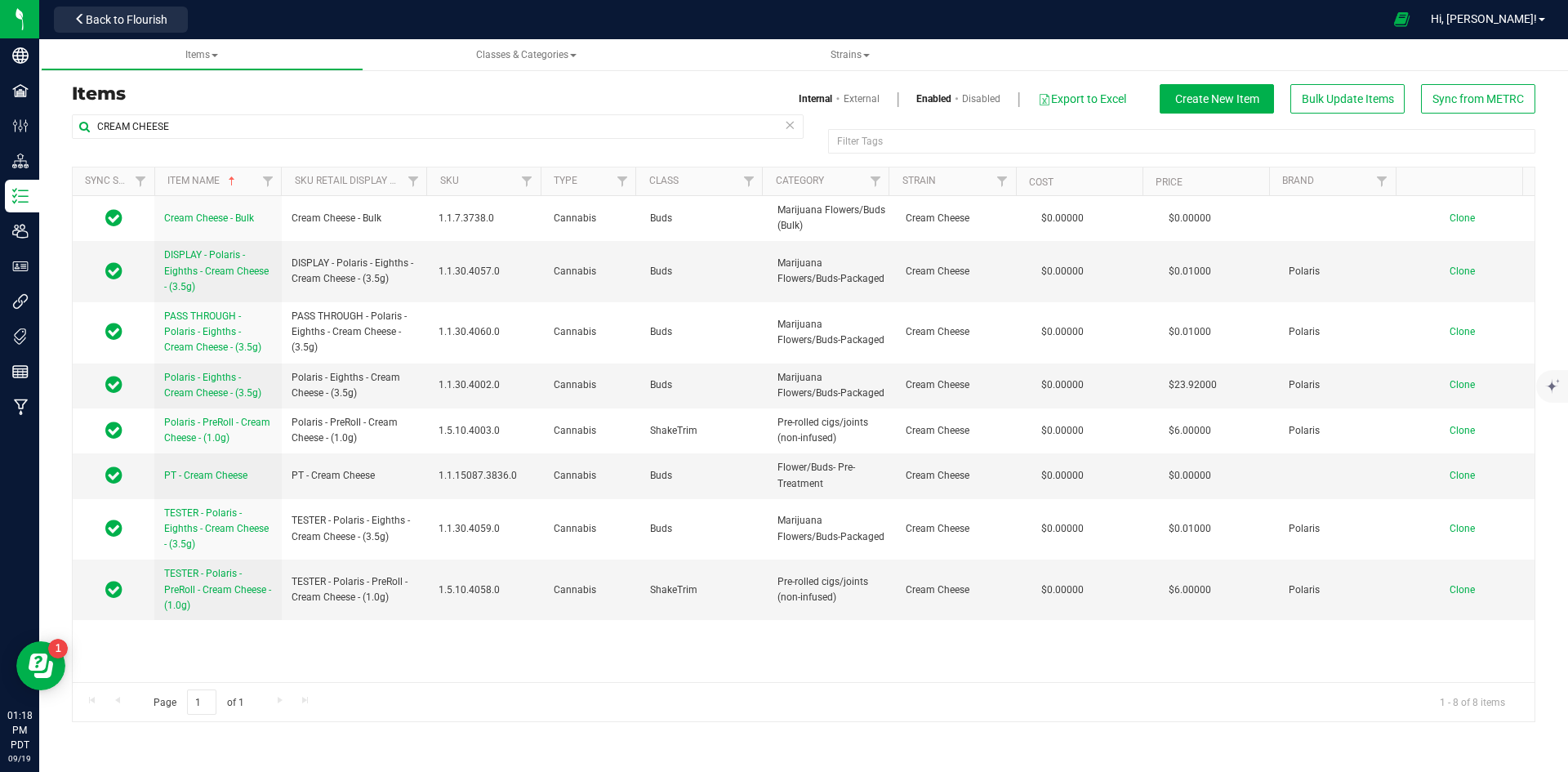
click at [340, 89] on h3 "Items" at bounding box center [431, 93] width 720 height 20
click at [122, 19] on span "Back to Flourish" at bounding box center [126, 20] width 82 height 13
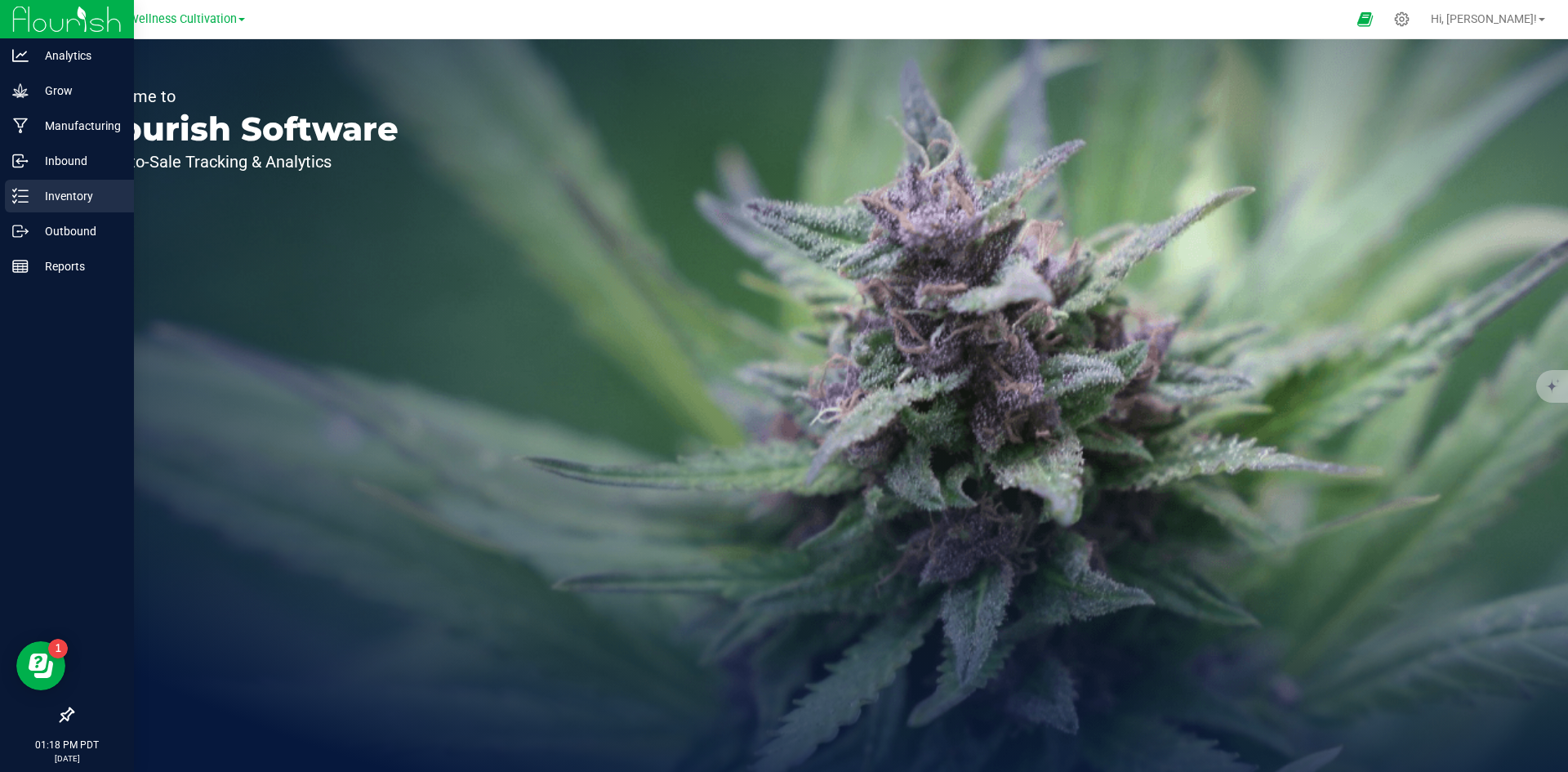
click at [98, 189] on p "Inventory" at bounding box center [77, 195] width 98 height 20
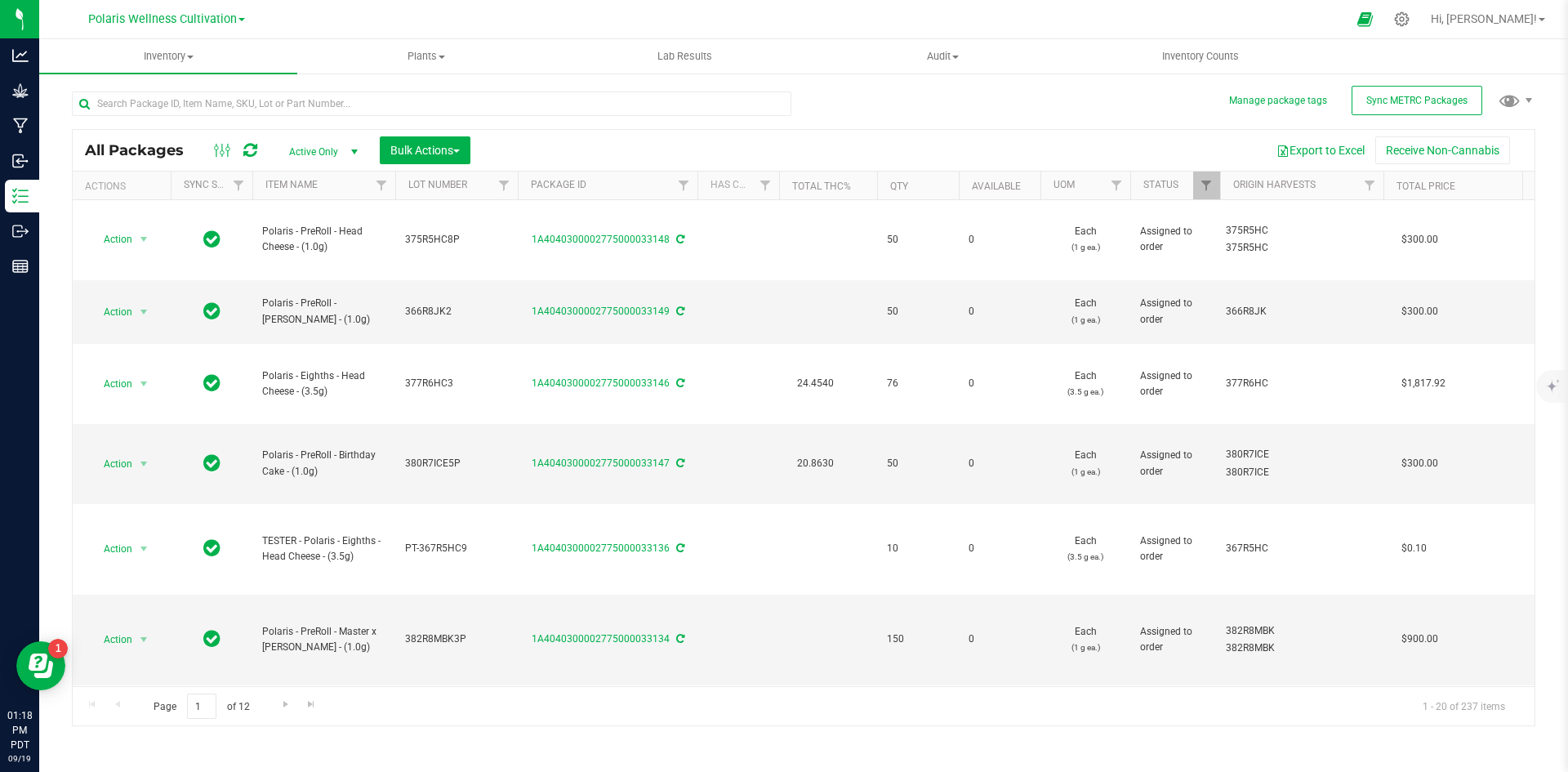
click at [914, 104] on div "All Packages Active Only Active Only Lab Samples Locked All External Internal B…" at bounding box center [804, 401] width 1464 height 650
click at [661, 98] on input "text" at bounding box center [431, 104] width 720 height 25
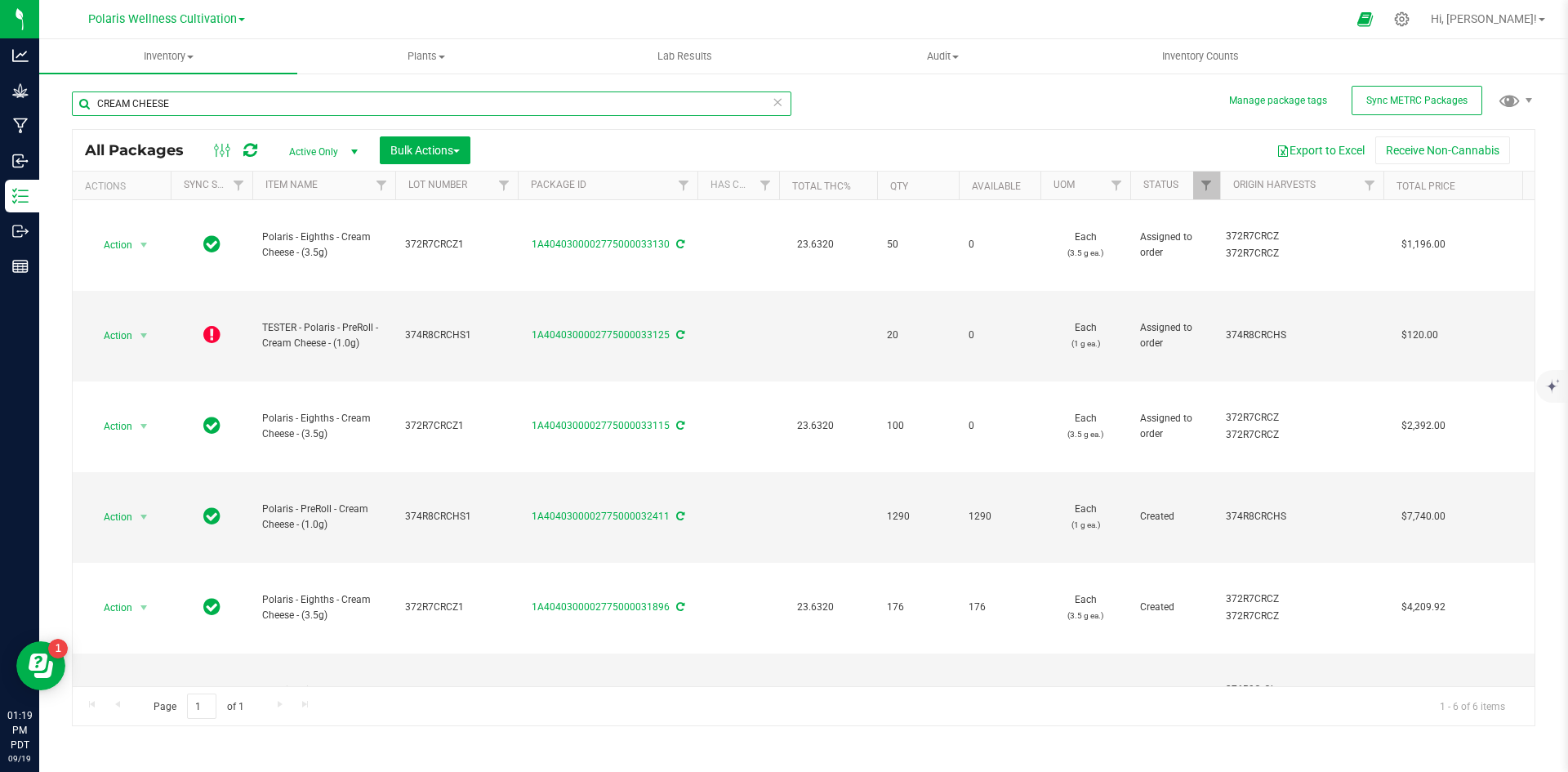
type input "CREAM CHEESE"
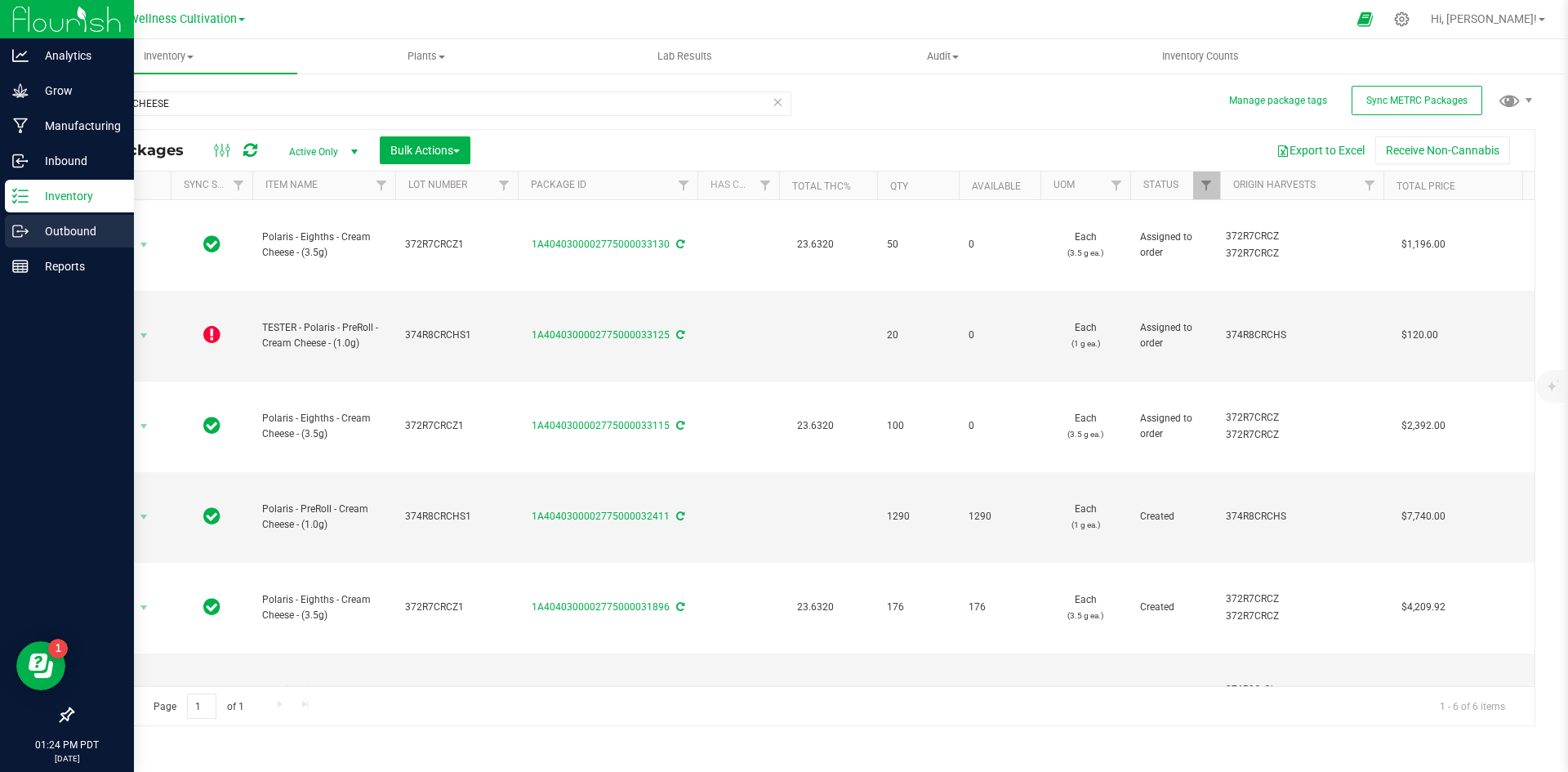
click at [68, 216] on div "Outbound" at bounding box center [69, 231] width 129 height 33
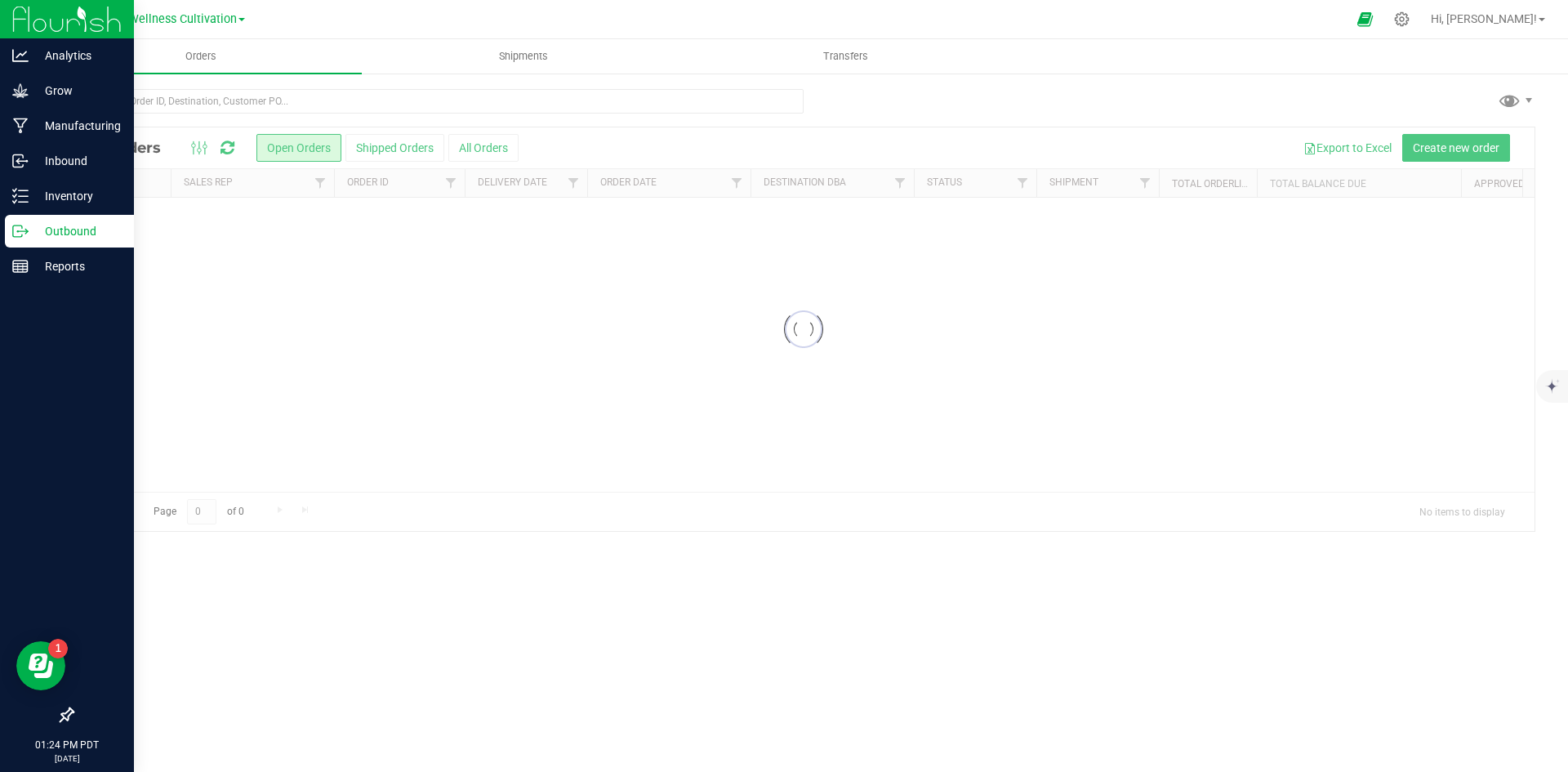
click at [76, 227] on p "Outbound" at bounding box center [77, 231] width 98 height 20
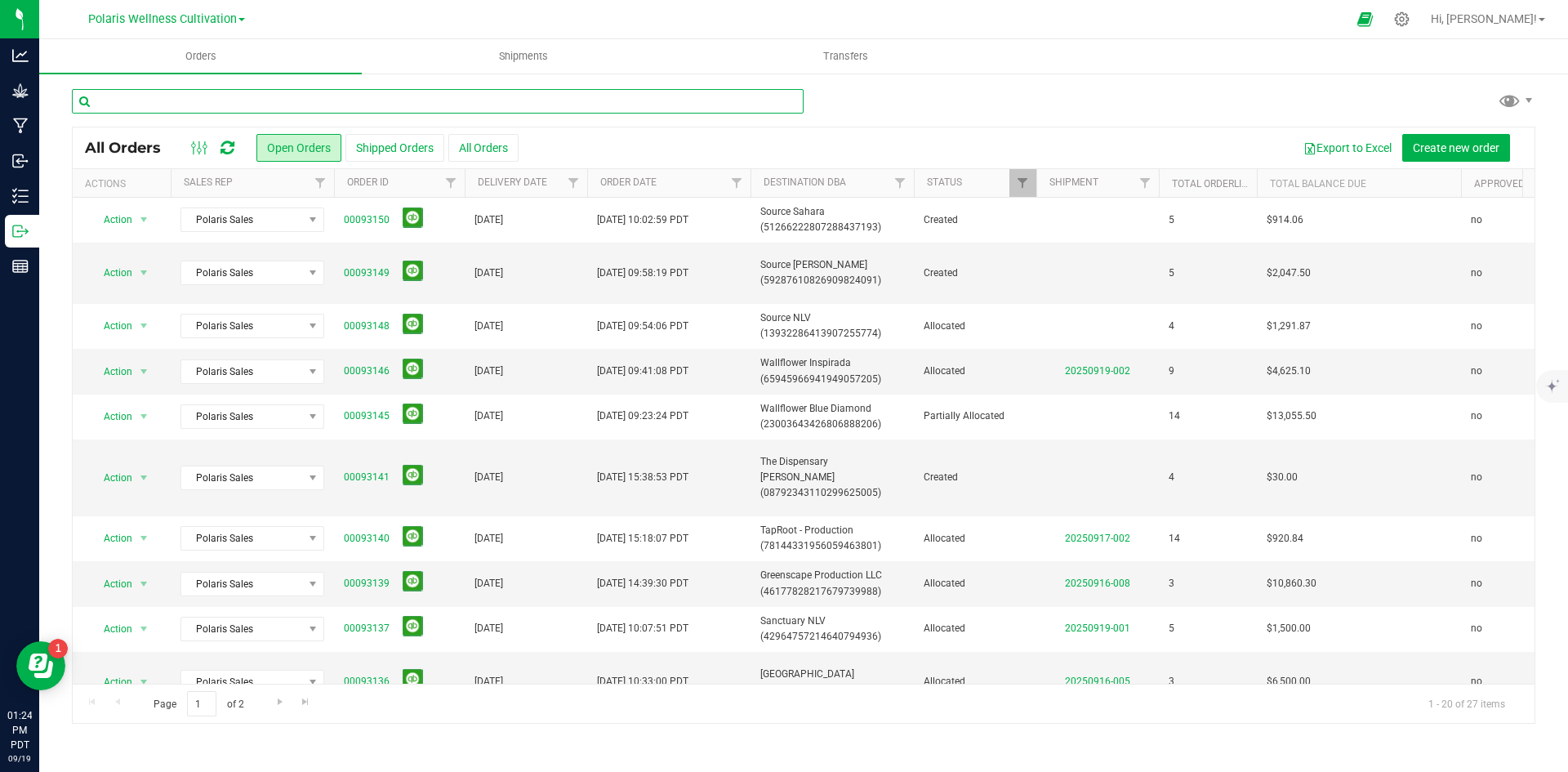
click at [193, 99] on input "text" at bounding box center [438, 101] width 732 height 25
drag, startPoint x: 136, startPoint y: 694, endPoint x: 131, endPoint y: 811, distance: 117.1
click at [195, 106] on input "text" at bounding box center [438, 101] width 732 height 25
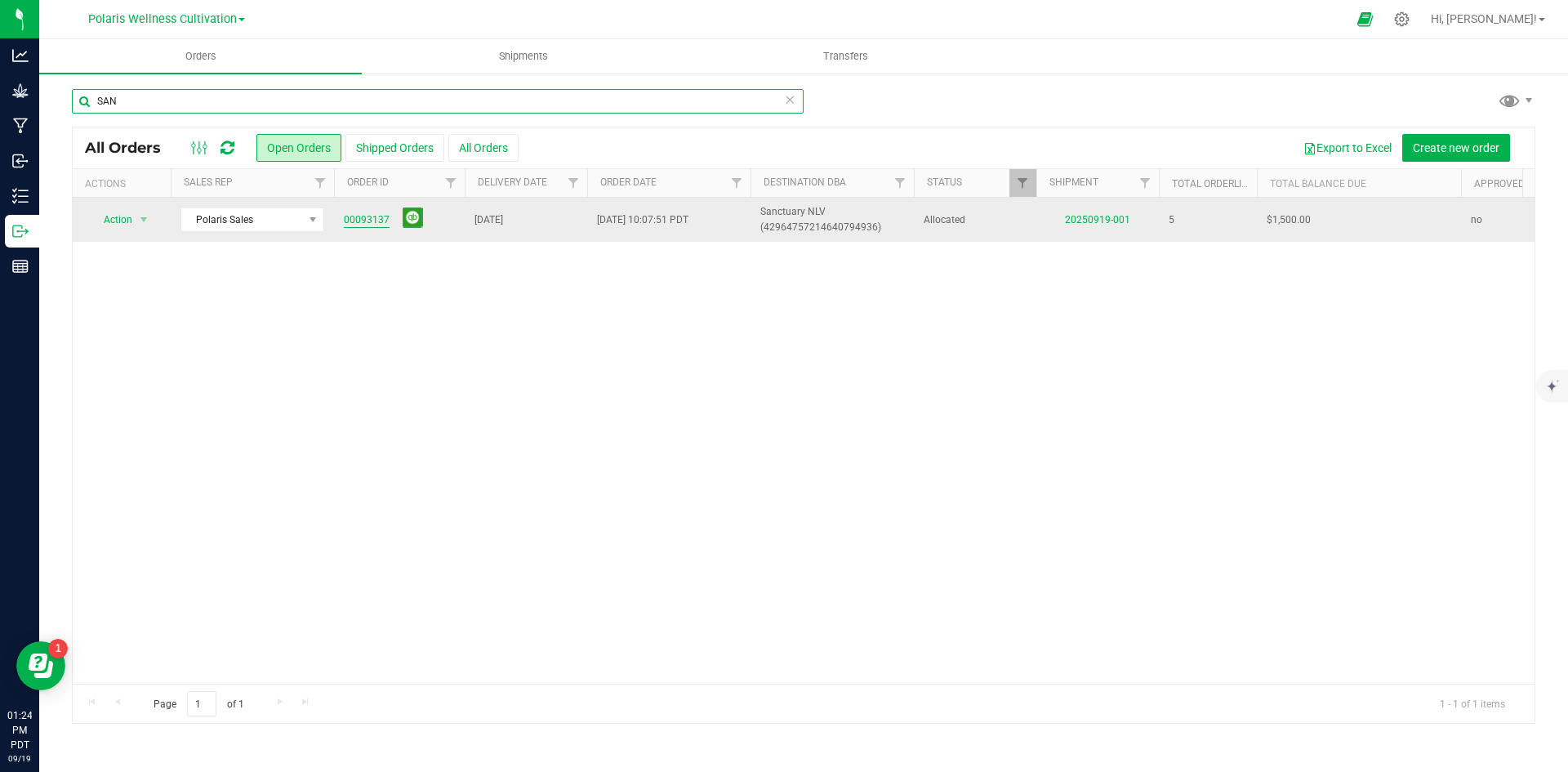
type input "SAN"
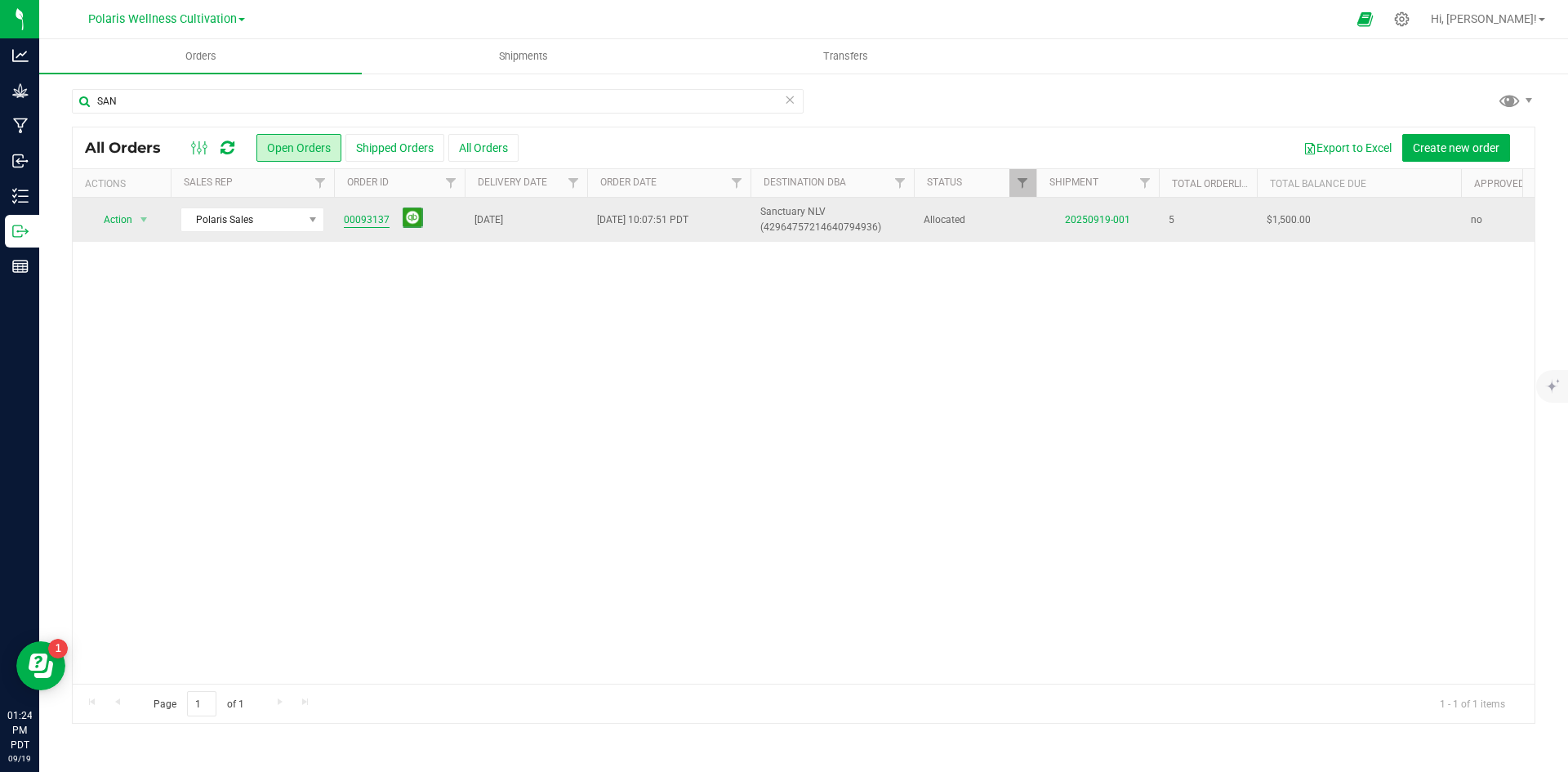
click at [351, 212] on link "00093137" at bounding box center [367, 220] width 45 height 15
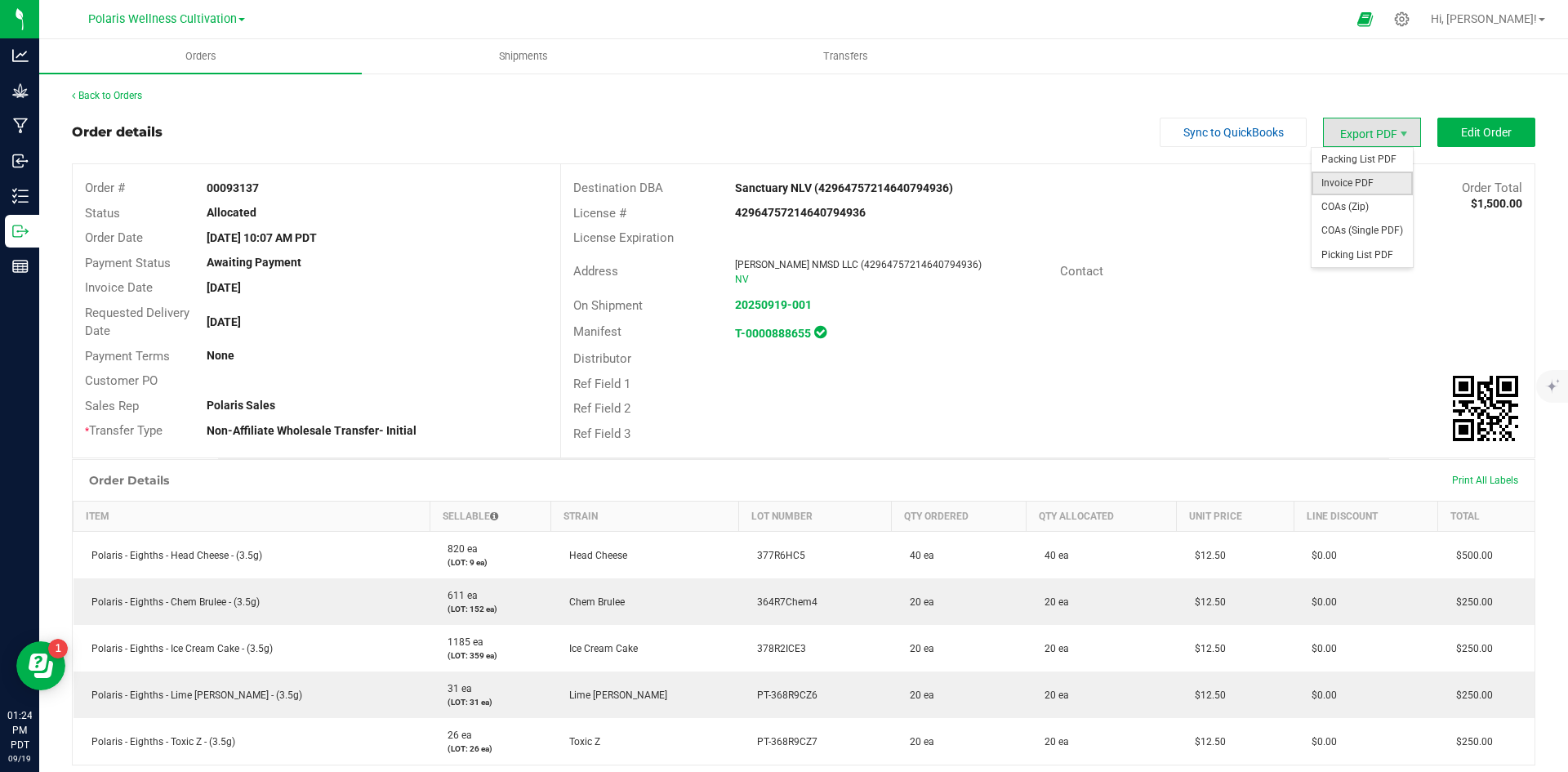
click at [1365, 185] on span "Invoice PDF" at bounding box center [1362, 183] width 101 height 24
click at [1371, 154] on span "Packing List PDF" at bounding box center [1362, 159] width 101 height 24
drag, startPoint x: 261, startPoint y: 182, endPoint x: 200, endPoint y: 198, distance: 63.1
click at [200, 198] on div "Order # 00093137" at bounding box center [316, 188] width 488 height 25
click at [216, 17] on span "Polaris Wellness Cultivation" at bounding box center [163, 20] width 149 height 15
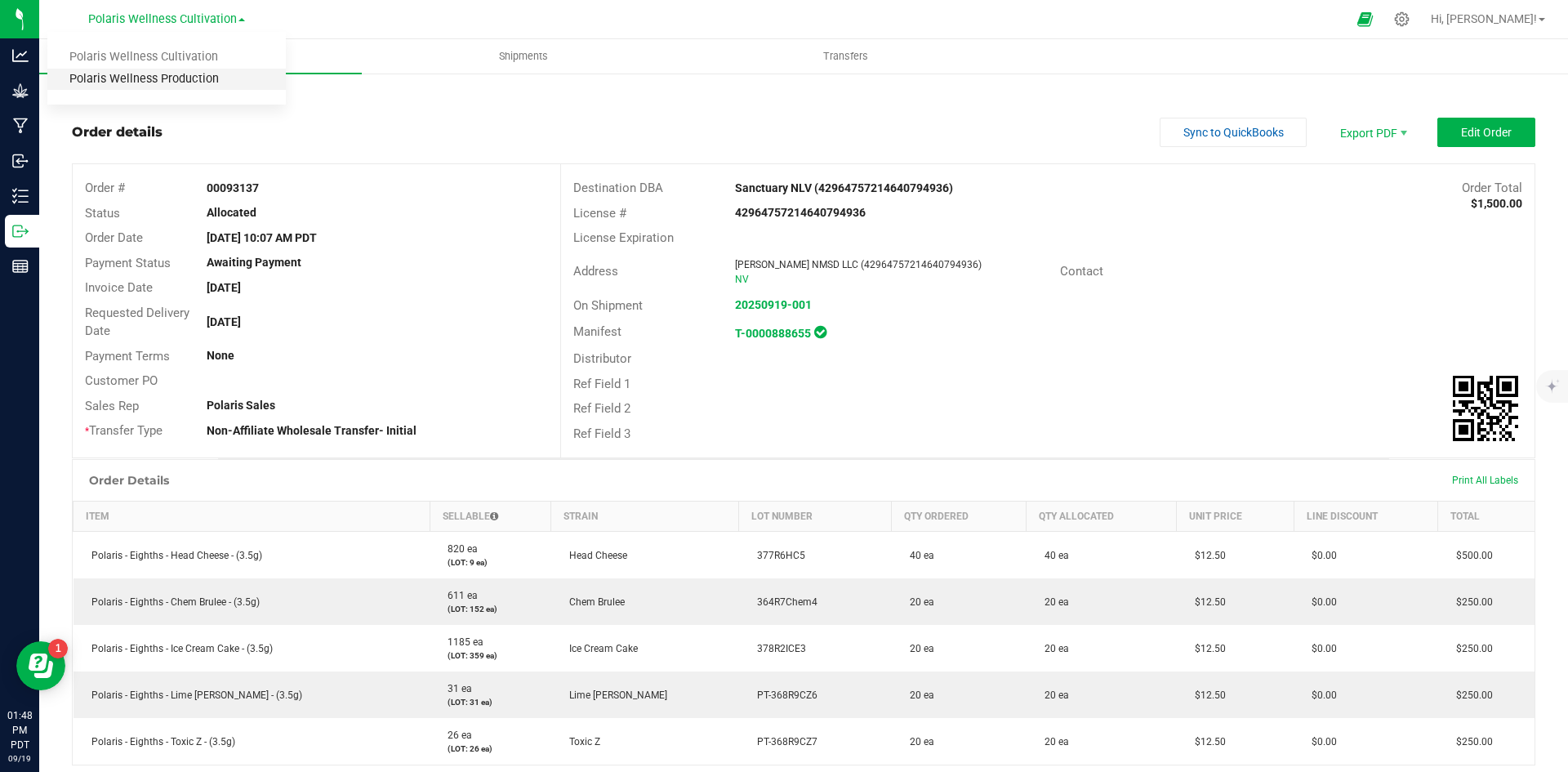
click at [184, 76] on link "Polaris Wellness Production" at bounding box center [166, 79] width 239 height 22
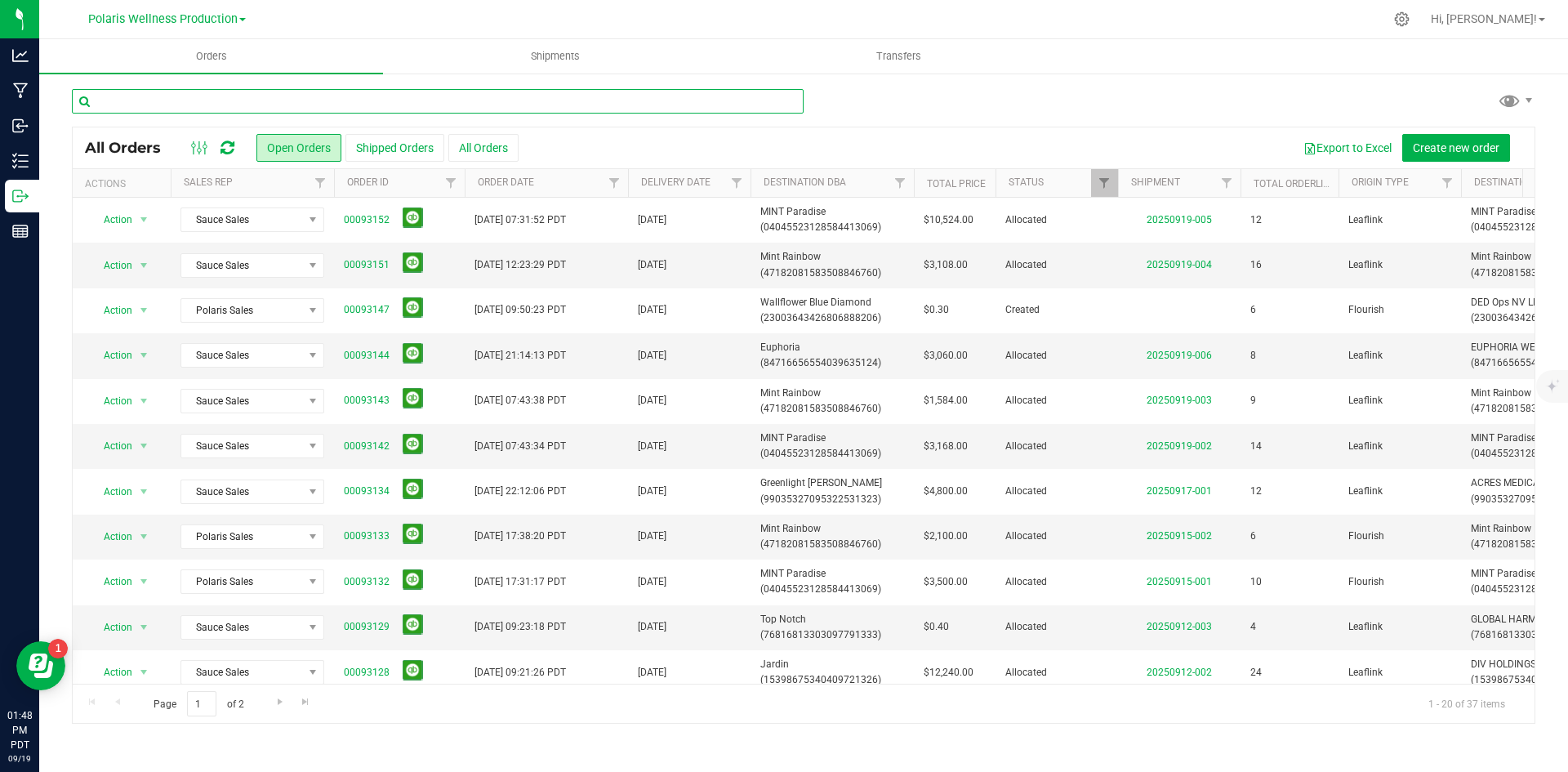
click at [344, 101] on input "text" at bounding box center [438, 101] width 732 height 25
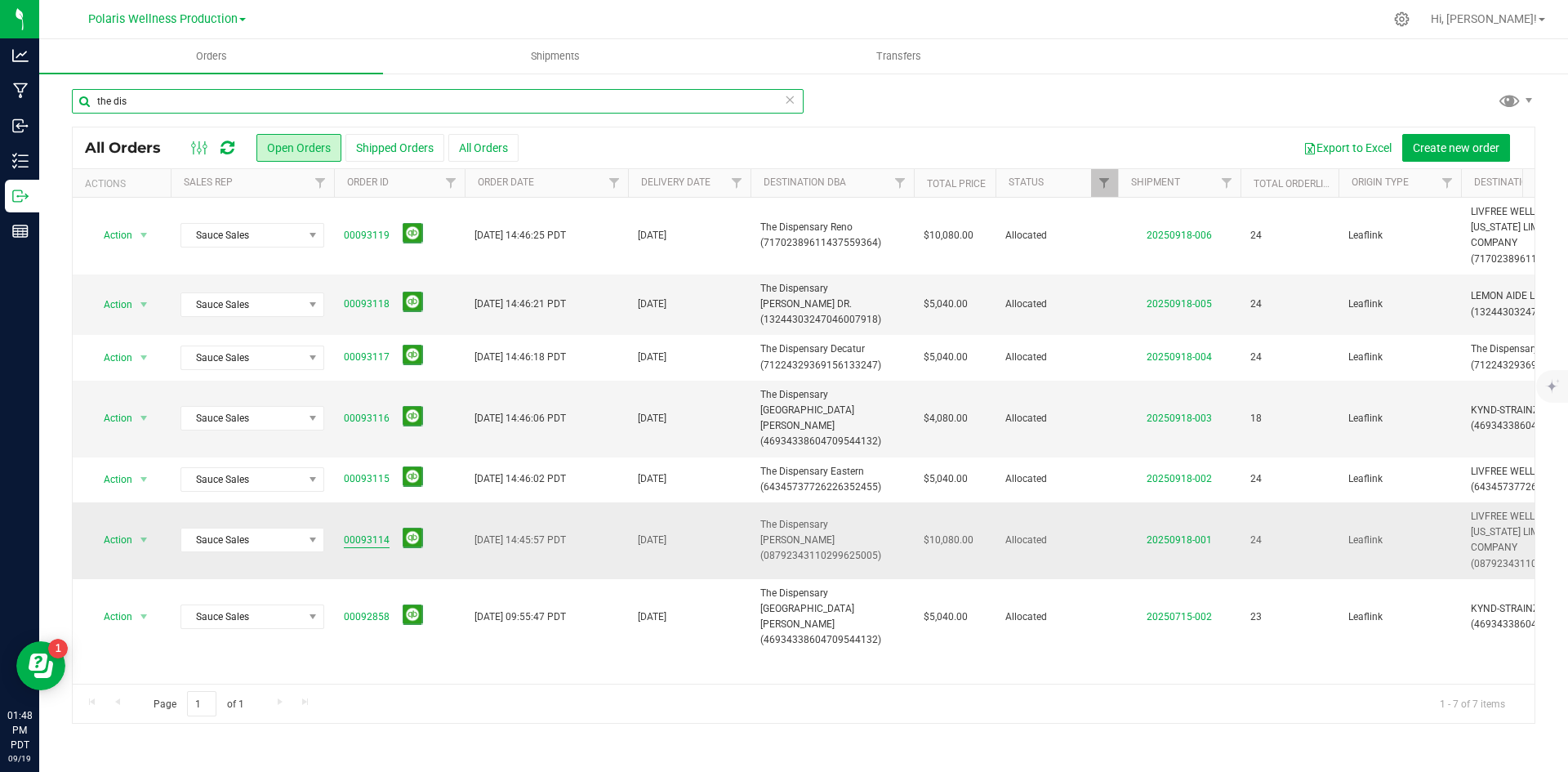
type input "the dis"
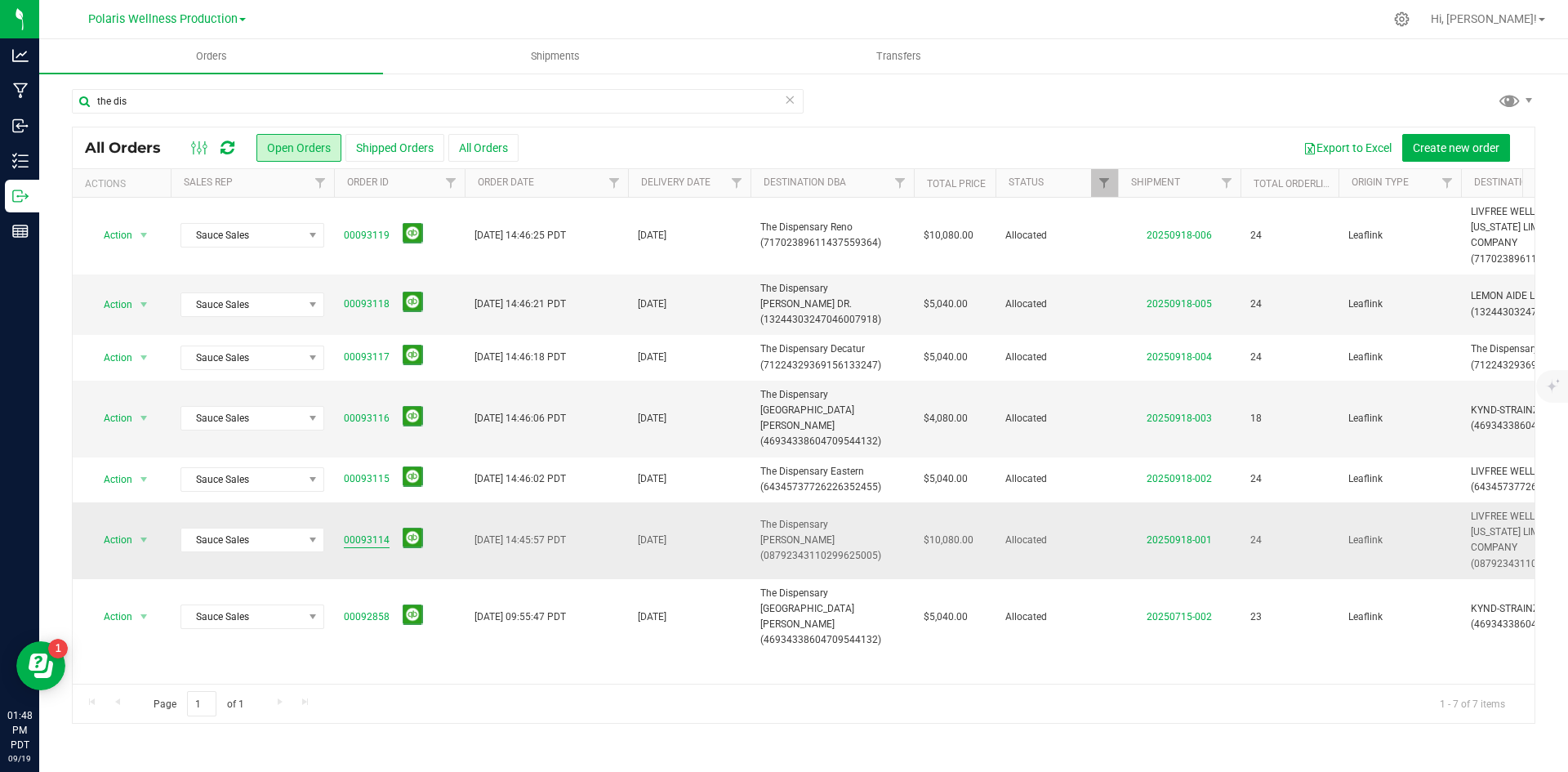
click at [366, 533] on link "00093114" at bounding box center [367, 541] width 45 height 15
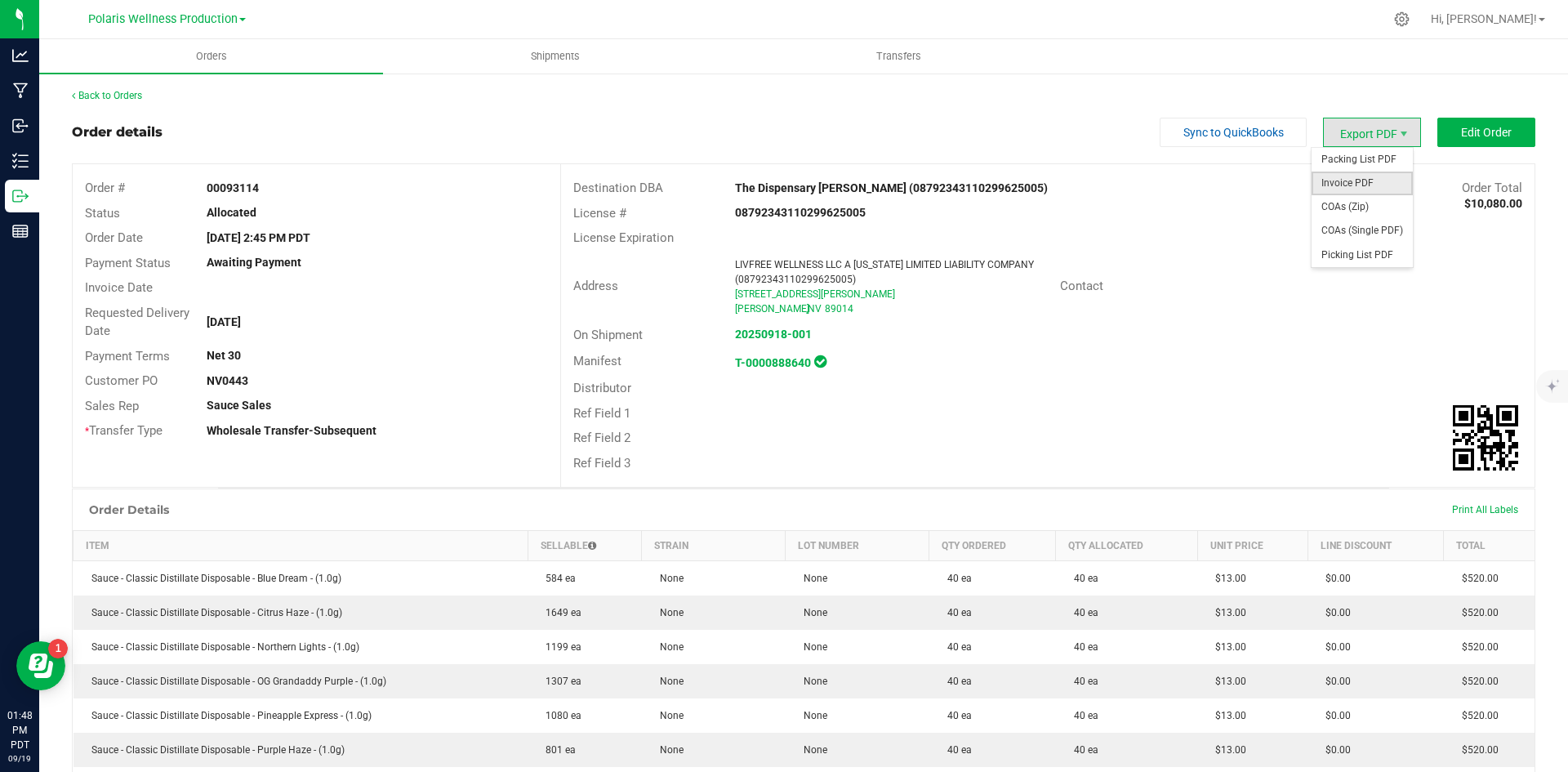
click at [1356, 183] on span "Invoice PDF" at bounding box center [1362, 183] width 101 height 24
click at [126, 94] on link "Back to Orders" at bounding box center [107, 95] width 70 height 11
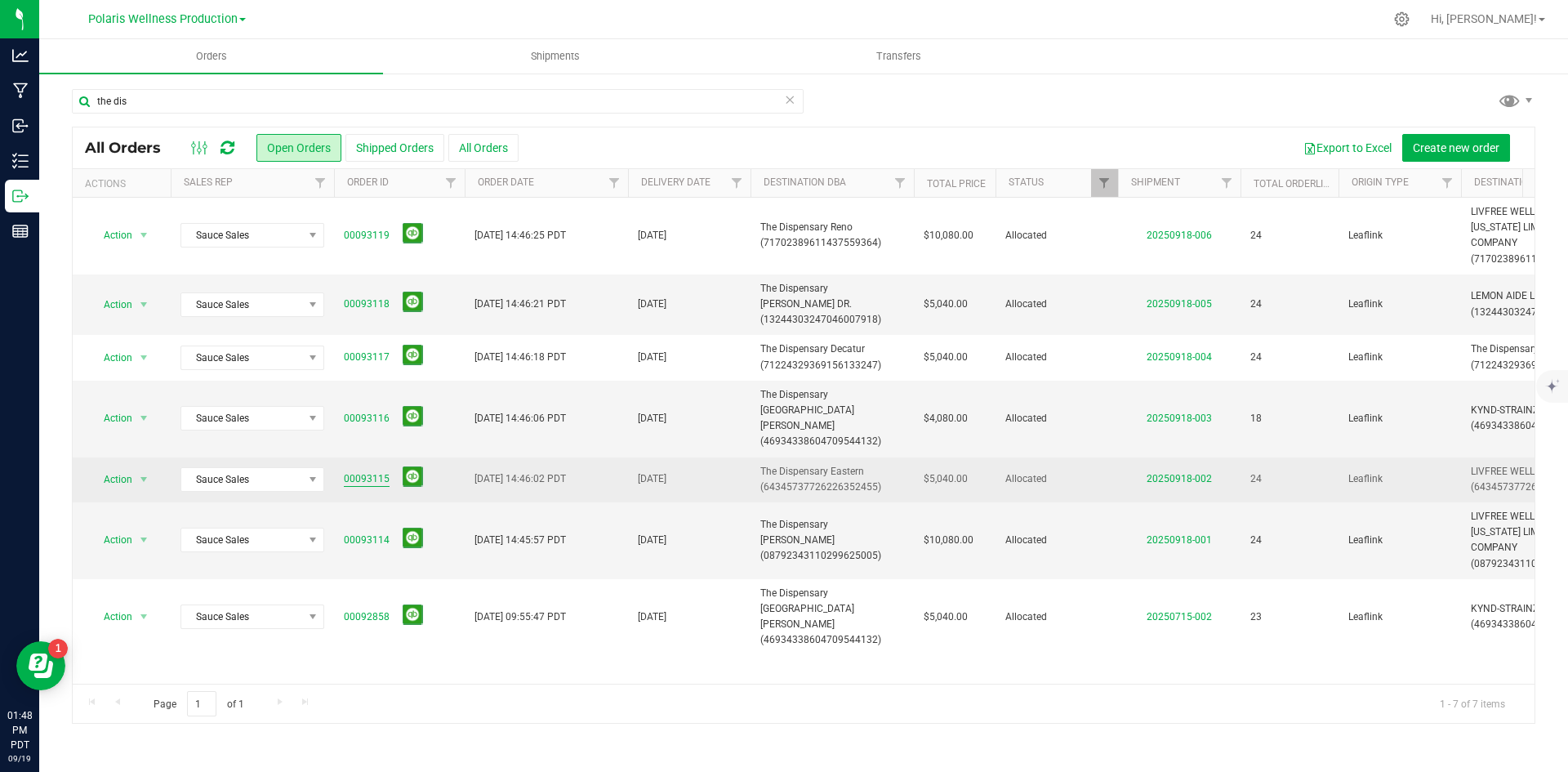
click at [358, 472] on link "00093115" at bounding box center [367, 479] width 45 height 15
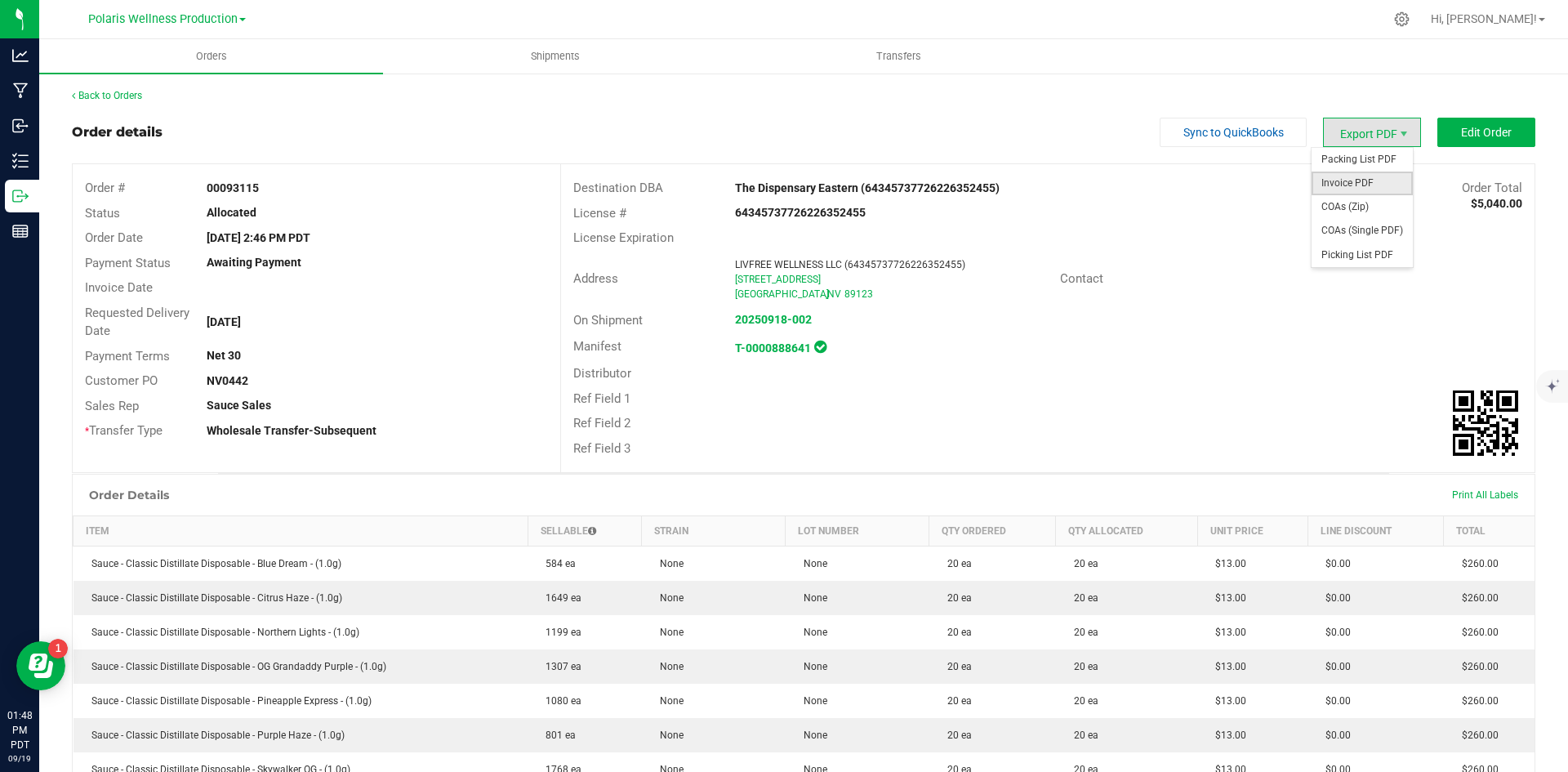
click at [1348, 180] on span "Invoice PDF" at bounding box center [1362, 183] width 101 height 24
click at [125, 100] on link "Back to Orders" at bounding box center [107, 95] width 70 height 11
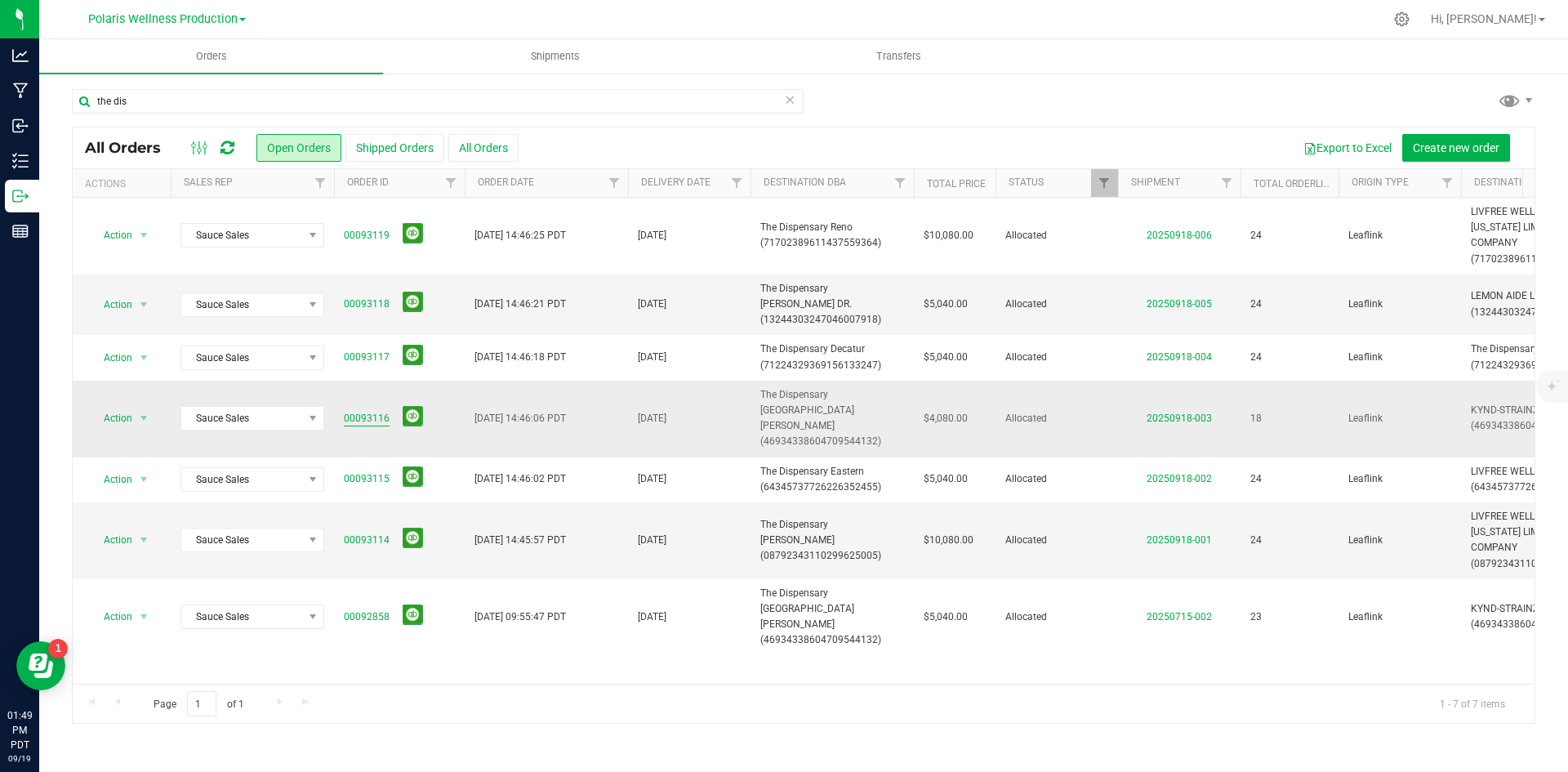
click at [374, 411] on link "00093116" at bounding box center [367, 419] width 45 height 15
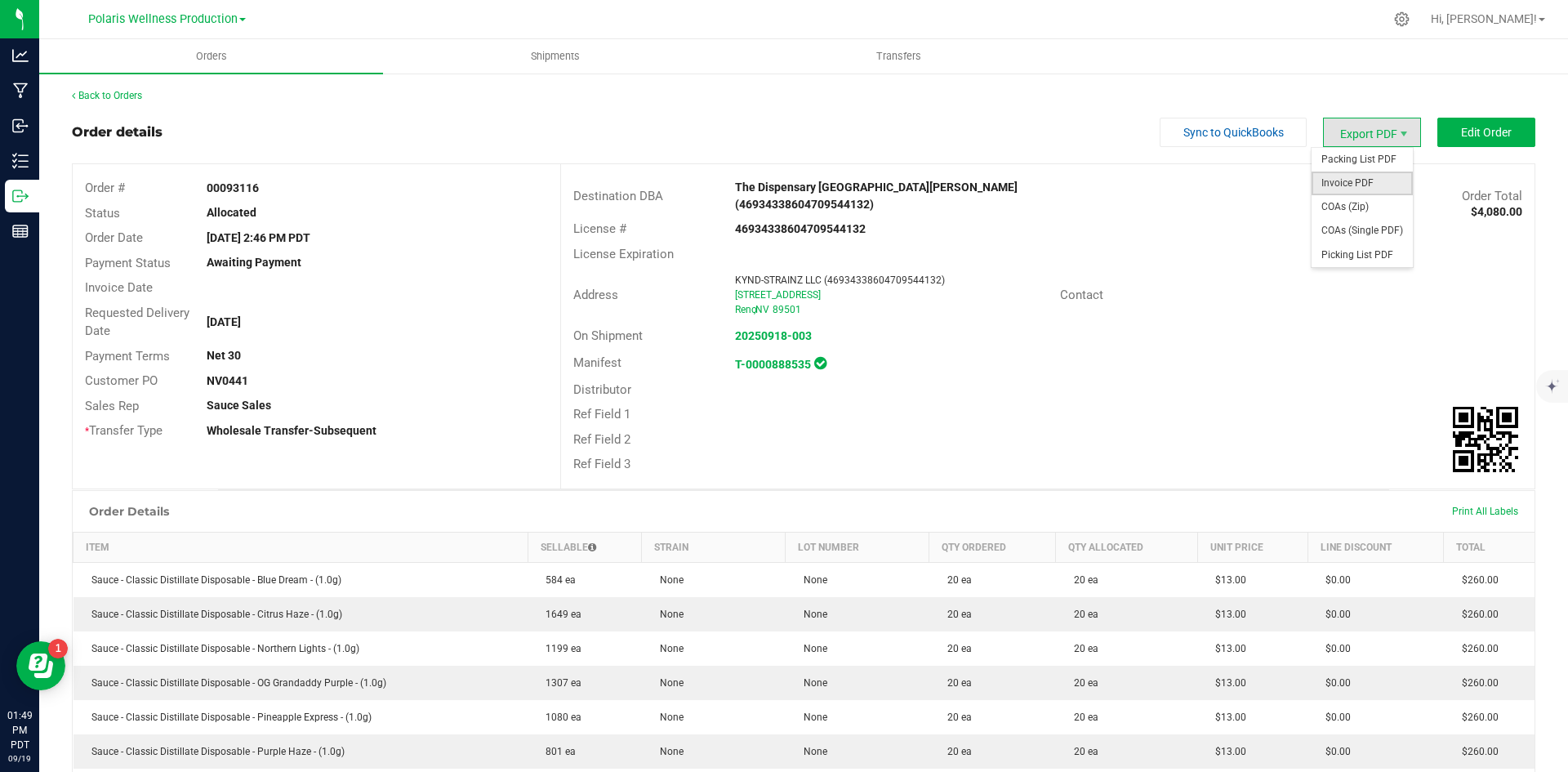
click at [1348, 182] on span "Invoice PDF" at bounding box center [1362, 183] width 101 height 24
click at [95, 91] on link "Back to Orders" at bounding box center [107, 95] width 70 height 11
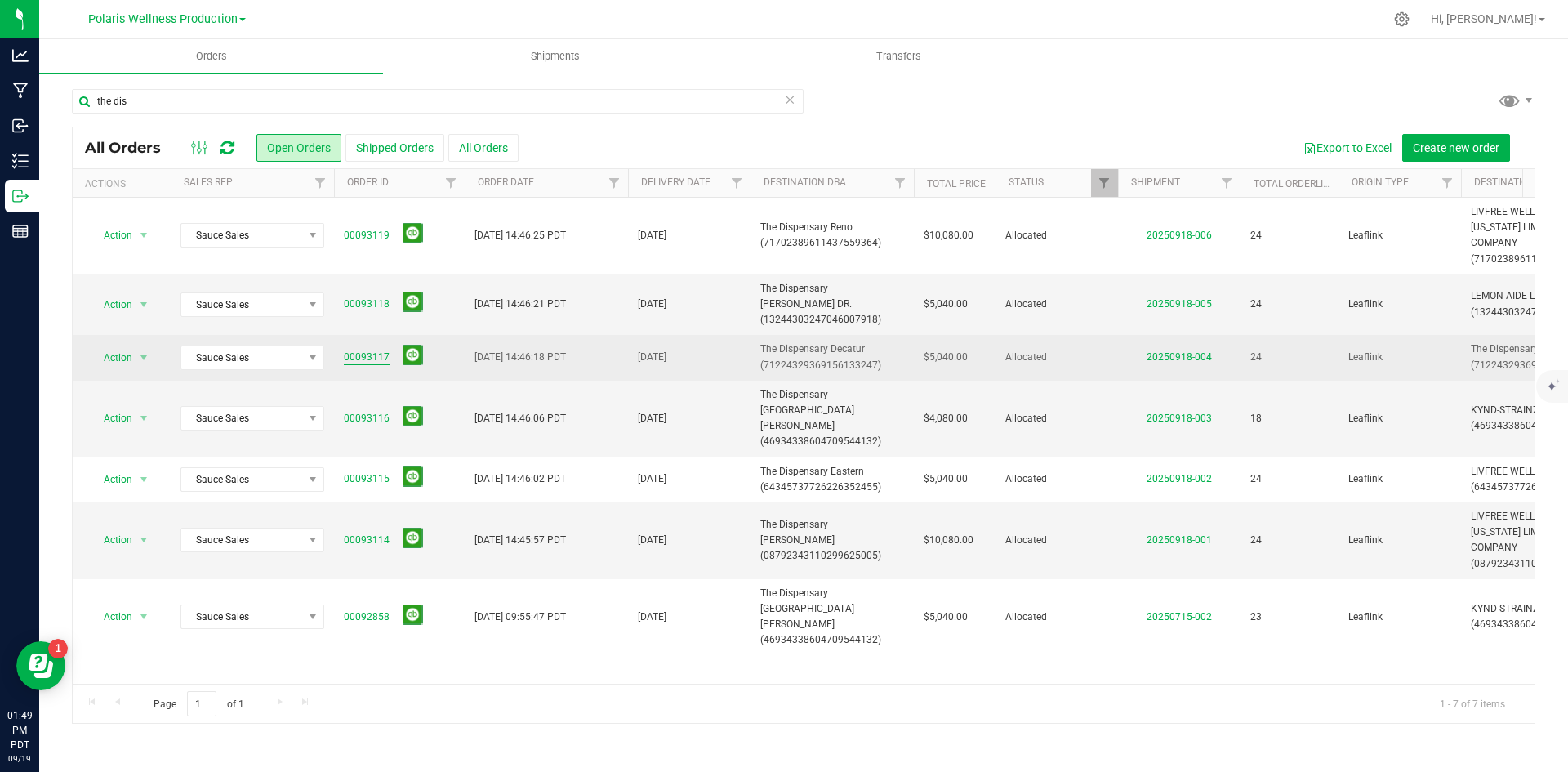
click at [356, 350] on link "00093117" at bounding box center [367, 358] width 45 height 15
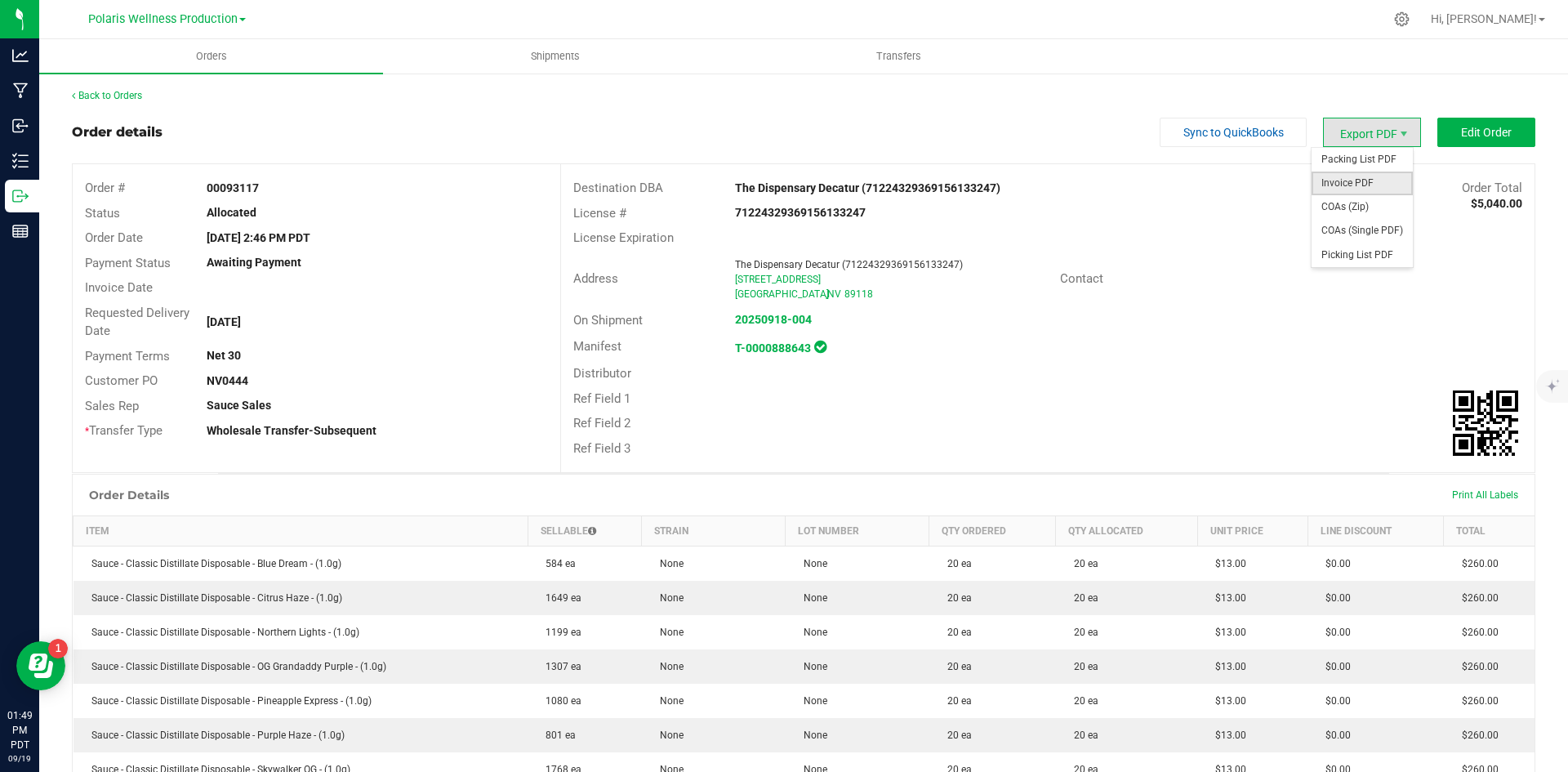
click at [1363, 184] on span "Invoice PDF" at bounding box center [1362, 183] width 101 height 24
click at [108, 94] on link "Back to Orders" at bounding box center [107, 95] width 70 height 11
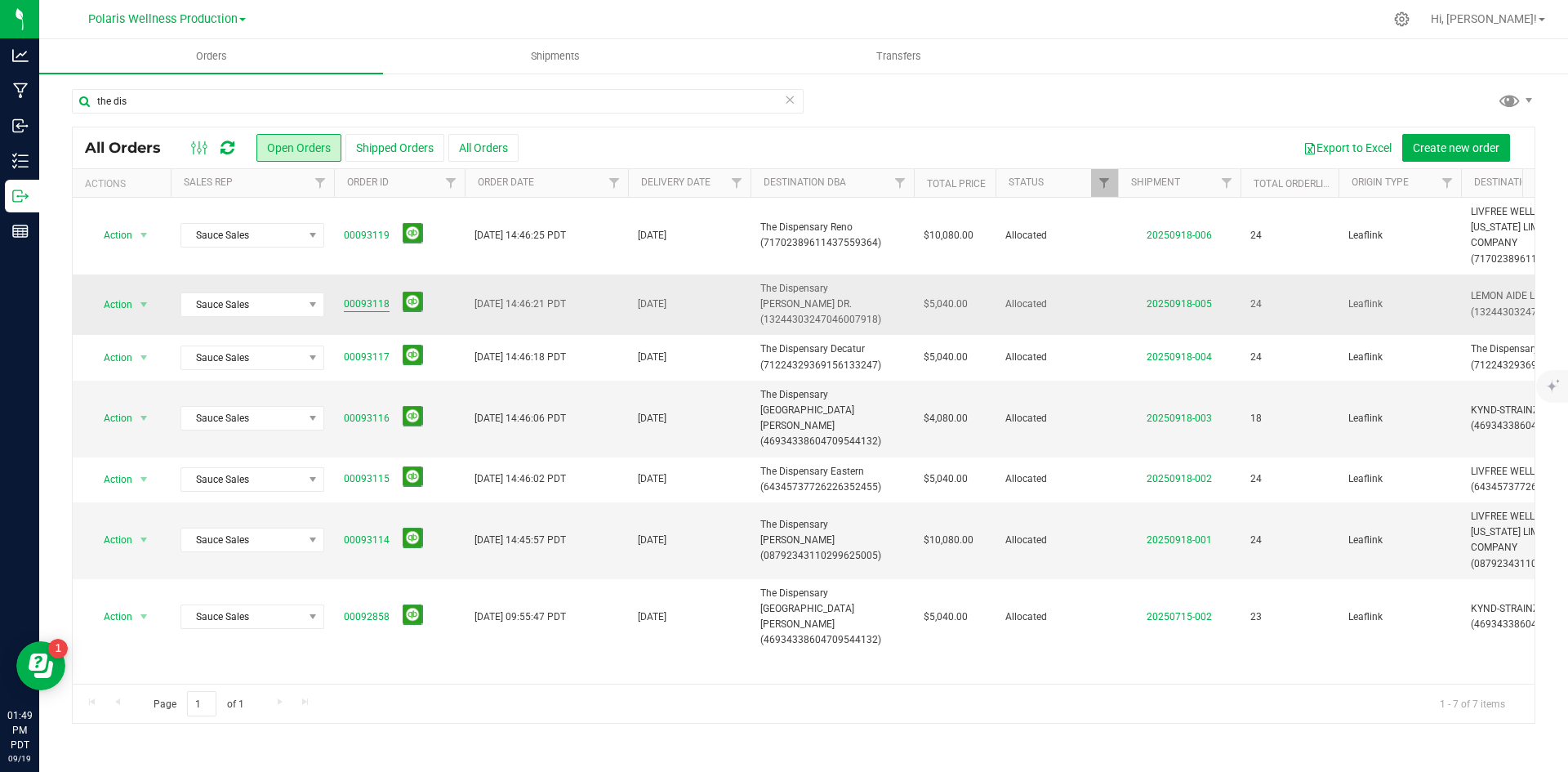
click at [359, 298] on link "00093118" at bounding box center [367, 304] width 45 height 15
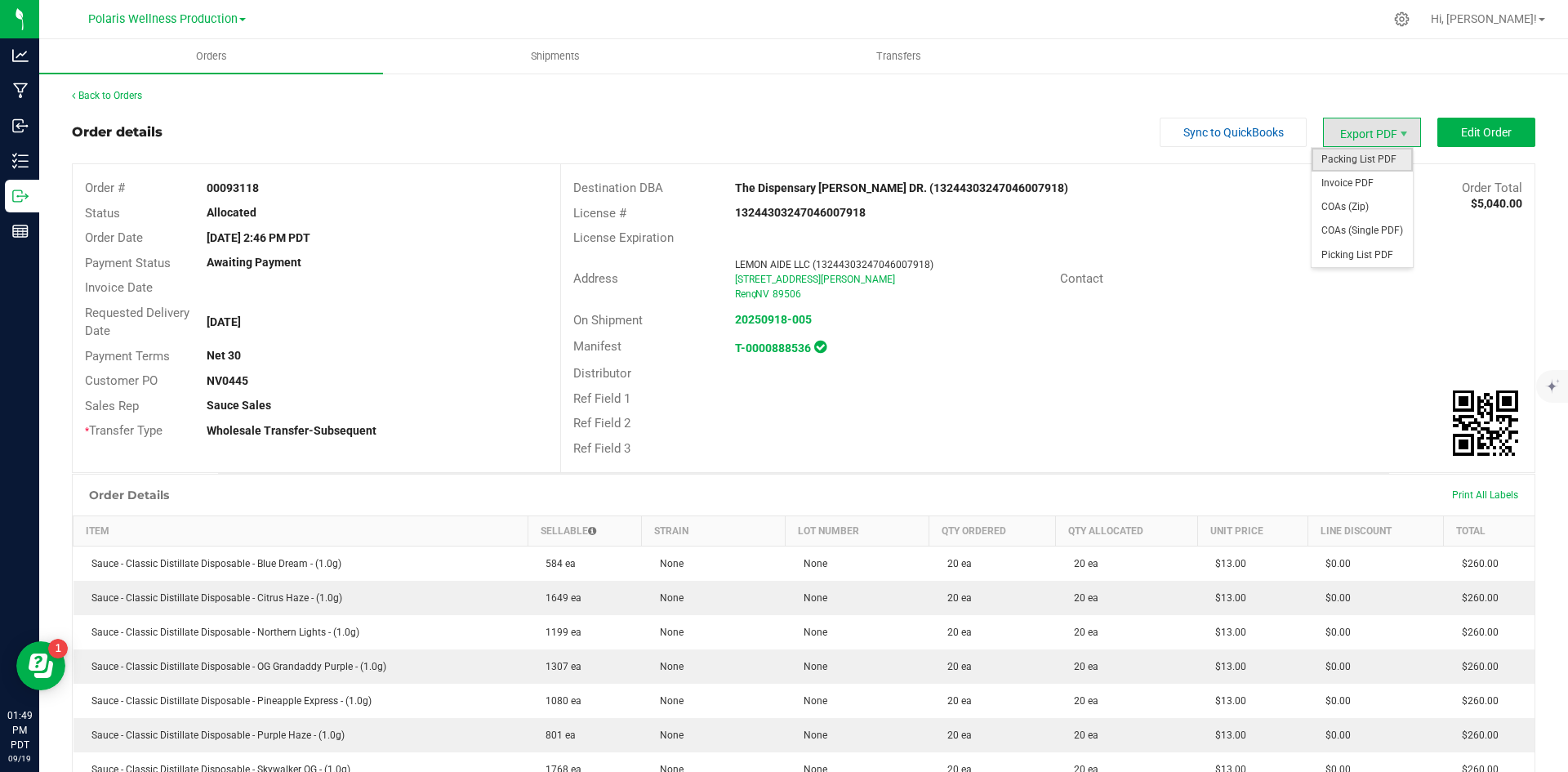
click at [1363, 156] on span "Packing List PDF" at bounding box center [1362, 159] width 101 height 24
click at [1331, 180] on span "Invoice PDF" at bounding box center [1362, 183] width 101 height 24
click at [123, 100] on link "Back to Orders" at bounding box center [107, 95] width 70 height 11
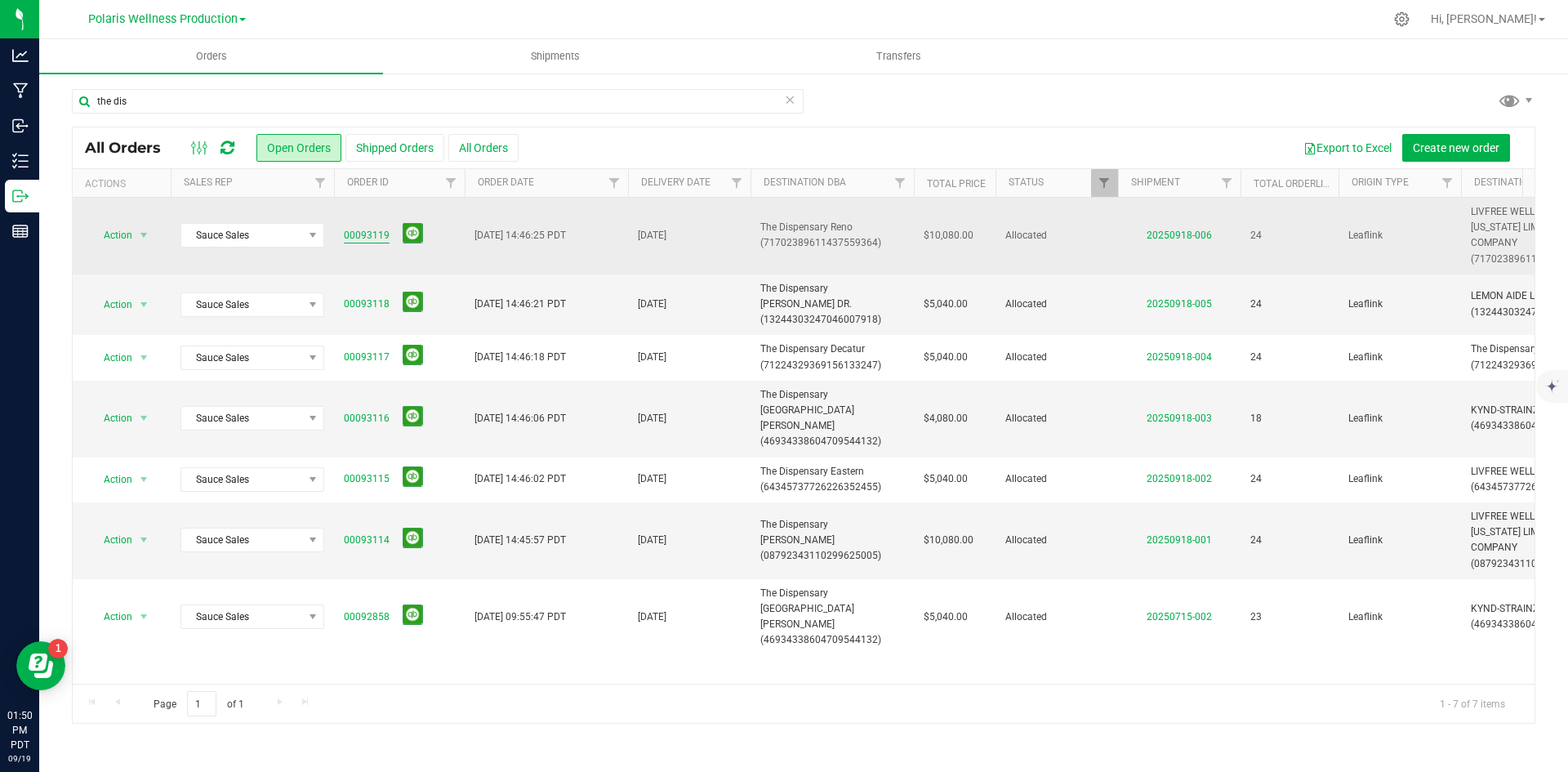
click at [377, 234] on link "00093119" at bounding box center [367, 236] width 45 height 15
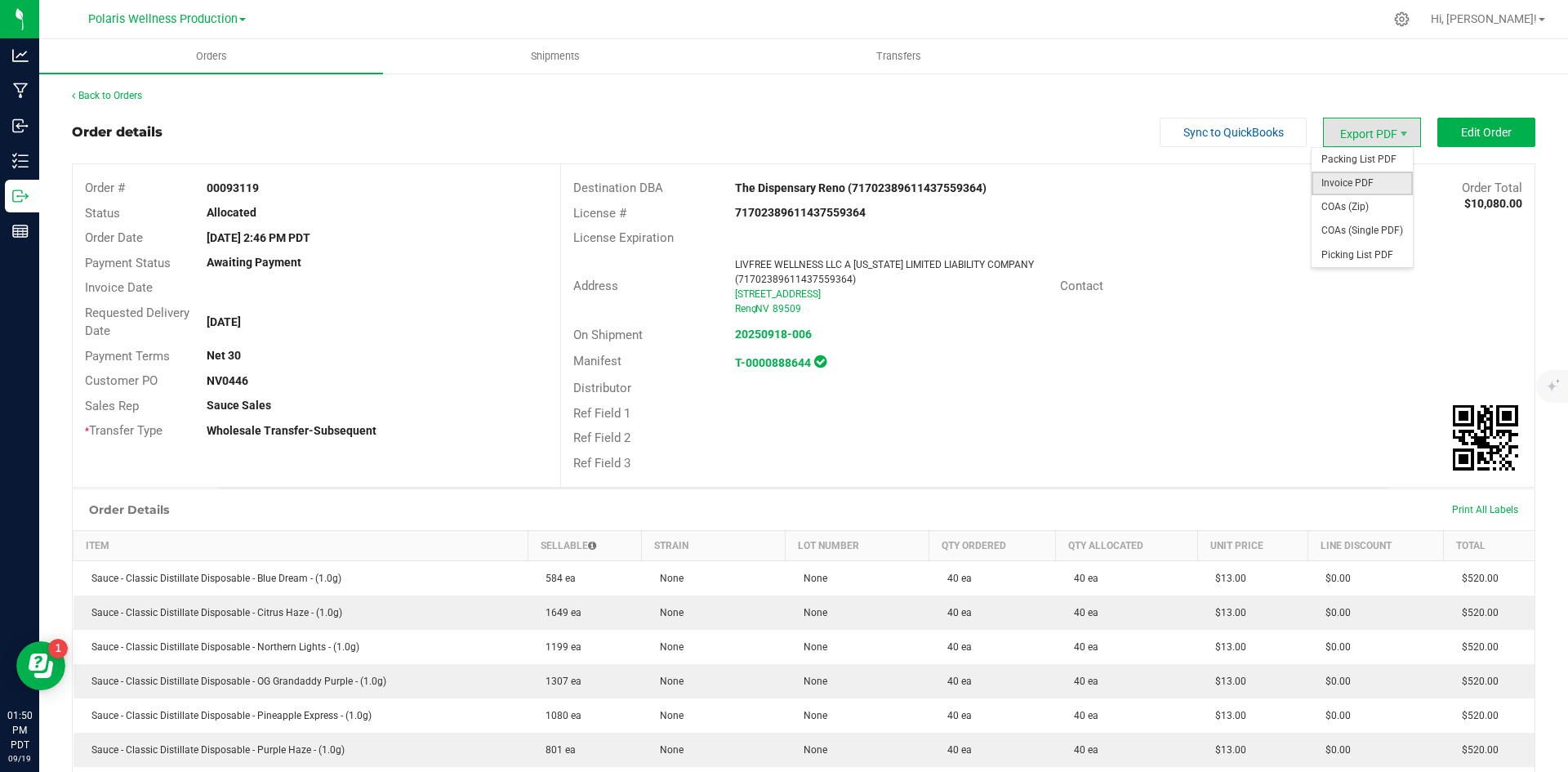
click at [1346, 179] on span "Invoice PDF" at bounding box center [1362, 183] width 101 height 24
click at [132, 92] on link "Back to Orders" at bounding box center [107, 95] width 70 height 11
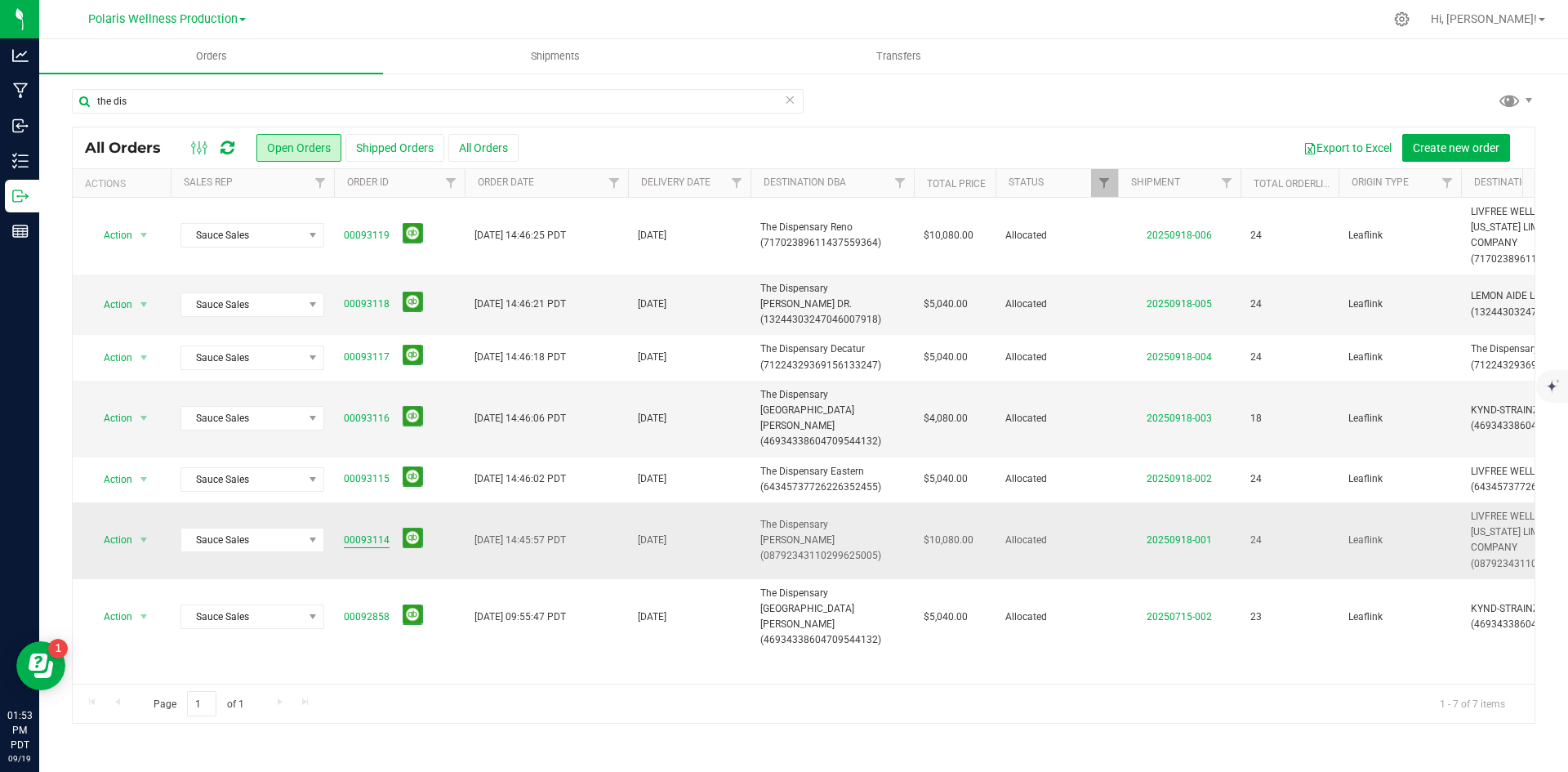
click at [362, 533] on link "00093114" at bounding box center [367, 541] width 45 height 15
